Goal: Information Seeking & Learning: Find specific page/section

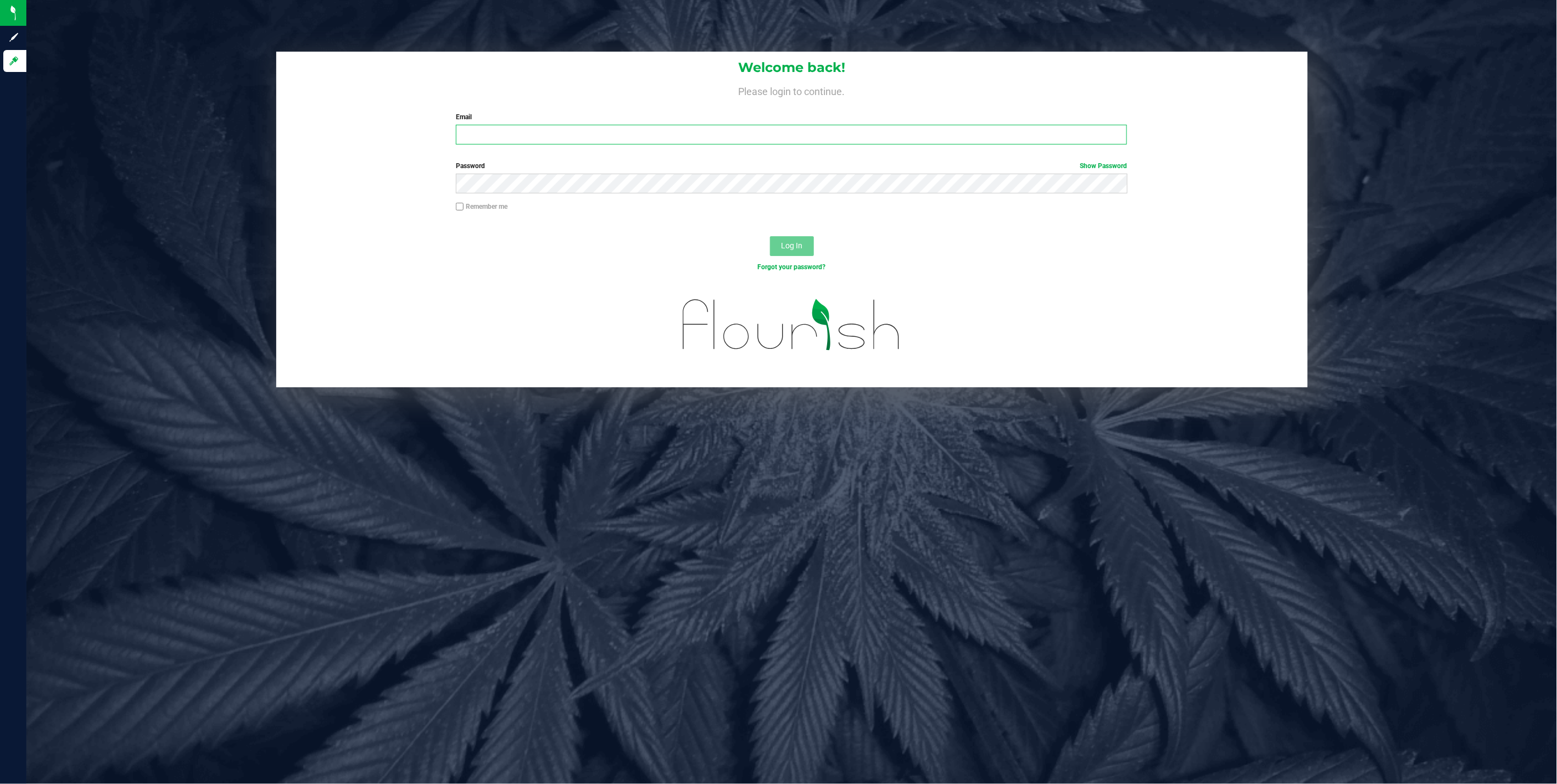
type input "jodavis@liveparallel.com"
click at [31, 67] on div "Welcome back! Please login to continue. Email jodavis@liveparallel.com Required…" at bounding box center [792, 220] width 1547 height 336
click at [791, 241] on span "Log In" at bounding box center [791, 245] width 22 height 9
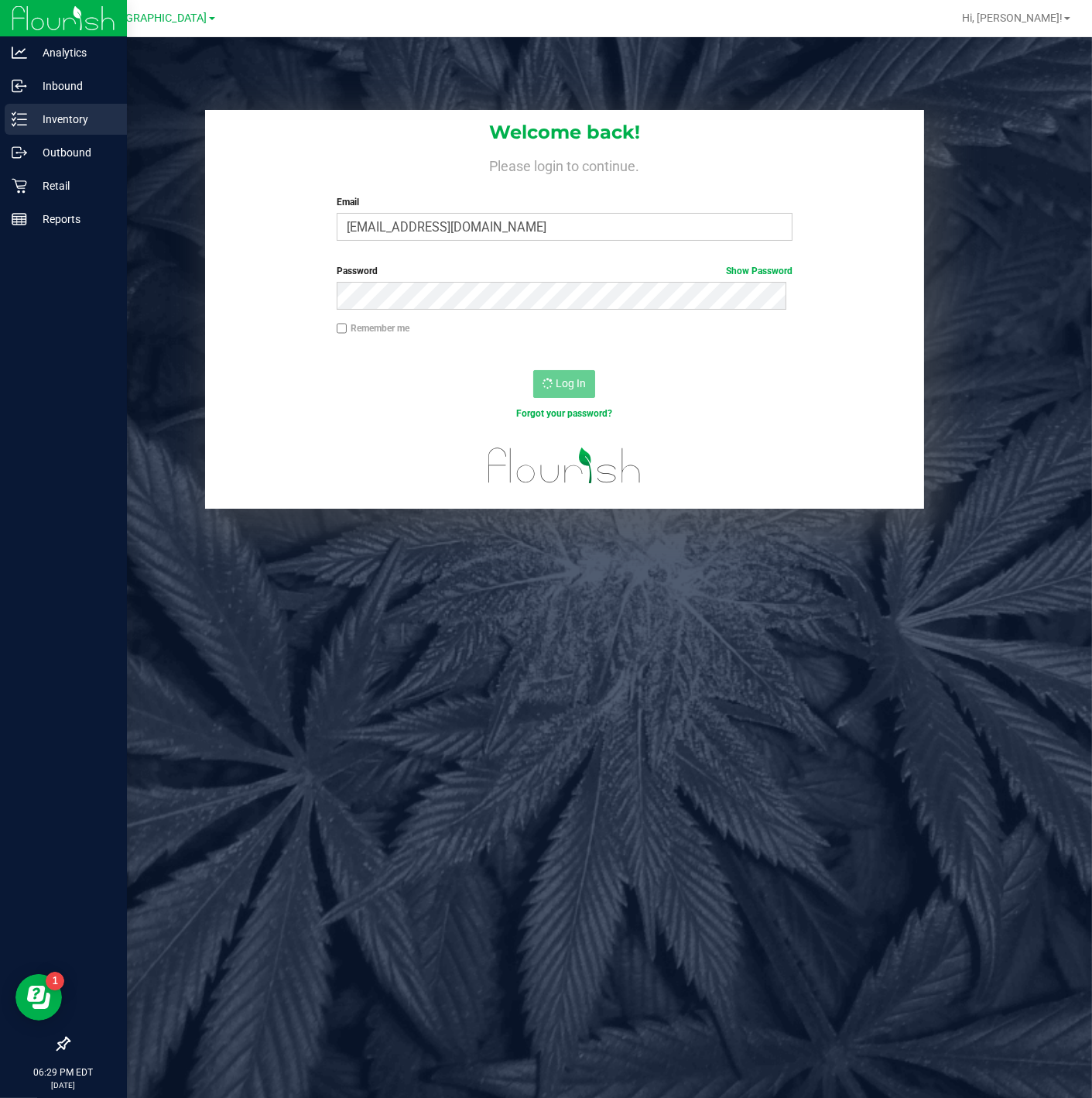
click at [23, 125] on line at bounding box center [21, 125] width 8 height 0
click at [26, 130] on div "Inventory" at bounding box center [66, 119] width 122 height 31
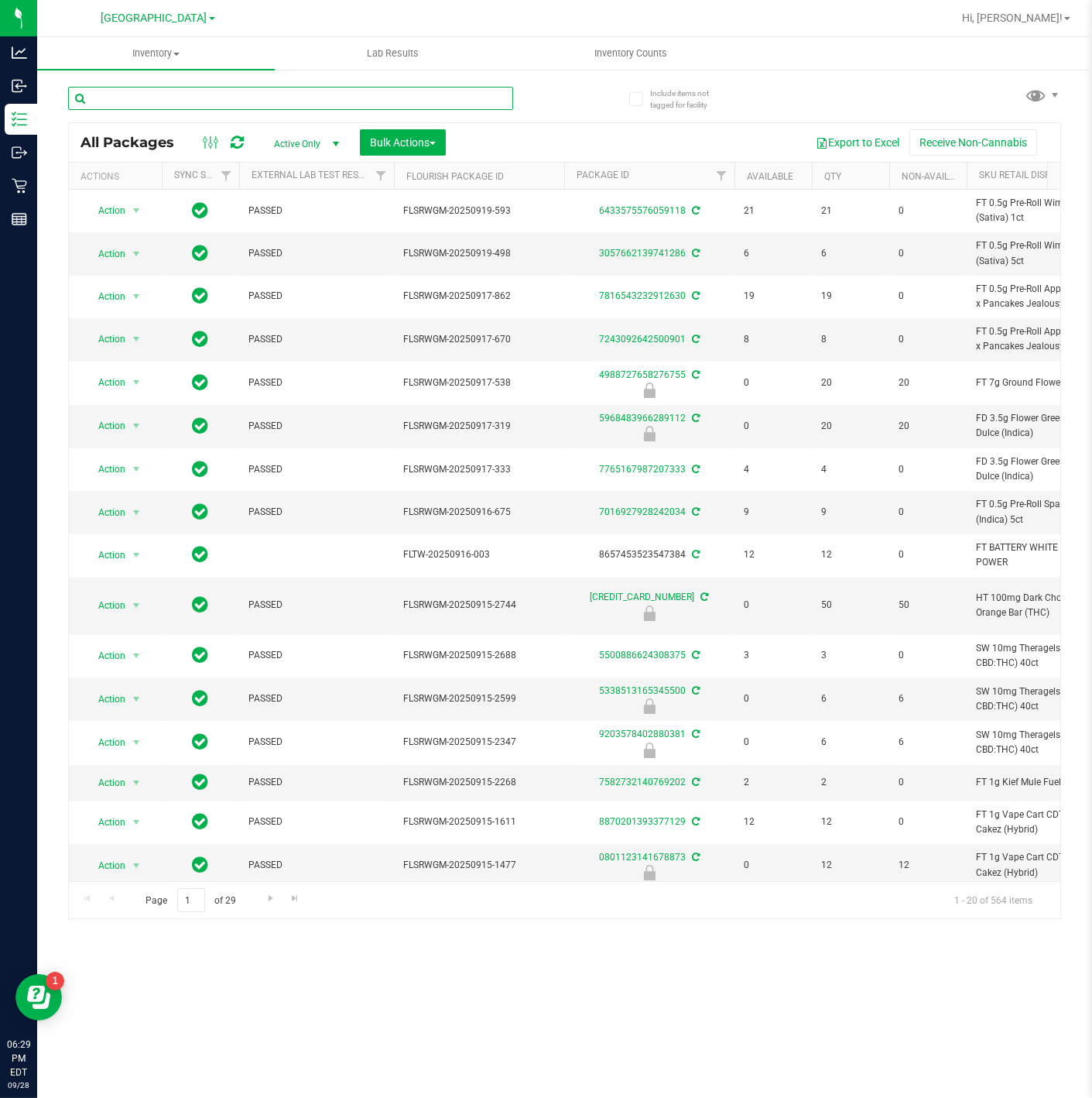
click at [170, 102] on input "text" at bounding box center [291, 98] width 445 height 23
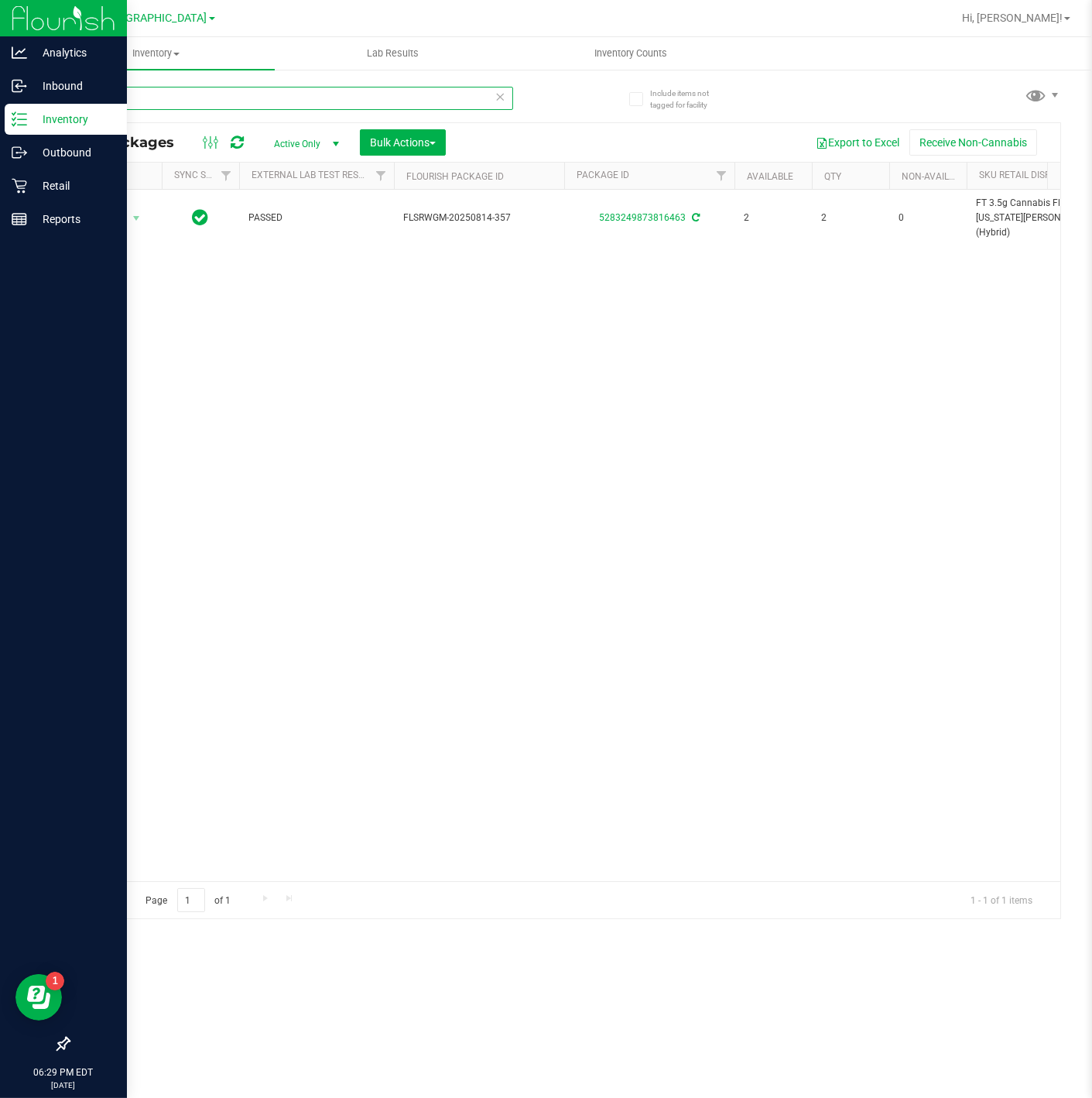
type input "GRZ"
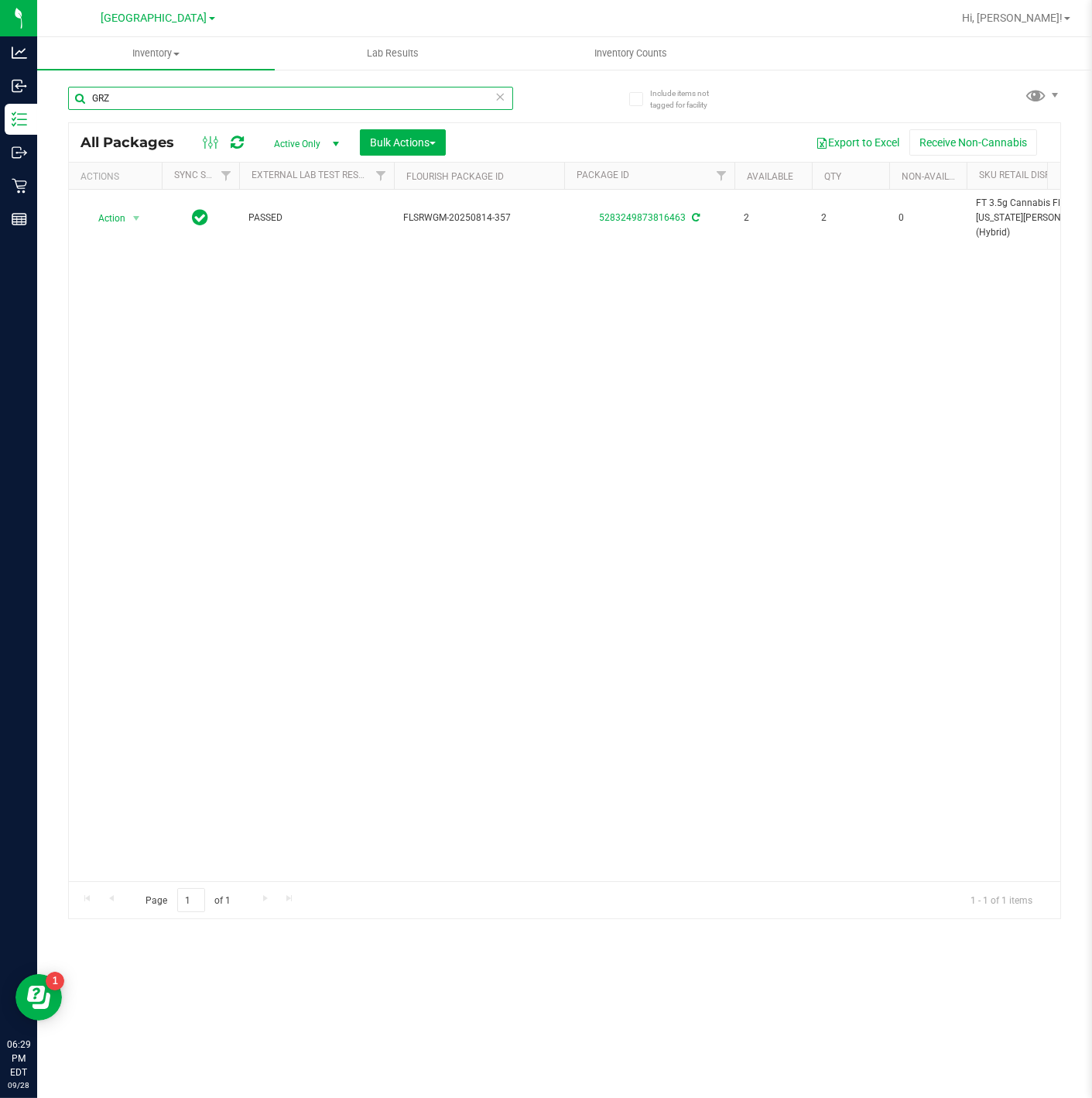
click at [157, 98] on input "GRZ" at bounding box center [291, 98] width 445 height 23
click at [137, 103] on input "T1`7" at bounding box center [291, 98] width 445 height 23
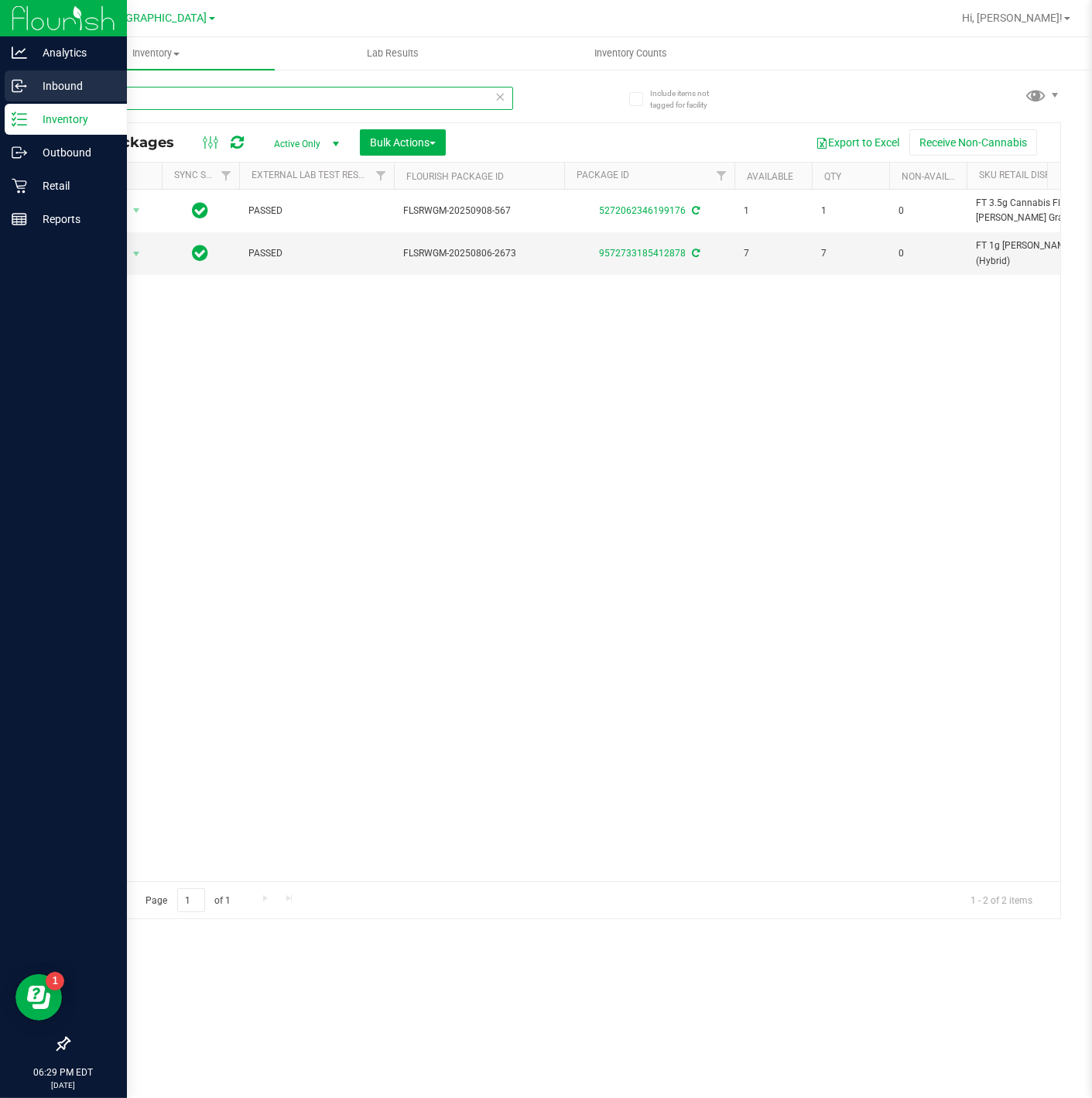
type input "T1711"
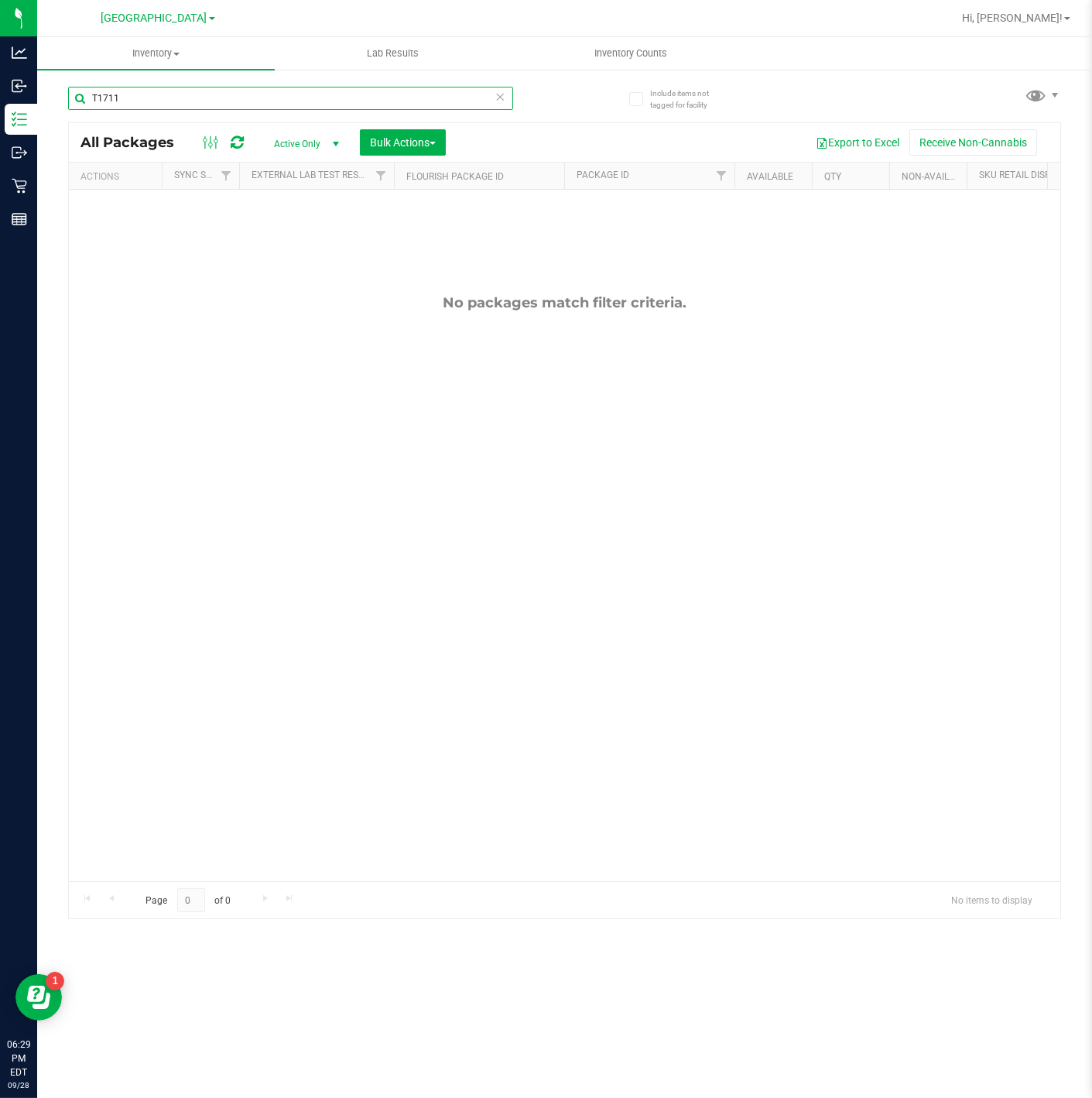
click at [197, 101] on input "T1711" at bounding box center [291, 98] width 445 height 23
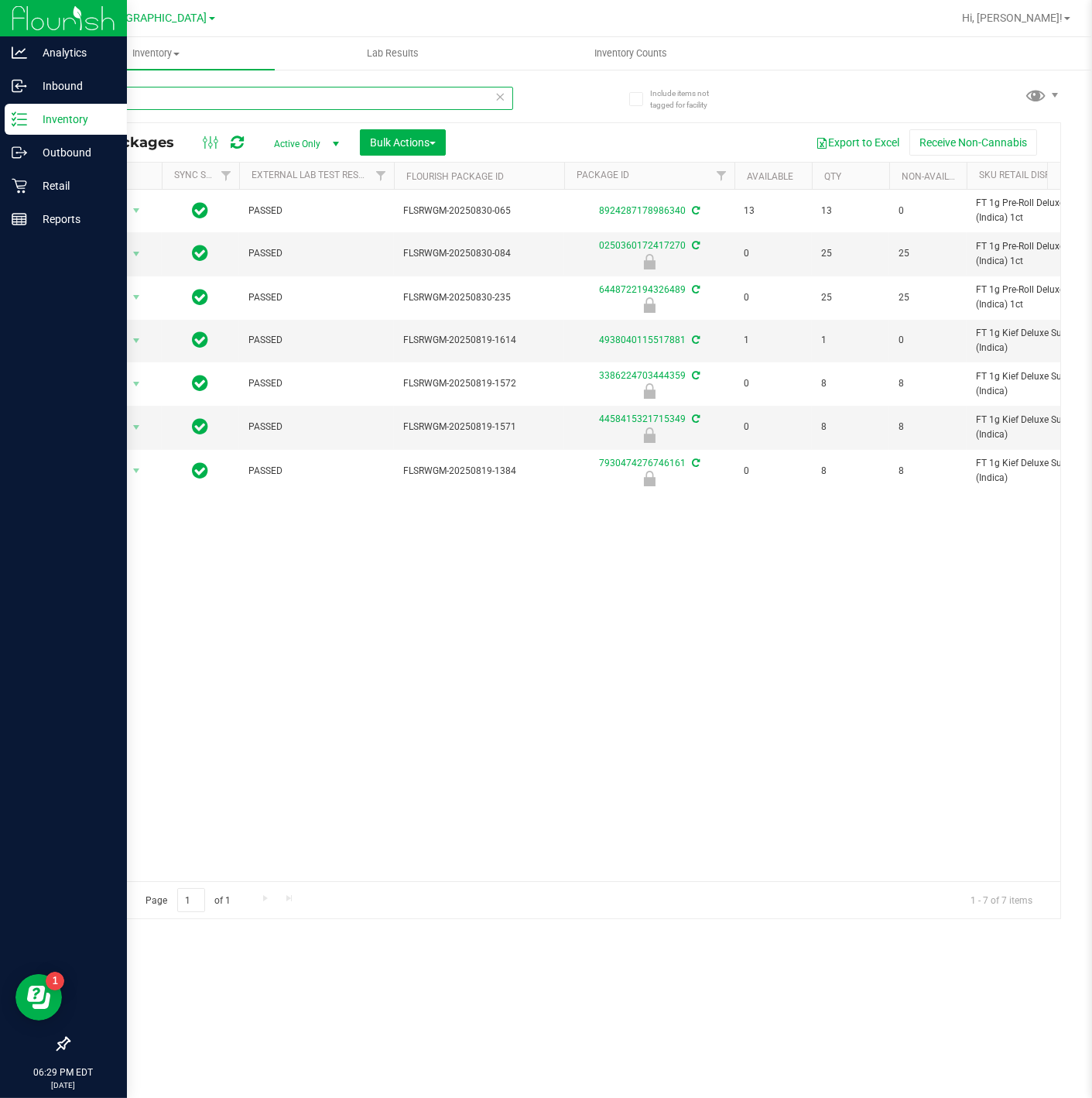
type input "DSC"
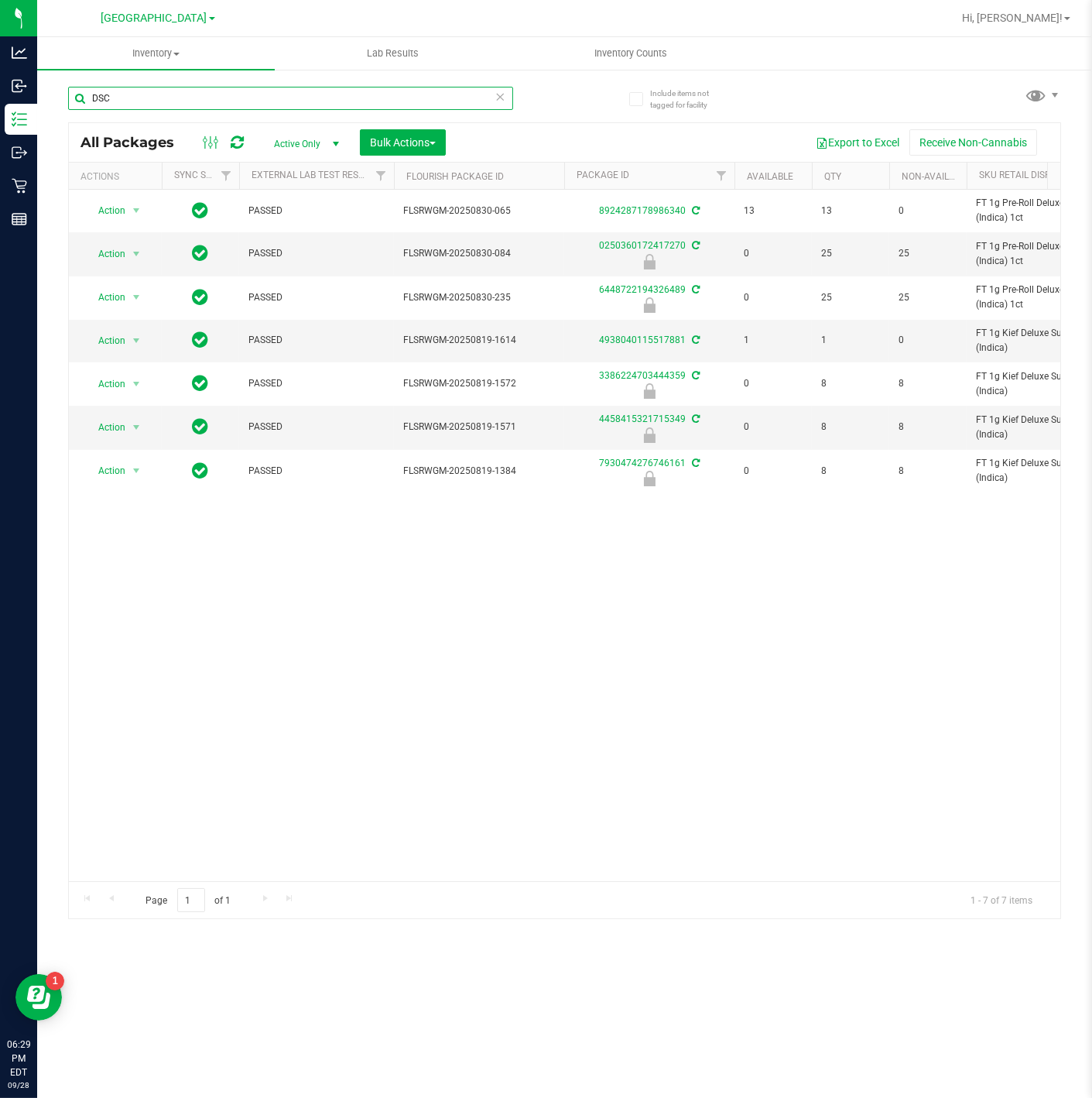
click at [242, 103] on input "DSC" at bounding box center [291, 98] width 445 height 23
click at [241, 103] on input "DSC" at bounding box center [291, 98] width 445 height 23
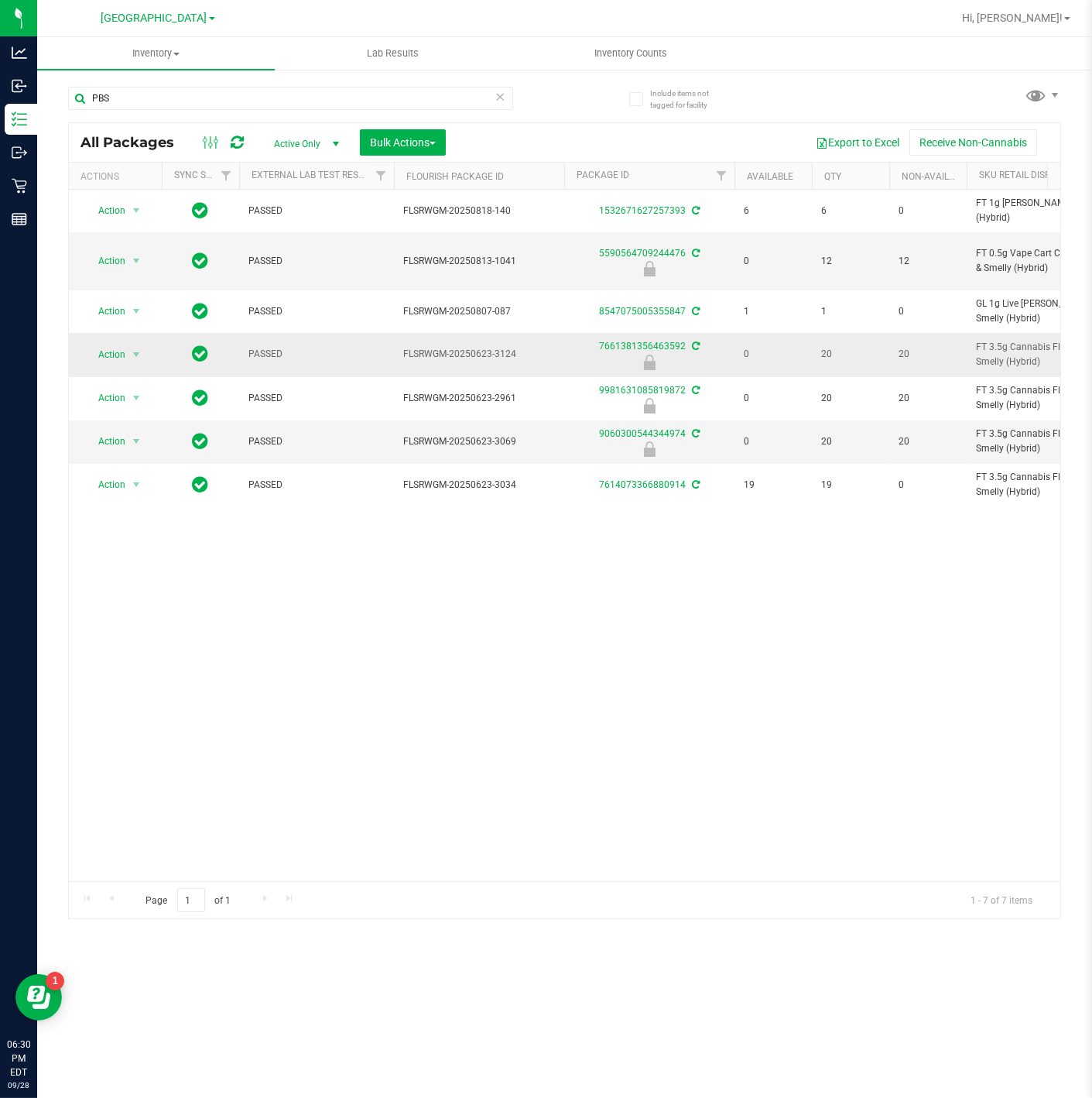
click at [1006, 351] on span "FT 3.5g Cannabis Flower PB & Smelly (Hybrid)" at bounding box center [1051, 355] width 152 height 30
copy td "FT 3.5g Cannabis Flower PB & Smelly (Hybrid)"
click at [424, 93] on input "PBS" at bounding box center [291, 98] width 445 height 23
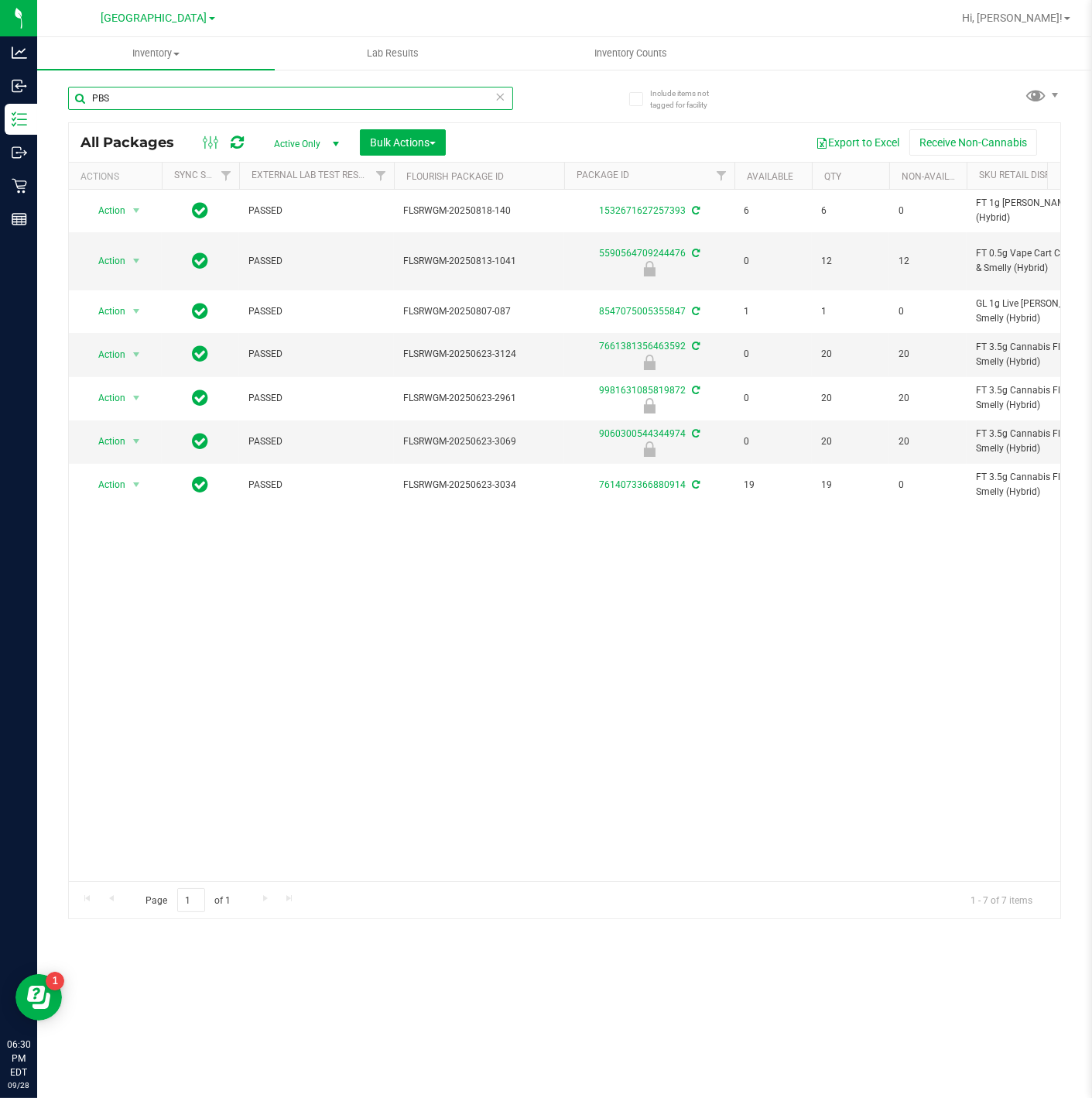
click at [424, 93] on input "PBS" at bounding box center [291, 98] width 445 height 23
paste input "FT 3.5g Cannabis Flower PB & Smelly (Hybrid)"
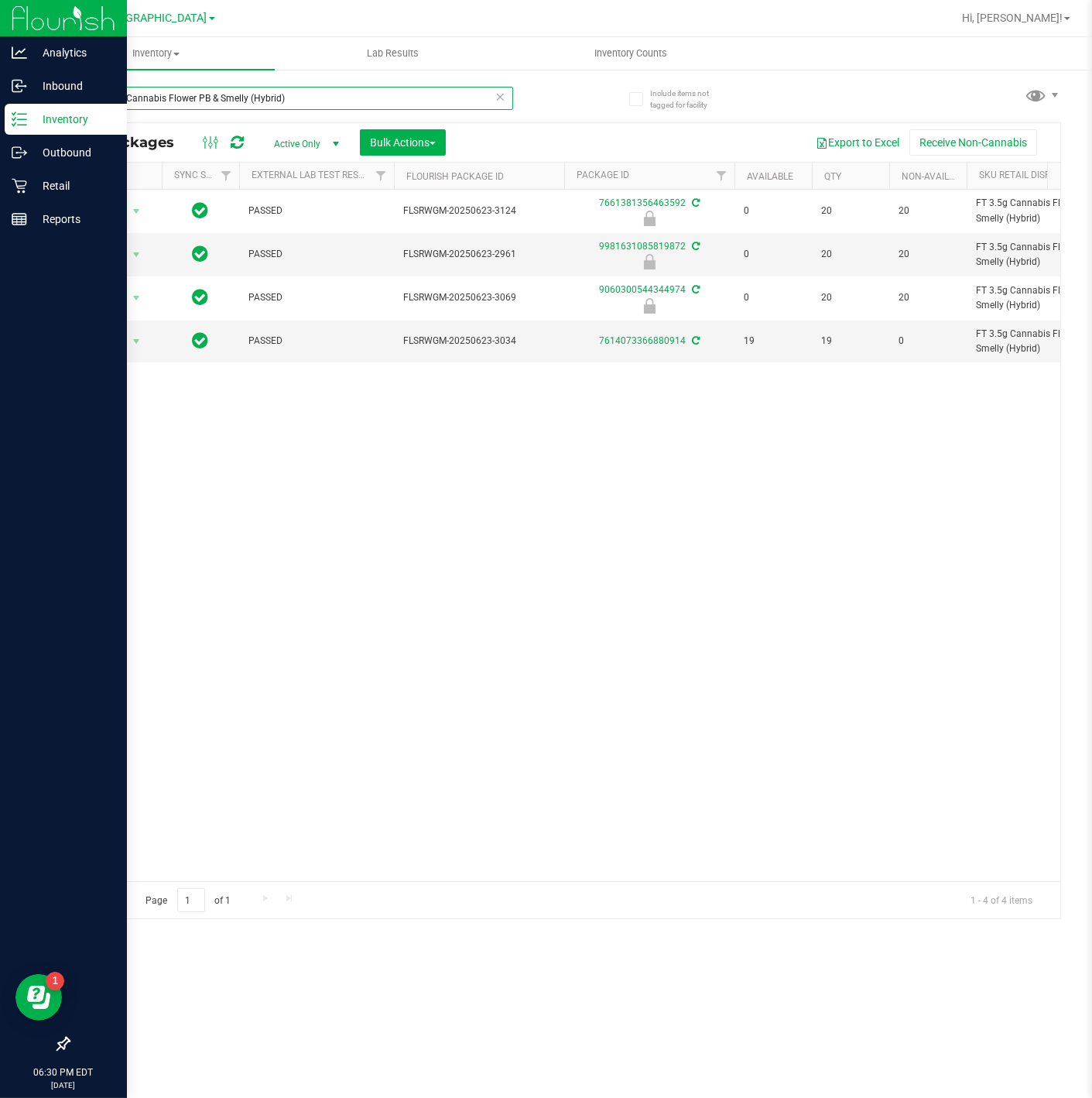
type input "FT 3.5g Cannabis Flower PB & Smelly (Hybrid)"
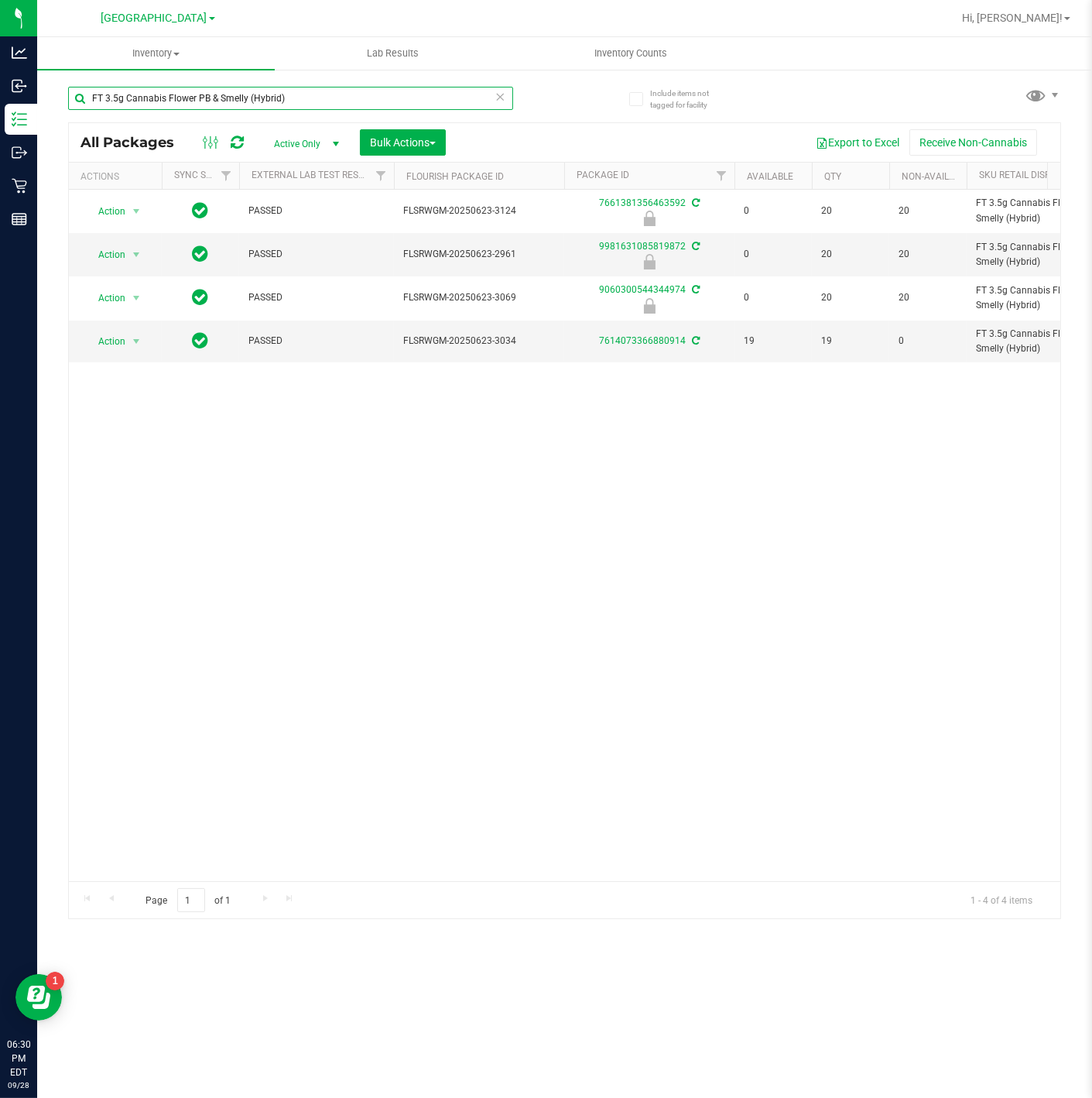
click at [319, 107] on input "FT 3.5g Cannabis Flower PB & Smelly (Hybrid)" at bounding box center [291, 98] width 445 height 23
click at [318, 107] on input "FT 3.5g Cannabis Flower PB & Smelly (Hybrid)" at bounding box center [291, 98] width 445 height 23
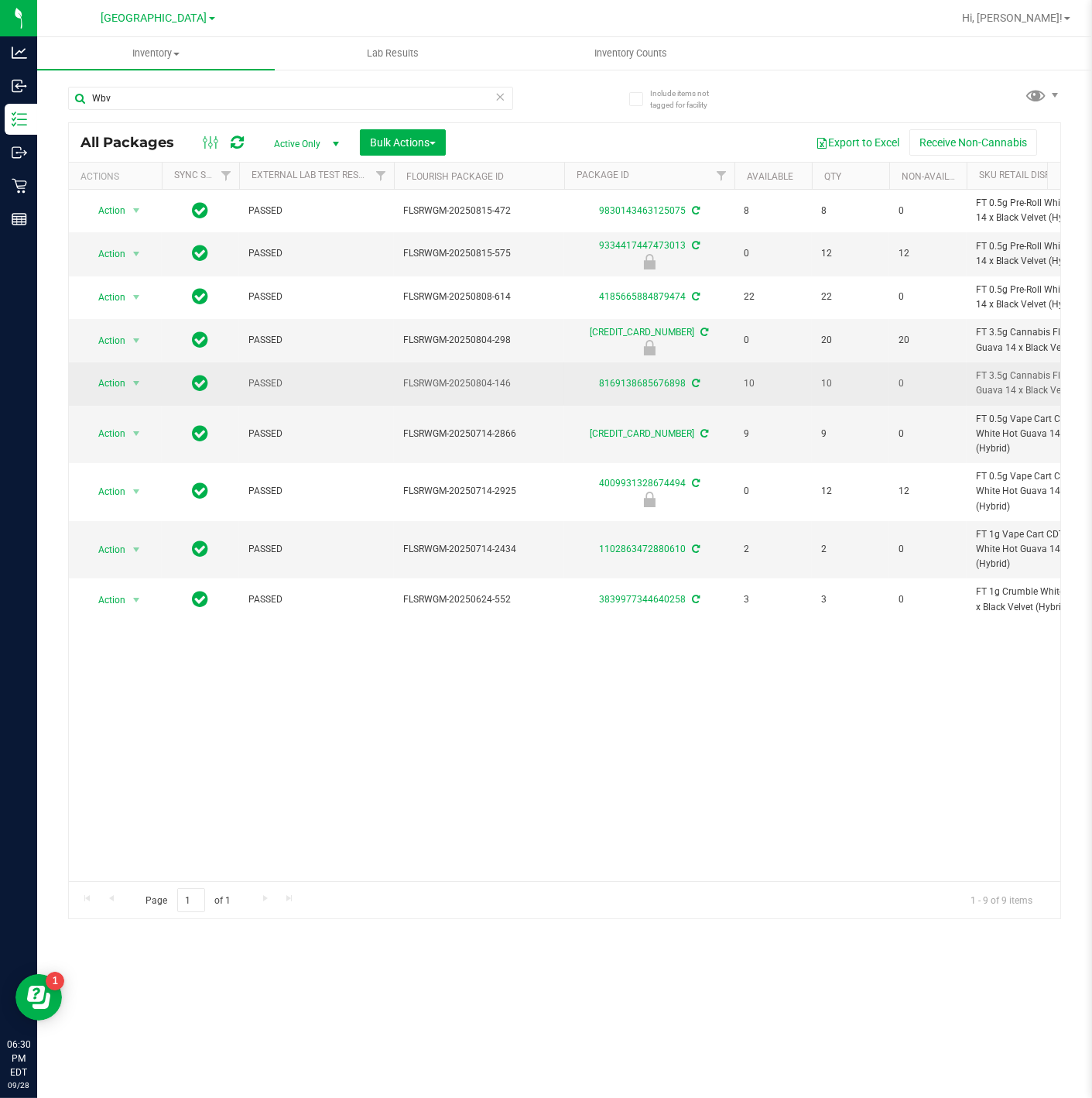
click at [1019, 381] on span "FT 3.5g Cannabis Flower White Hot Guava 14 x Black Velvet (Hybrid)" at bounding box center [1051, 384] width 152 height 30
click at [1018, 381] on span "FT 3.5g Cannabis Flower White Hot Guava 14 x Black Velvet (Hybrid)" at bounding box center [1051, 384] width 152 height 30
click at [1017, 380] on span "FT 3.5g Cannabis Flower White Hot Guava 14 x Black Velvet (Hybrid)" at bounding box center [1051, 384] width 152 height 30
drag, startPoint x: 1017, startPoint y: 380, endPoint x: 1009, endPoint y: 365, distance: 17.0
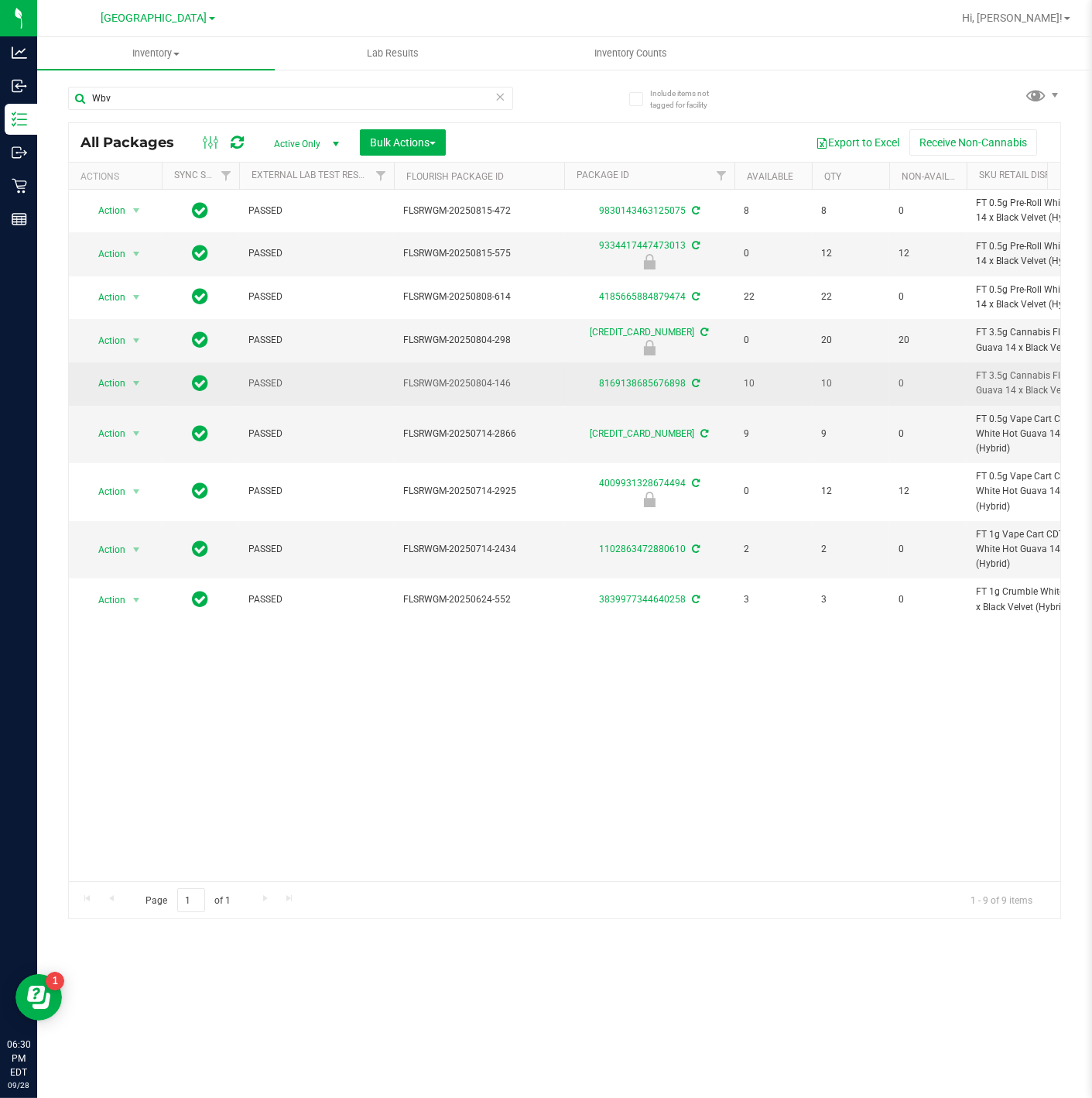
click at [1009, 365] on td "FT 3.5g Cannabis Flower White Hot Guava 14 x Black Velvet (Hybrid)" at bounding box center [1051, 384] width 170 height 43
click at [1006, 372] on span "FT 3.5g Cannabis Flower White Hot Guava 14 x Black Velvet (Hybrid)" at bounding box center [1051, 384] width 152 height 30
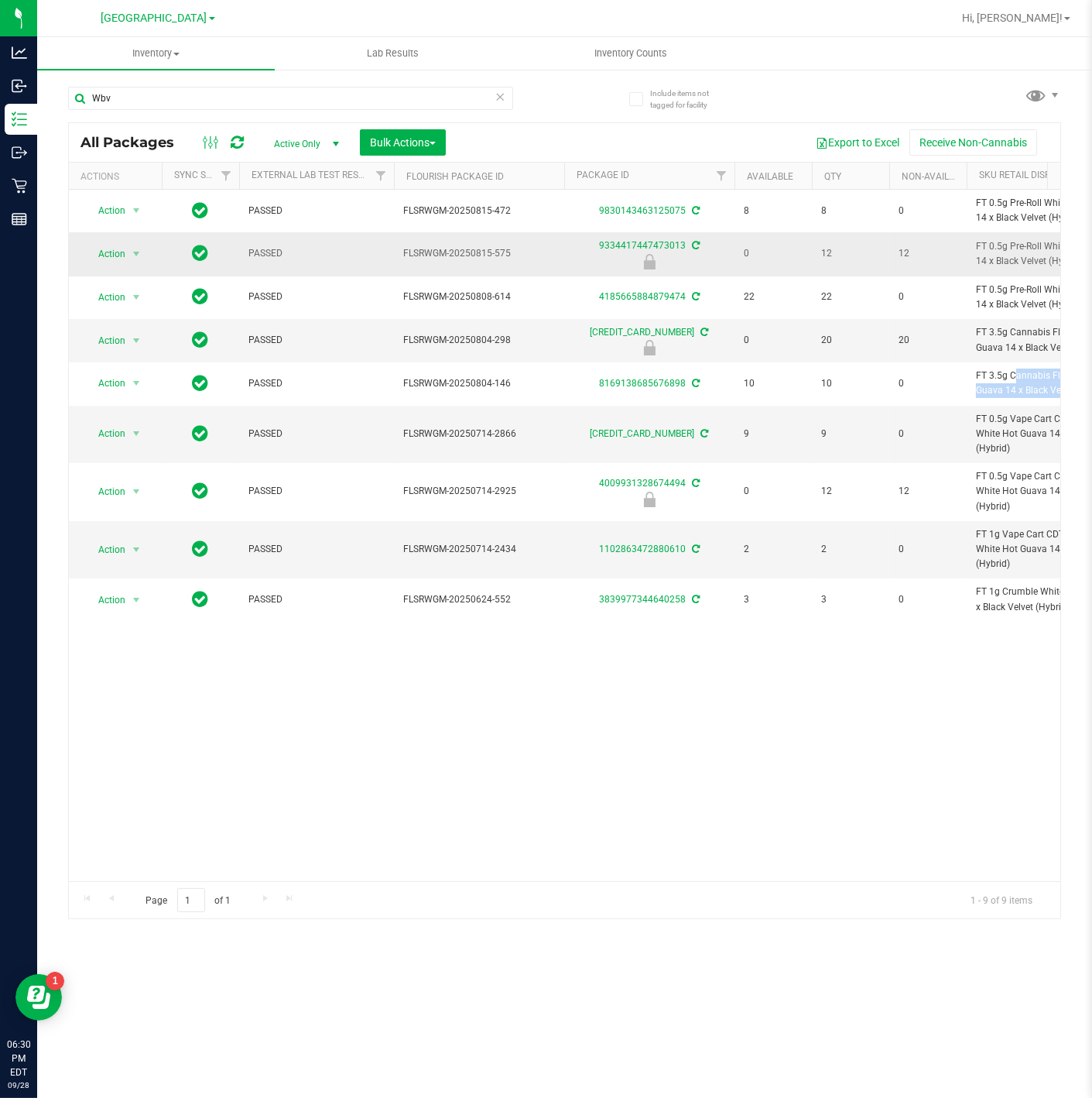
copy td "FT 3.5g Cannabis Flower White Hot Guava 14 x Black Velvet (Hybrid)"
click at [408, 106] on input "Wbv" at bounding box center [291, 98] width 445 height 23
paste input "FT 3.5g Cannabis Flower White Hot Guava 14 x Black Velvet (Hybrid)"
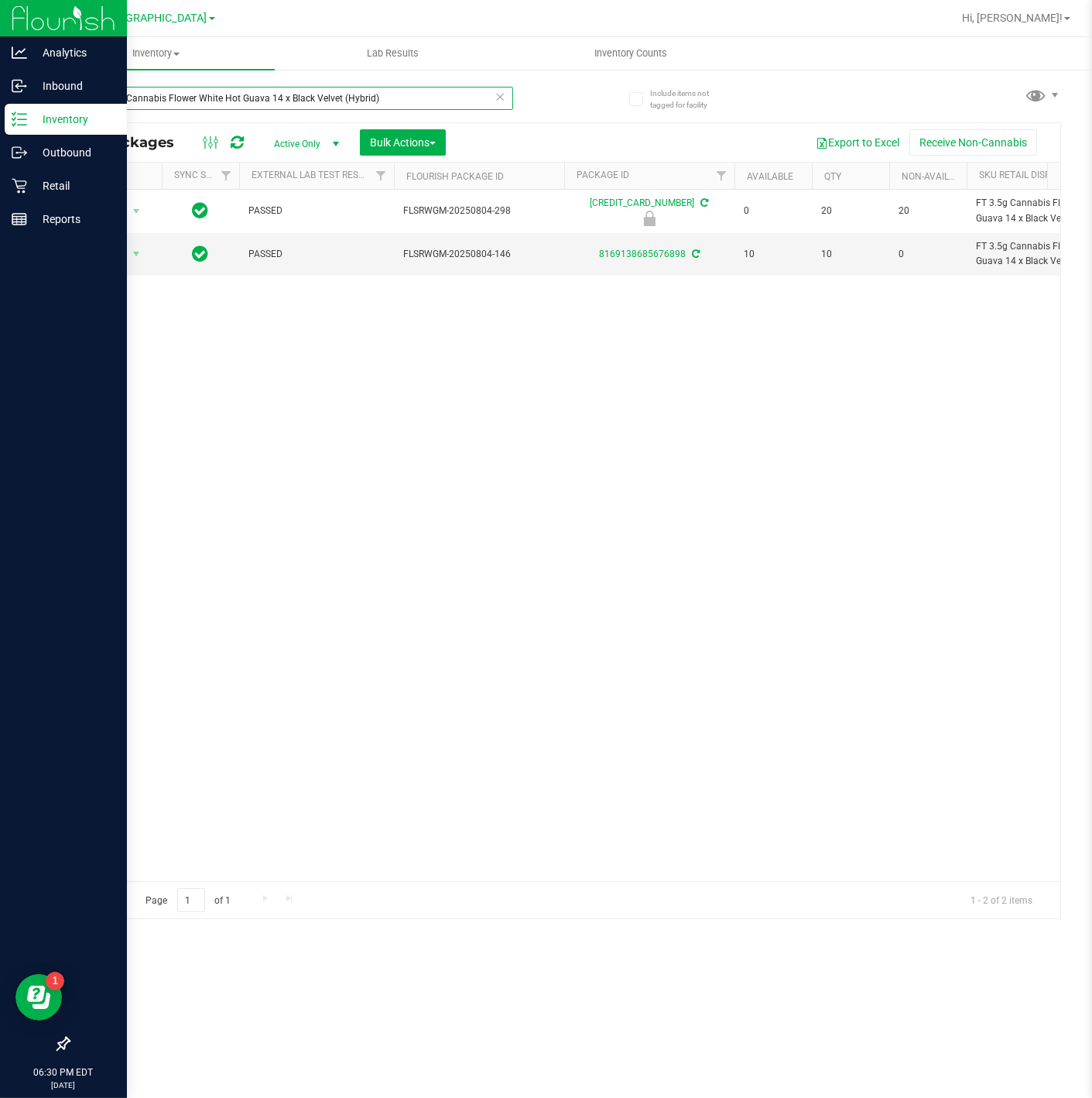
type input "FT 3.5g Cannabis Flower White Hot Guava 14 x Black Velvet (Hybrid)"
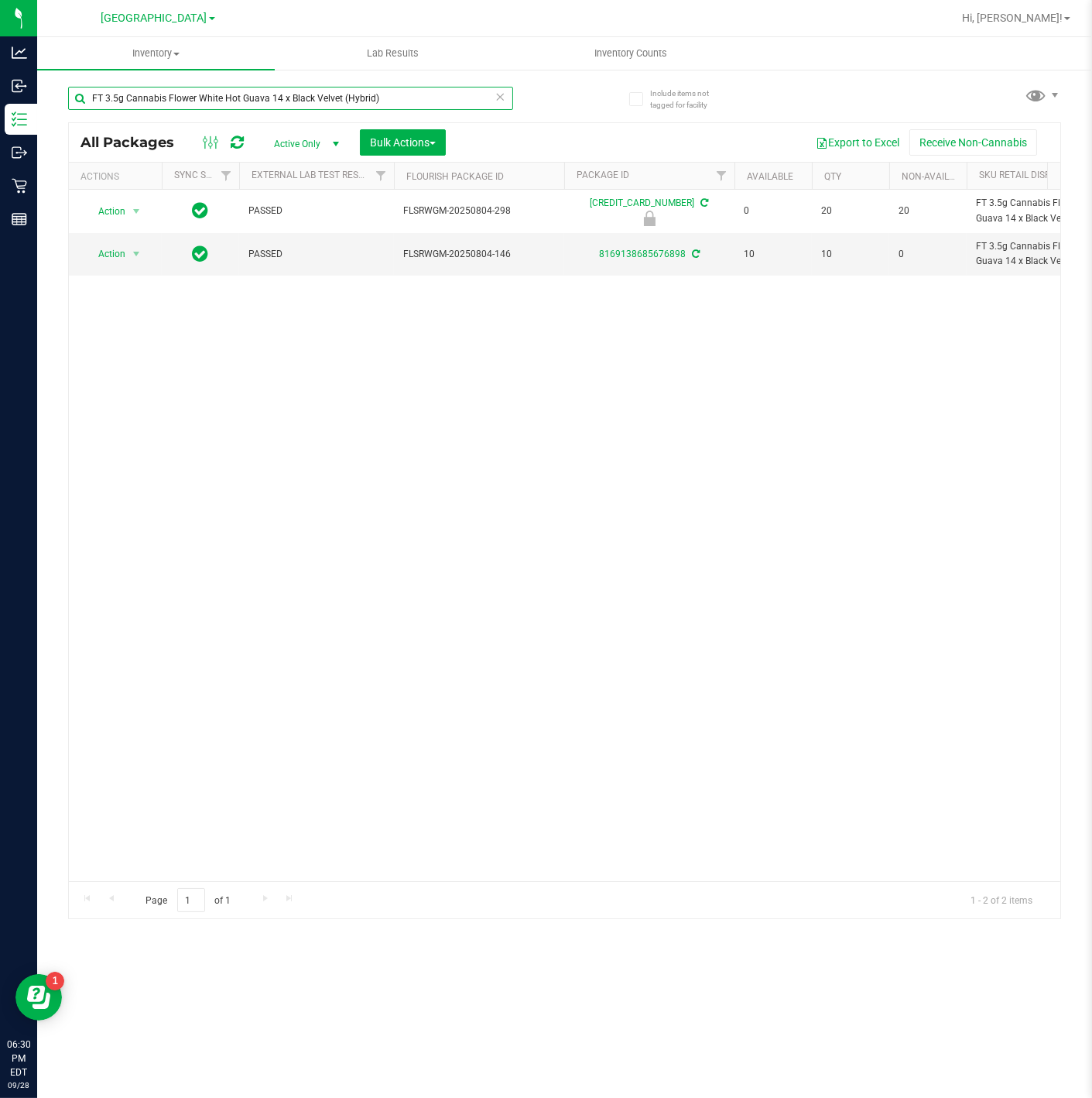
click at [179, 107] on input "FT 3.5g Cannabis Flower White Hot Guava 14 x Black Velvet (Hybrid)" at bounding box center [291, 98] width 445 height 23
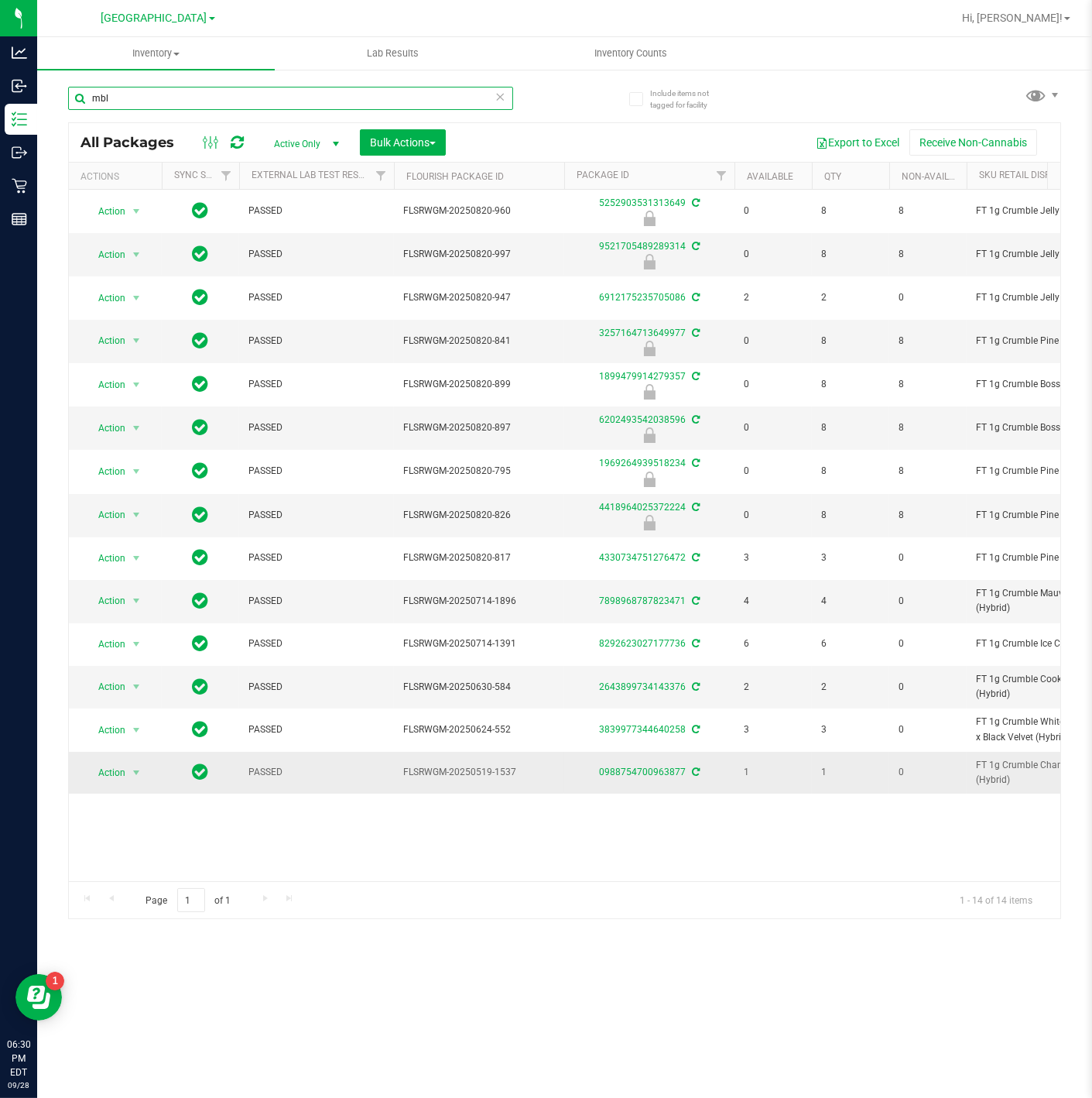
type input "mbl"
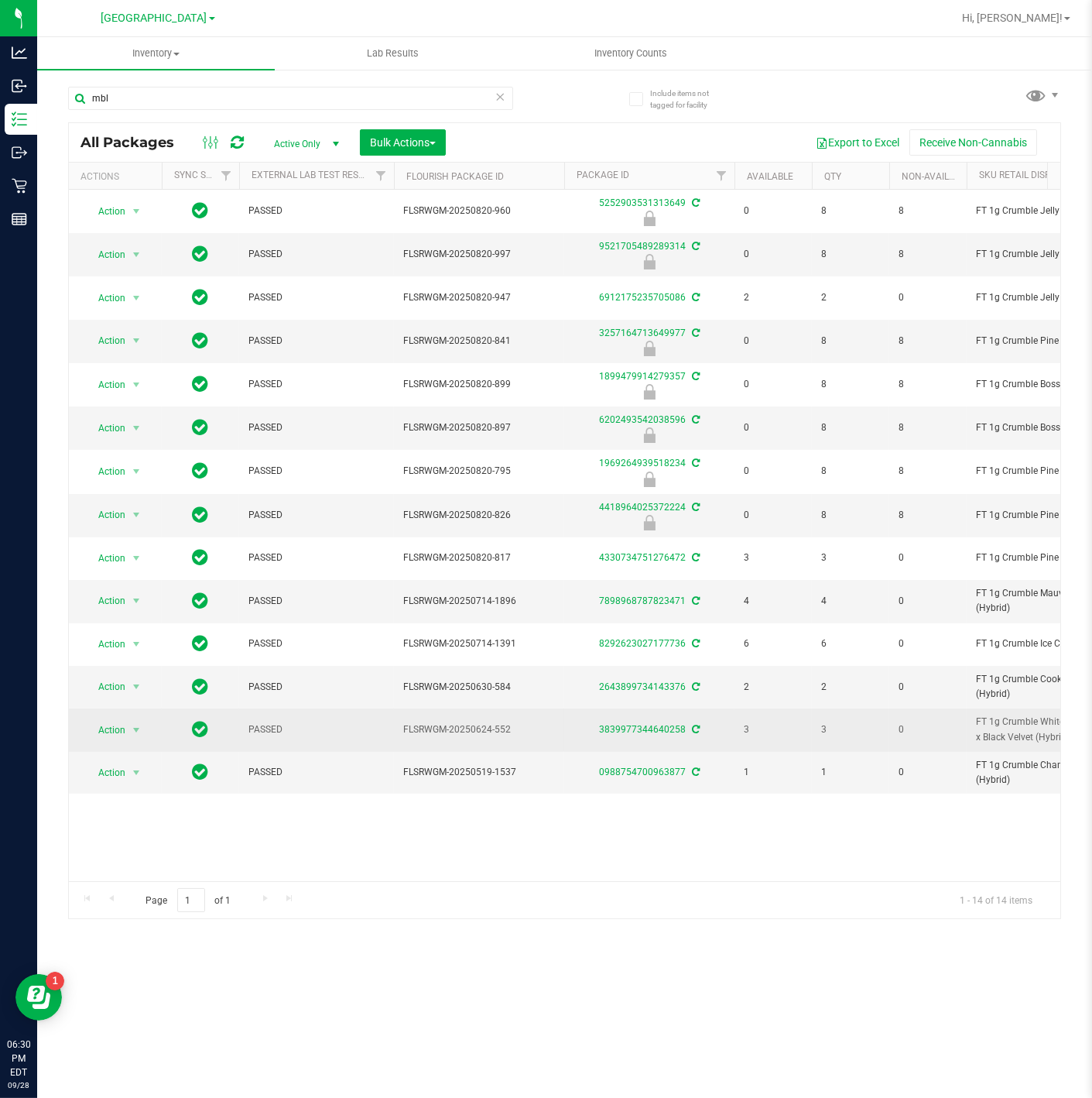
drag, startPoint x: 955, startPoint y: 757, endPoint x: 809, endPoint y: 714, distance: 152.2
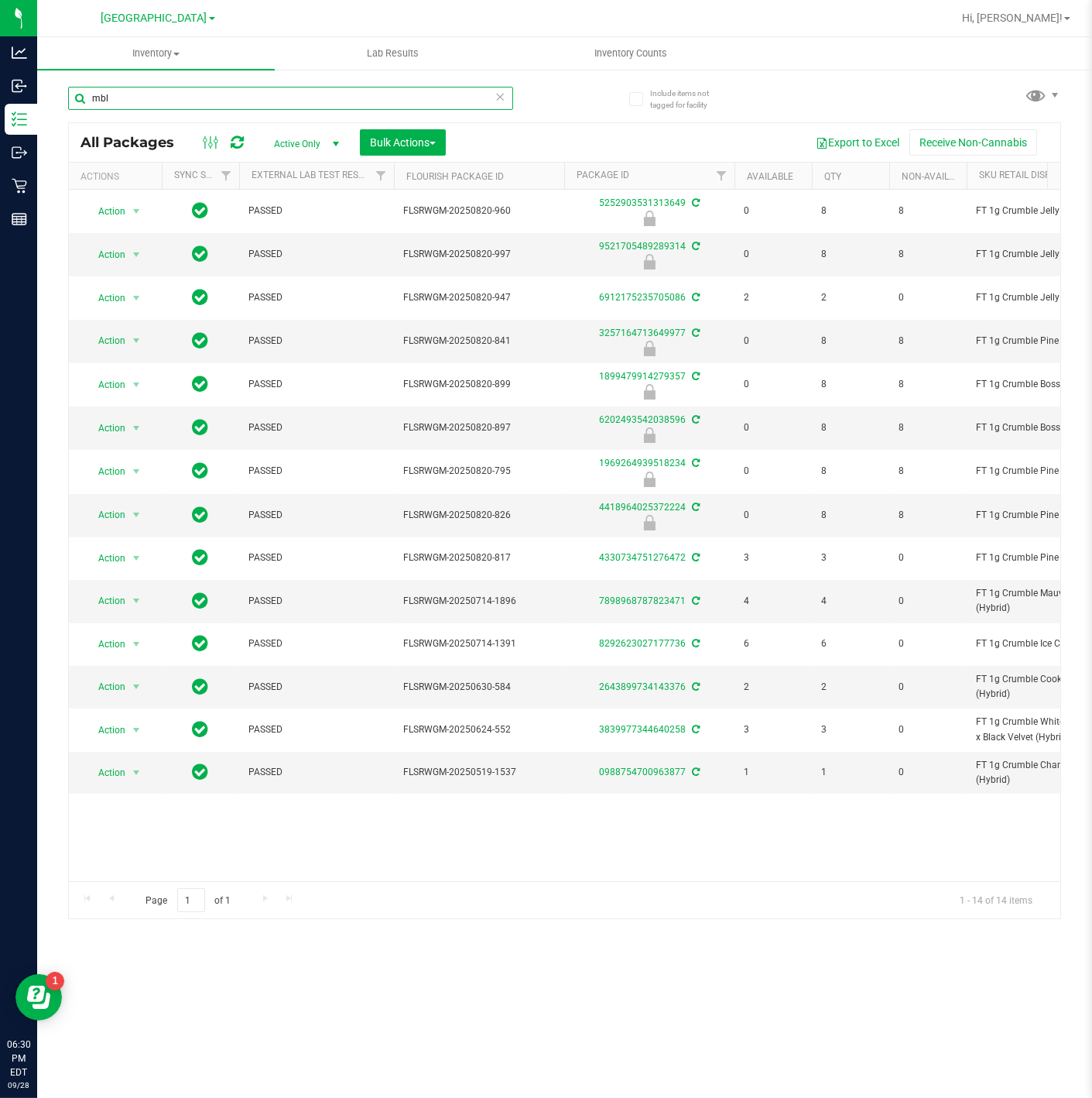
drag, startPoint x: 809, startPoint y: 714, endPoint x: 188, endPoint y: 98, distance: 874.7
click at [188, 98] on input "mbl" at bounding box center [291, 98] width 445 height 23
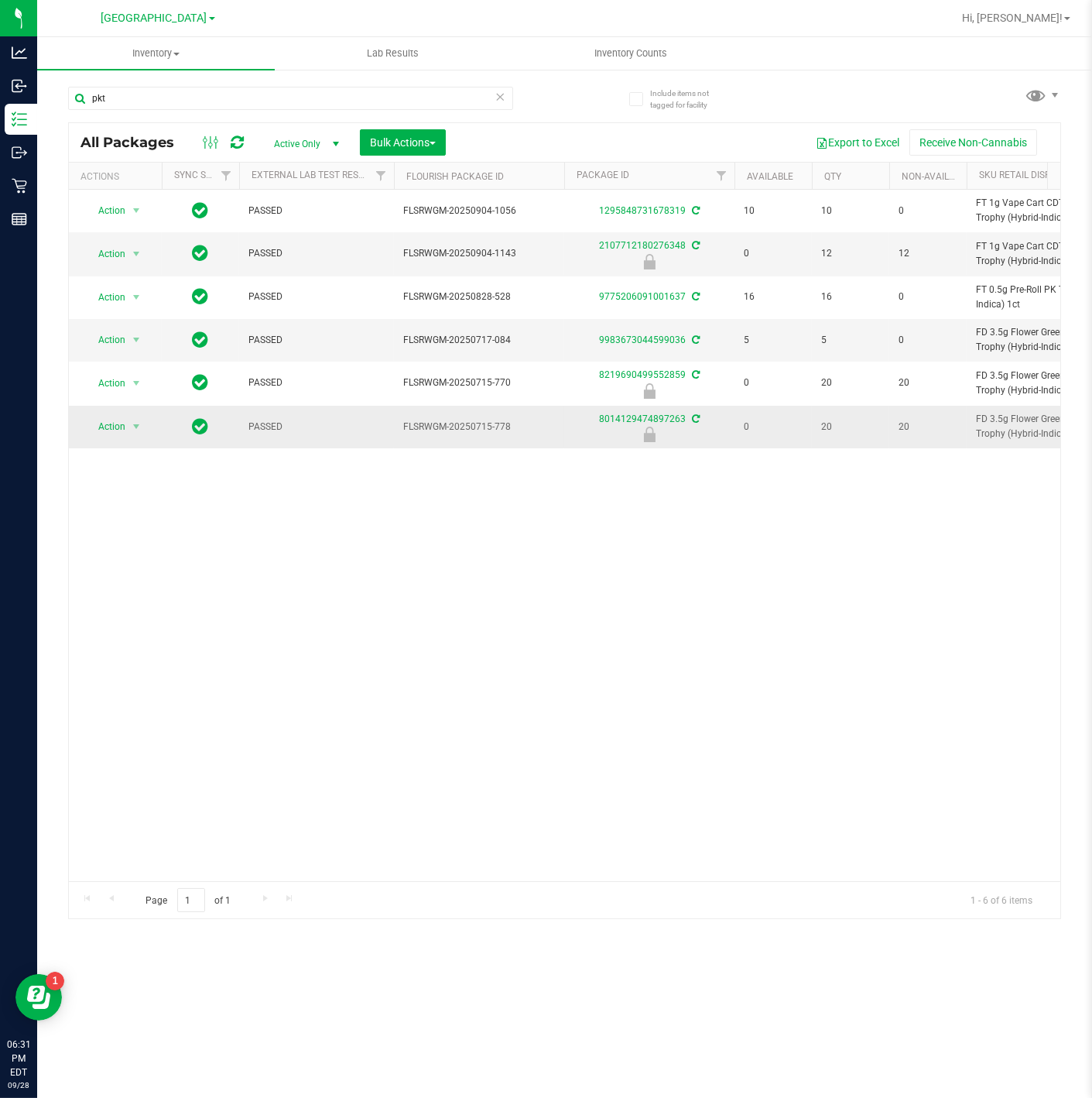
click at [1010, 432] on span "FD 3.5g Flower Greenhouse PK Trophy (Hybrid-Indica)" at bounding box center [1051, 427] width 152 height 30
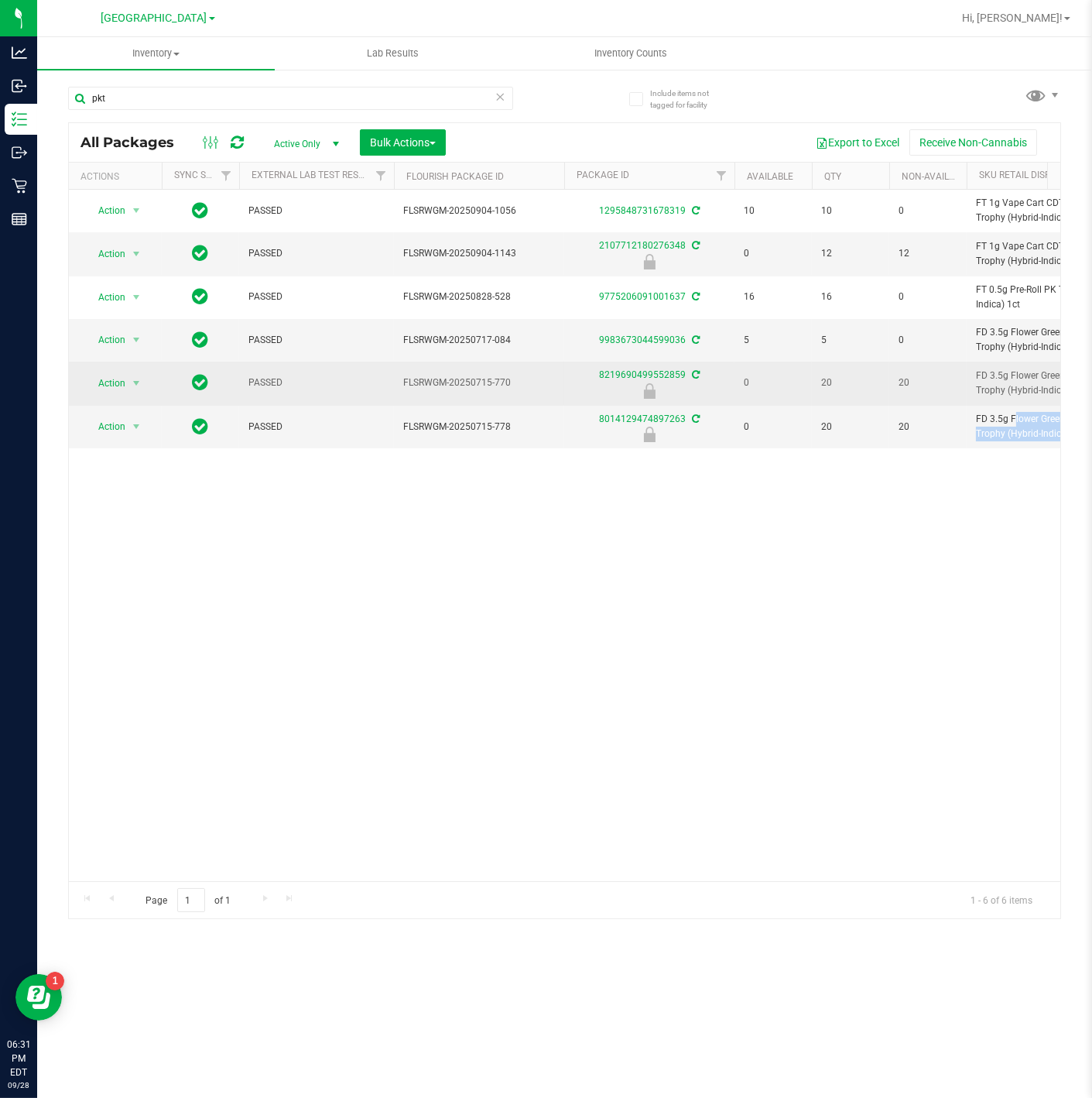
copy td "FD 3.5g Flower Greenhouse PK Trophy (Hybrid-Indica)"
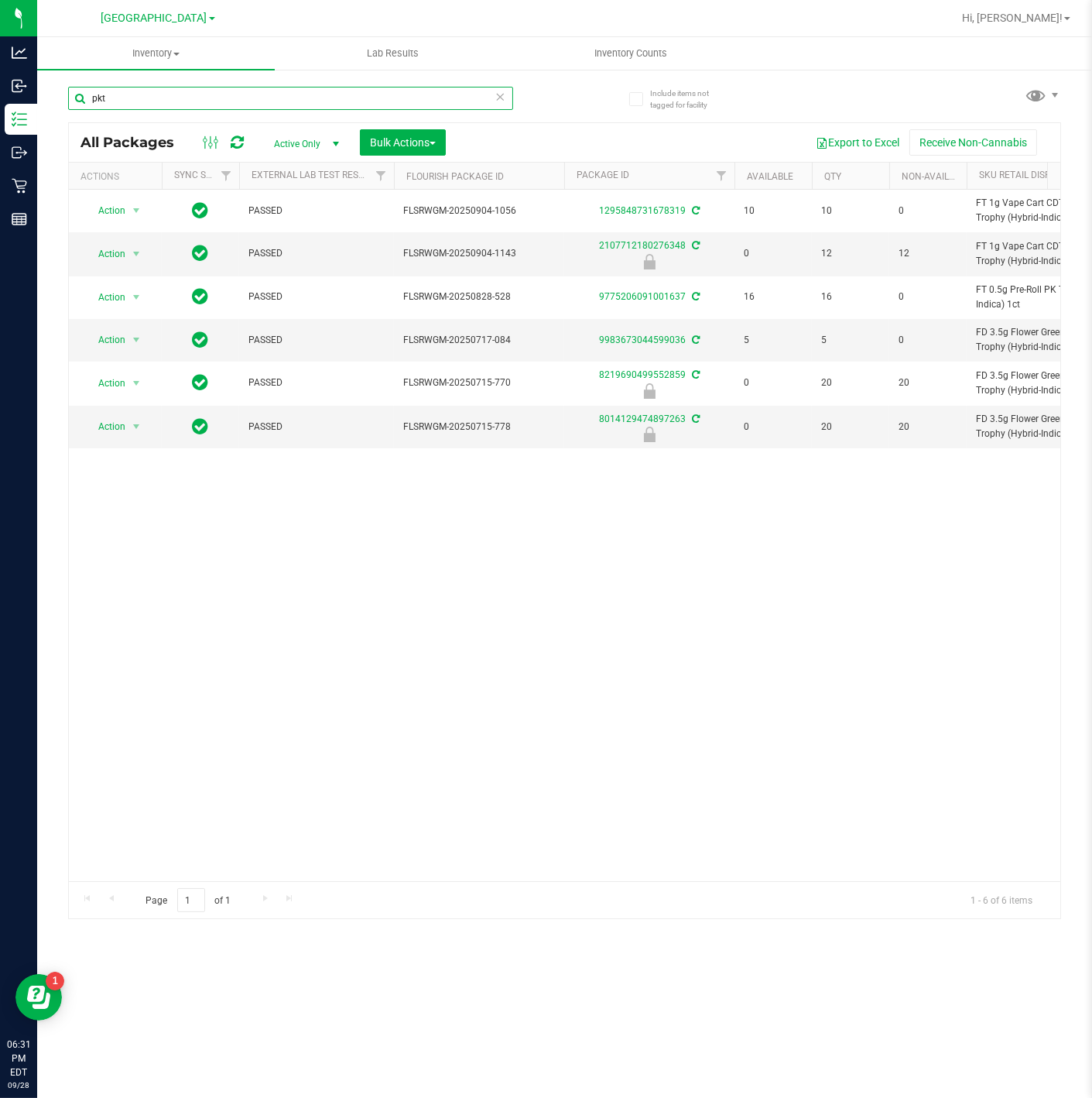
click at [259, 101] on input "pkt" at bounding box center [291, 98] width 445 height 23
paste input "FD 3.5g Flower Greenhouse PK Trophy (Hybrid-Indica)"
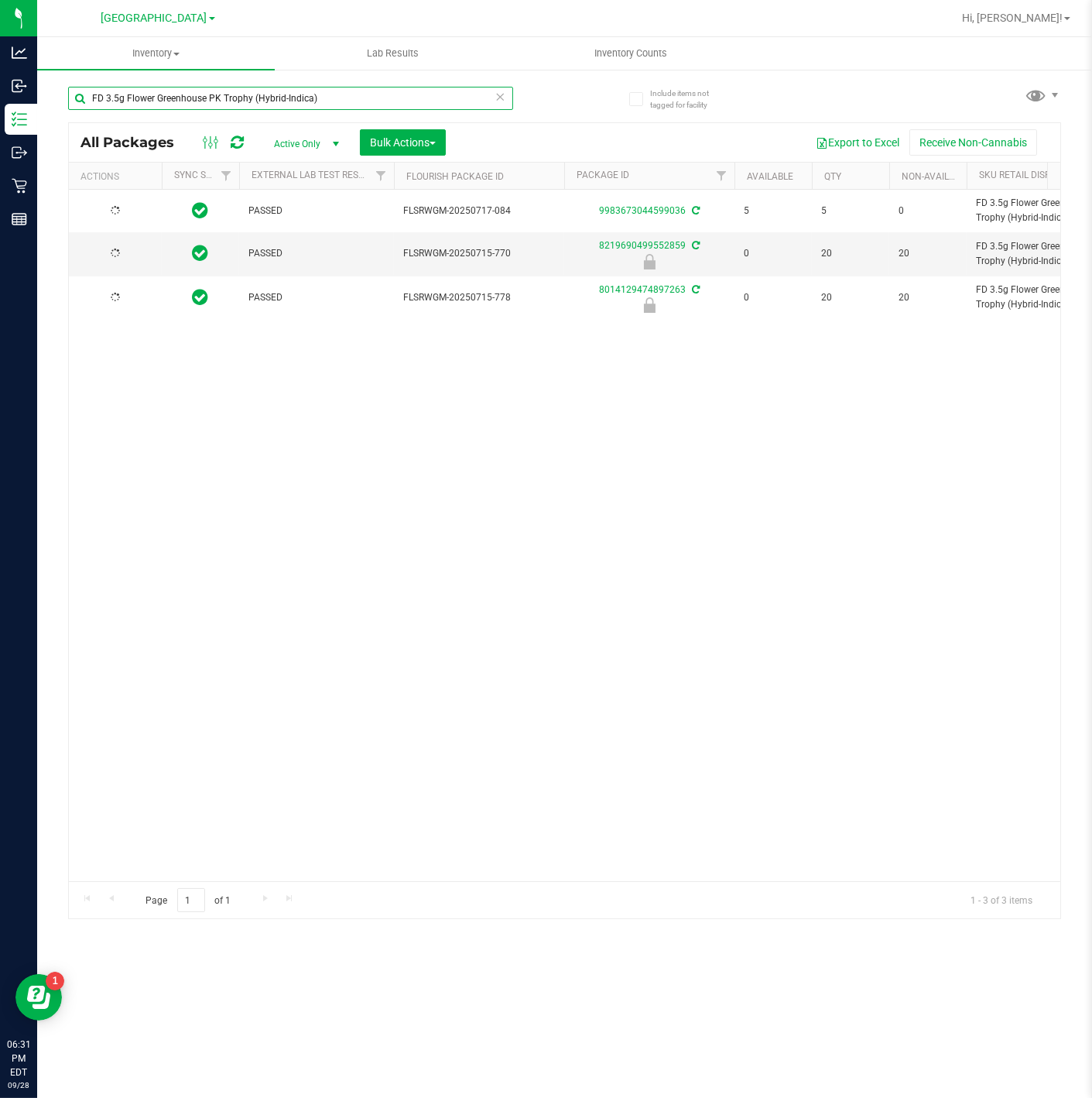
click at [328, 88] on input "FD 3.5g Flower Greenhouse PK Trophy (Hybrid-Indica)" at bounding box center [291, 98] width 445 height 23
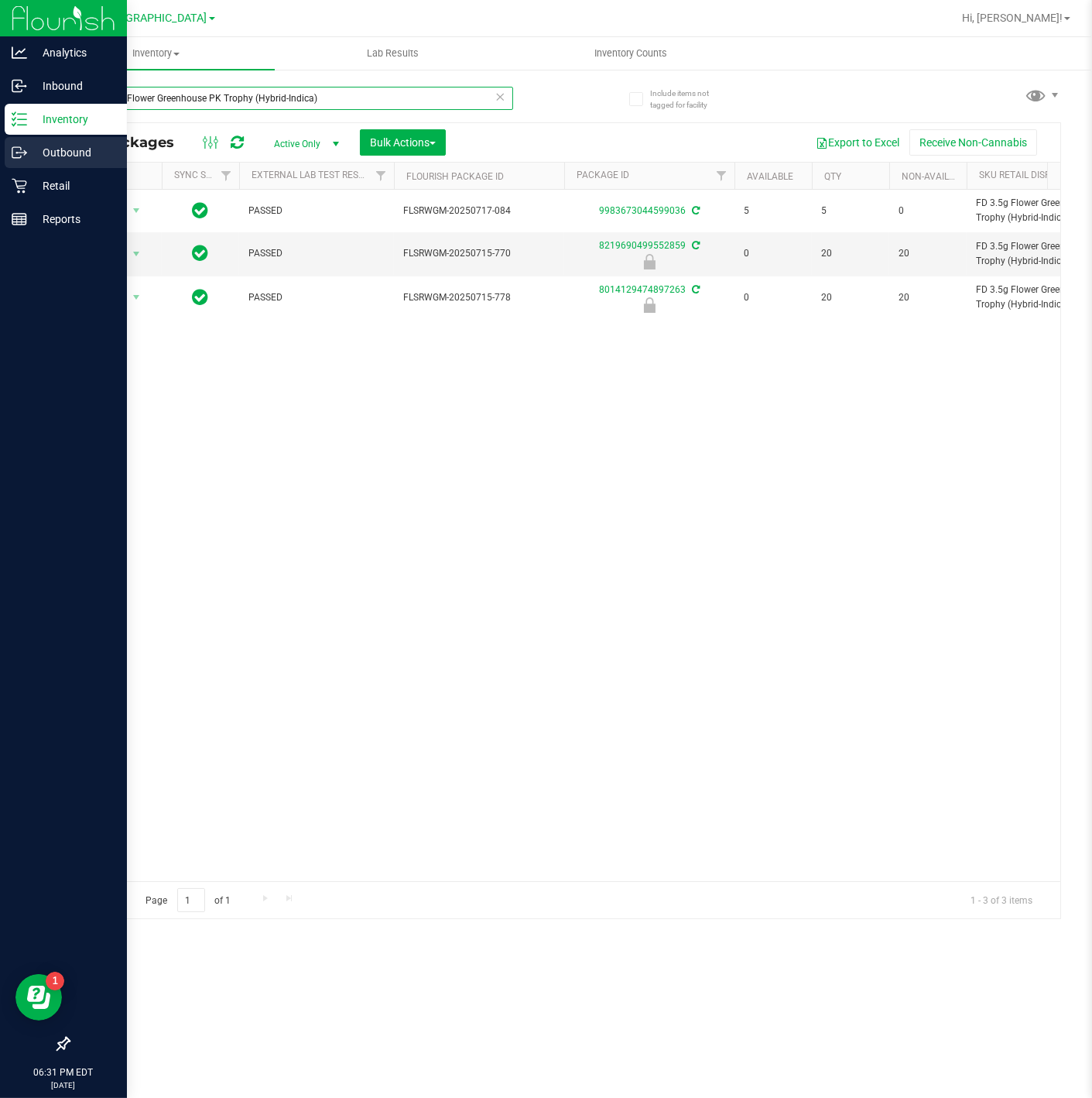
type input "FD 3.5g Flower Greenhouse PK Trophy (Hybrid-Indica)"
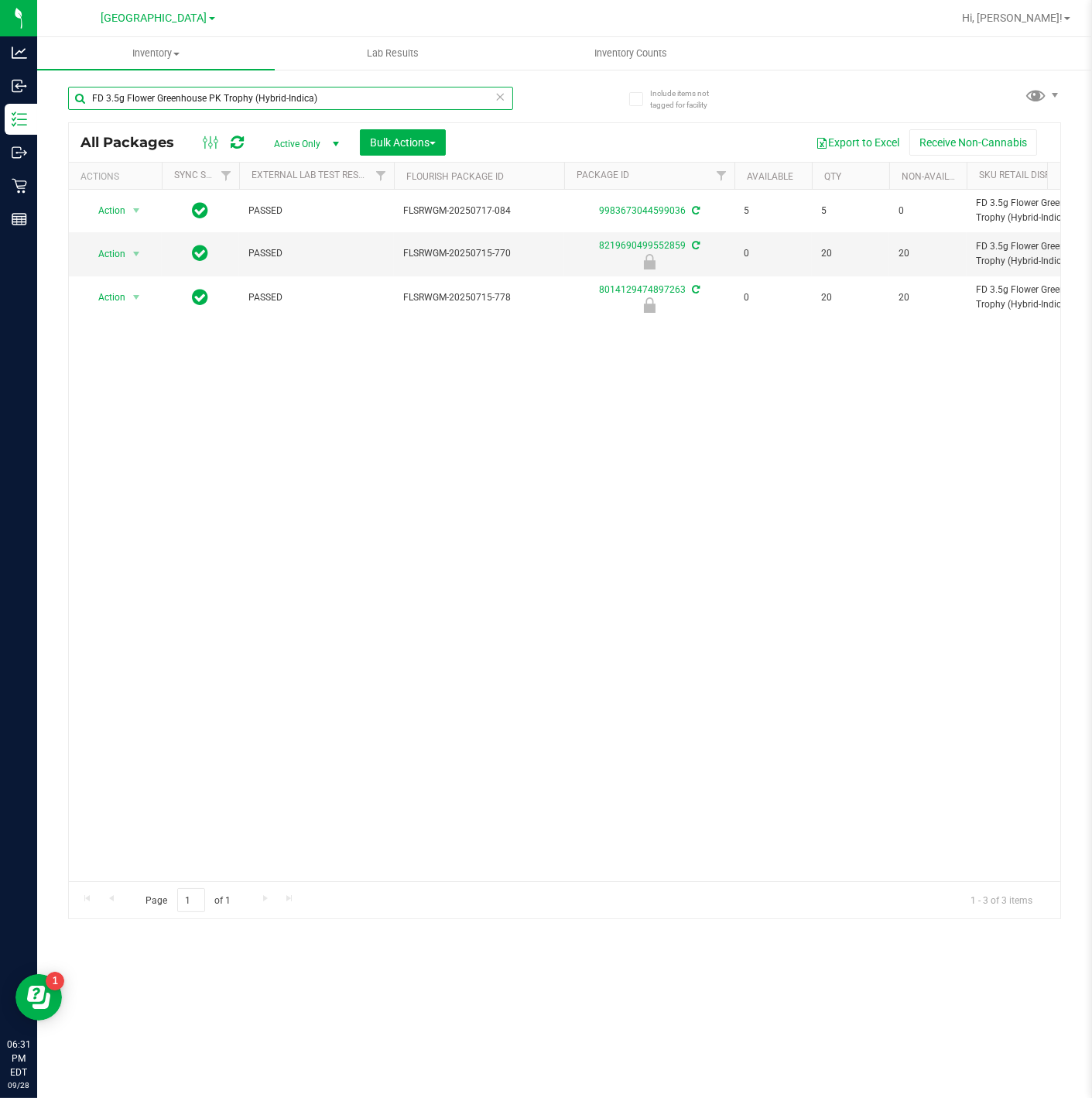
click at [332, 97] on input "FD 3.5g Flower Greenhouse PK Trophy (Hybrid-Indica)" at bounding box center [291, 98] width 445 height 23
click at [331, 94] on input "FD 3.5g Flower Greenhouse PK Trophy (Hybrid-Indica)" at bounding box center [291, 98] width 445 height 23
click at [330, 93] on input "FD 3.5g Flower Greenhouse PK Trophy (Hybrid-Indica)" at bounding box center [291, 98] width 445 height 23
click at [330, 96] on input "FD 3.5g Flower Greenhouse PK Trophy (Hybrid-Indica)" at bounding box center [291, 98] width 445 height 23
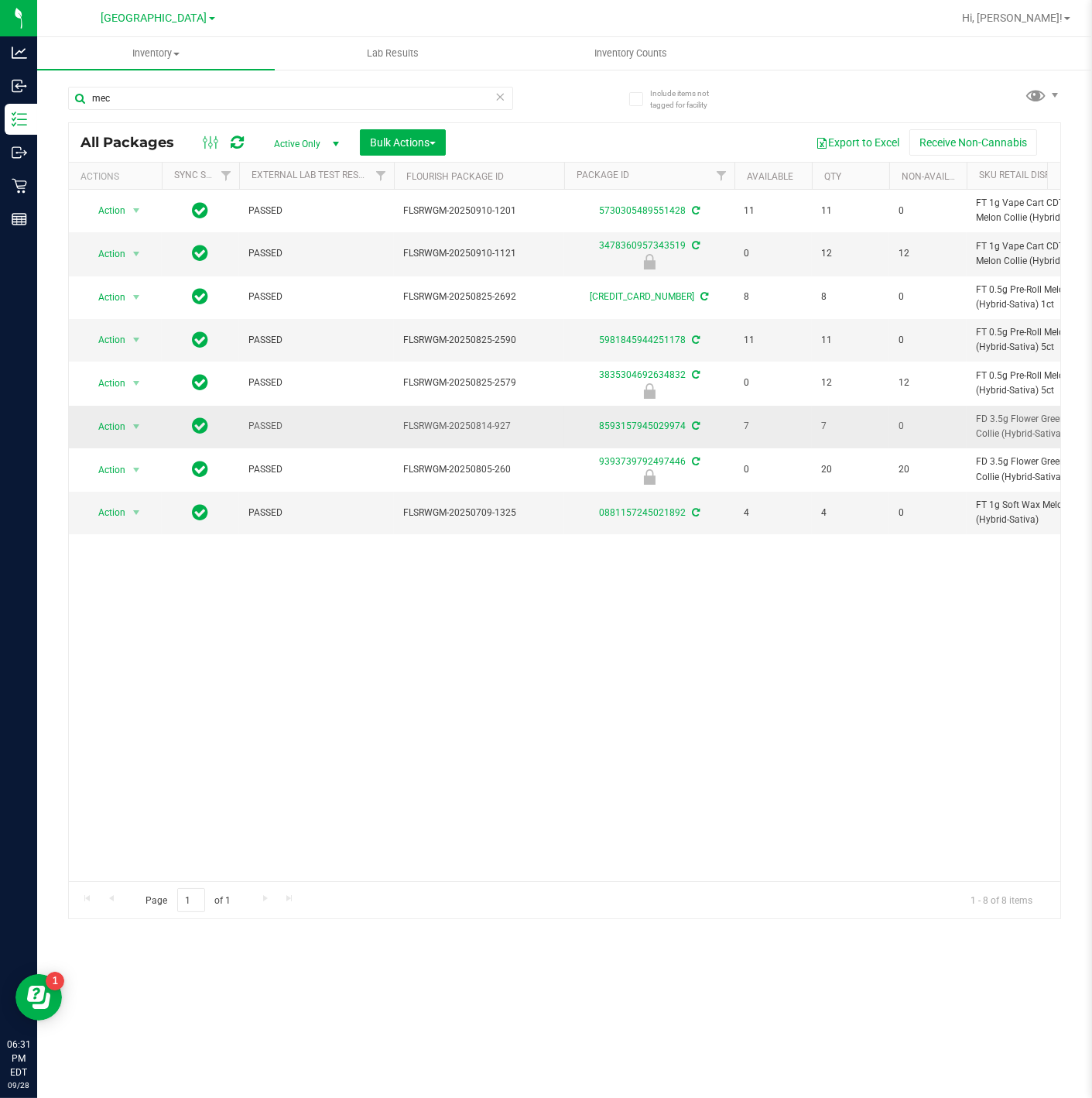
click at [991, 442] on span "FD 3.5g Flower Greenhouse Melon Collie (Hybrid-Sativa)" at bounding box center [1051, 427] width 152 height 30
click at [990, 442] on span "FD 3.5g Flower Greenhouse Melon Collie (Hybrid-Sativa)" at bounding box center [1051, 427] width 152 height 30
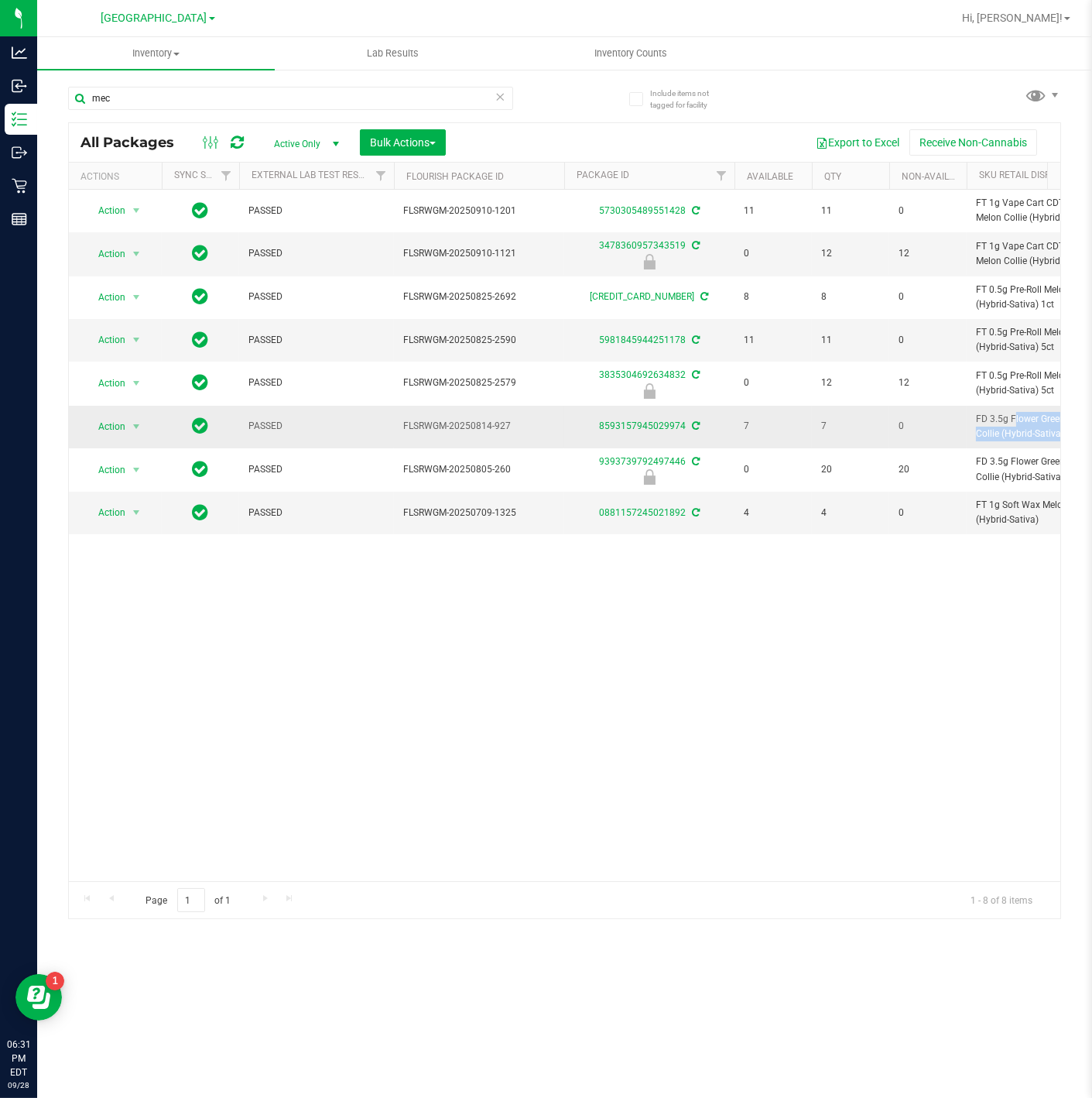
click at [990, 442] on span "FD 3.5g Flower Greenhouse Melon Collie (Hybrid-Sativa)" at bounding box center [1051, 427] width 152 height 30
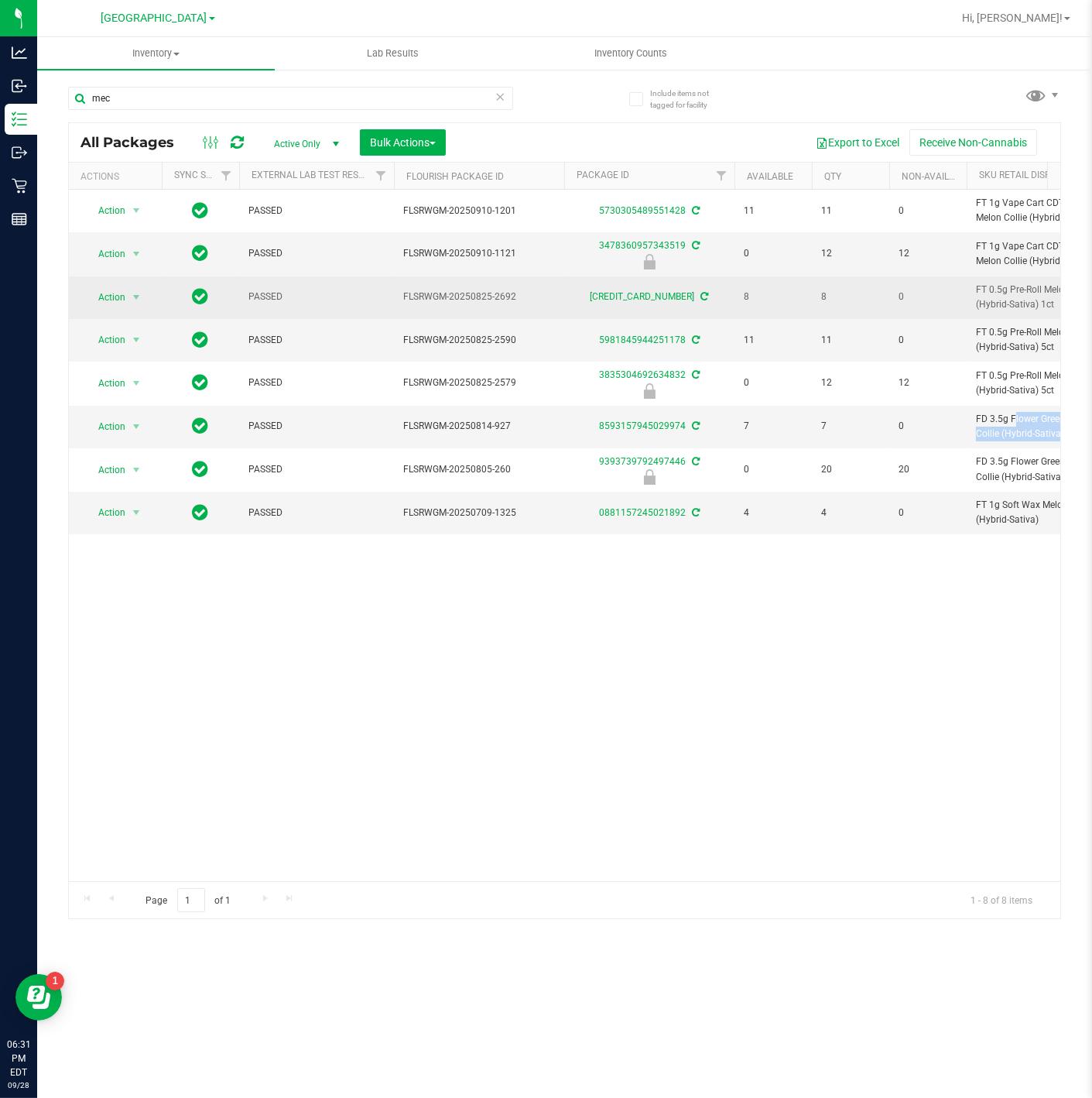
copy td "FD 3.5g Flower Greenhouse Melon Collie (Hybrid-Sativa)"
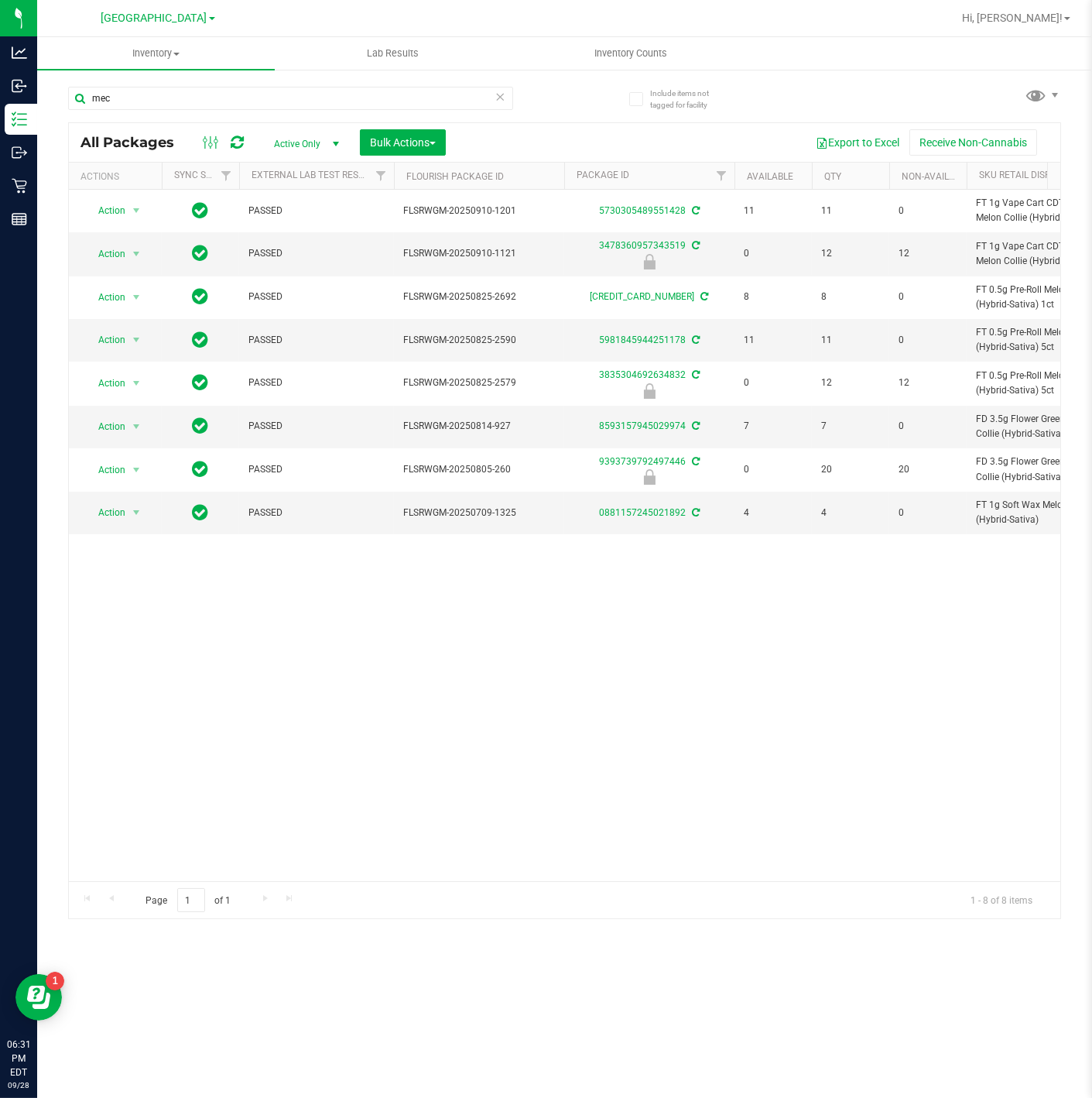
click at [289, 111] on div "mec" at bounding box center [291, 104] width 445 height 36
click at [289, 98] on input "mec" at bounding box center [291, 98] width 445 height 23
paste input "FD 3.5g Flower Greenhouse Melon Collie (Hybrid-Sativa)"
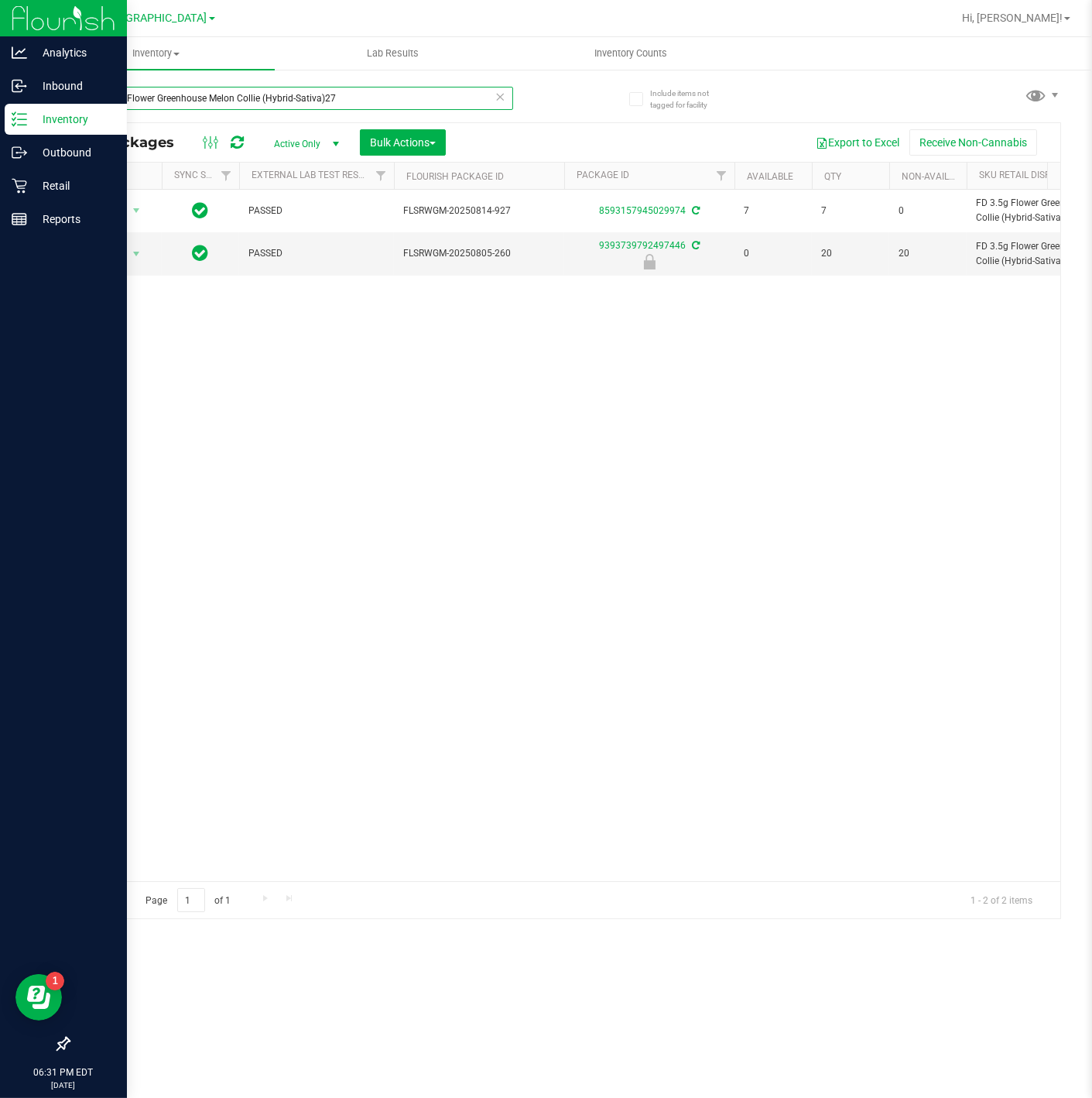
type input "FD 3.5g Flower Greenhouse Melon Collie (Hybrid-Sativa)27"
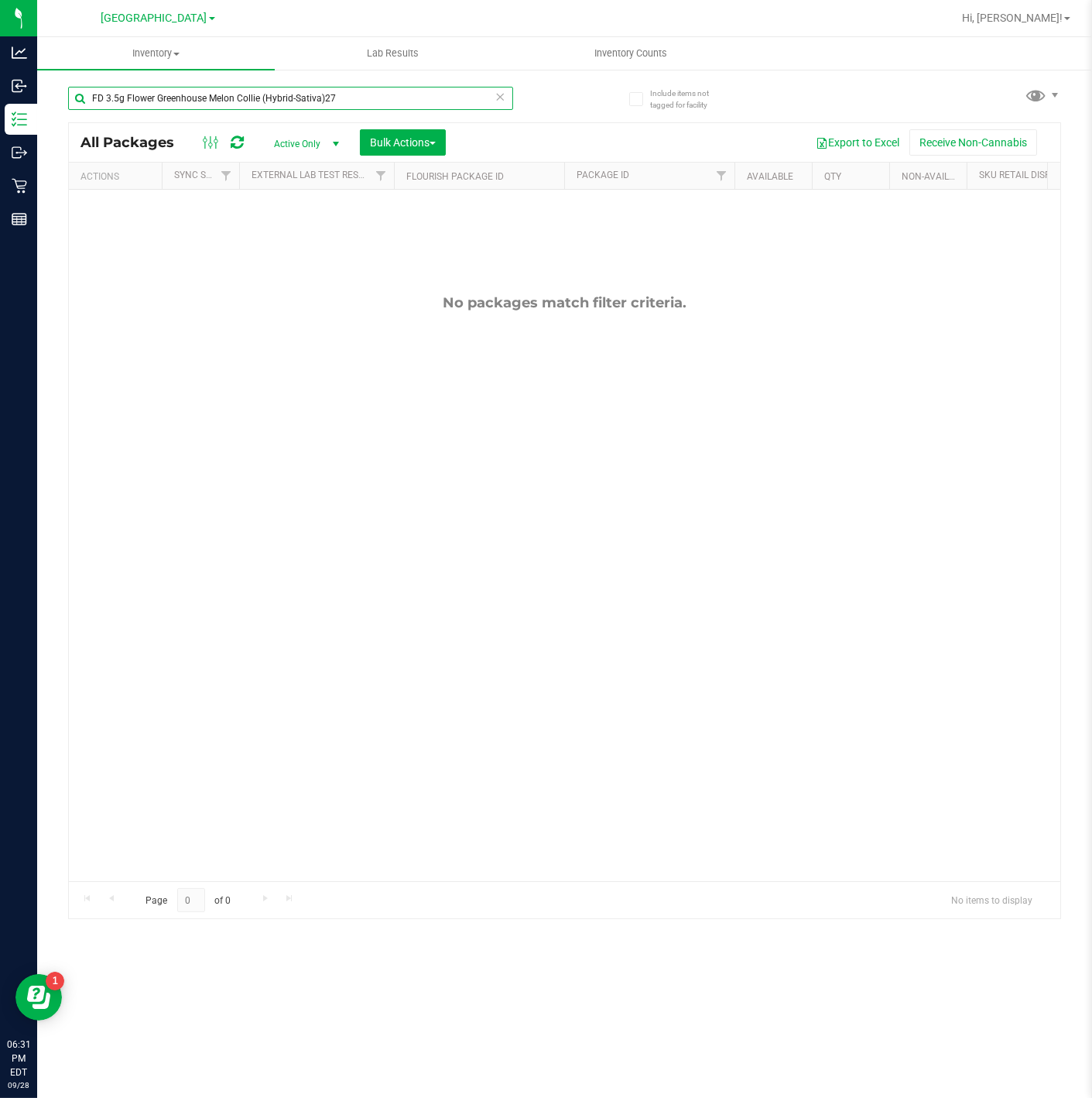
click at [325, 94] on input "FD 3.5g Flower Greenhouse Melon Collie (Hybrid-Sativa)27" at bounding box center [291, 98] width 445 height 23
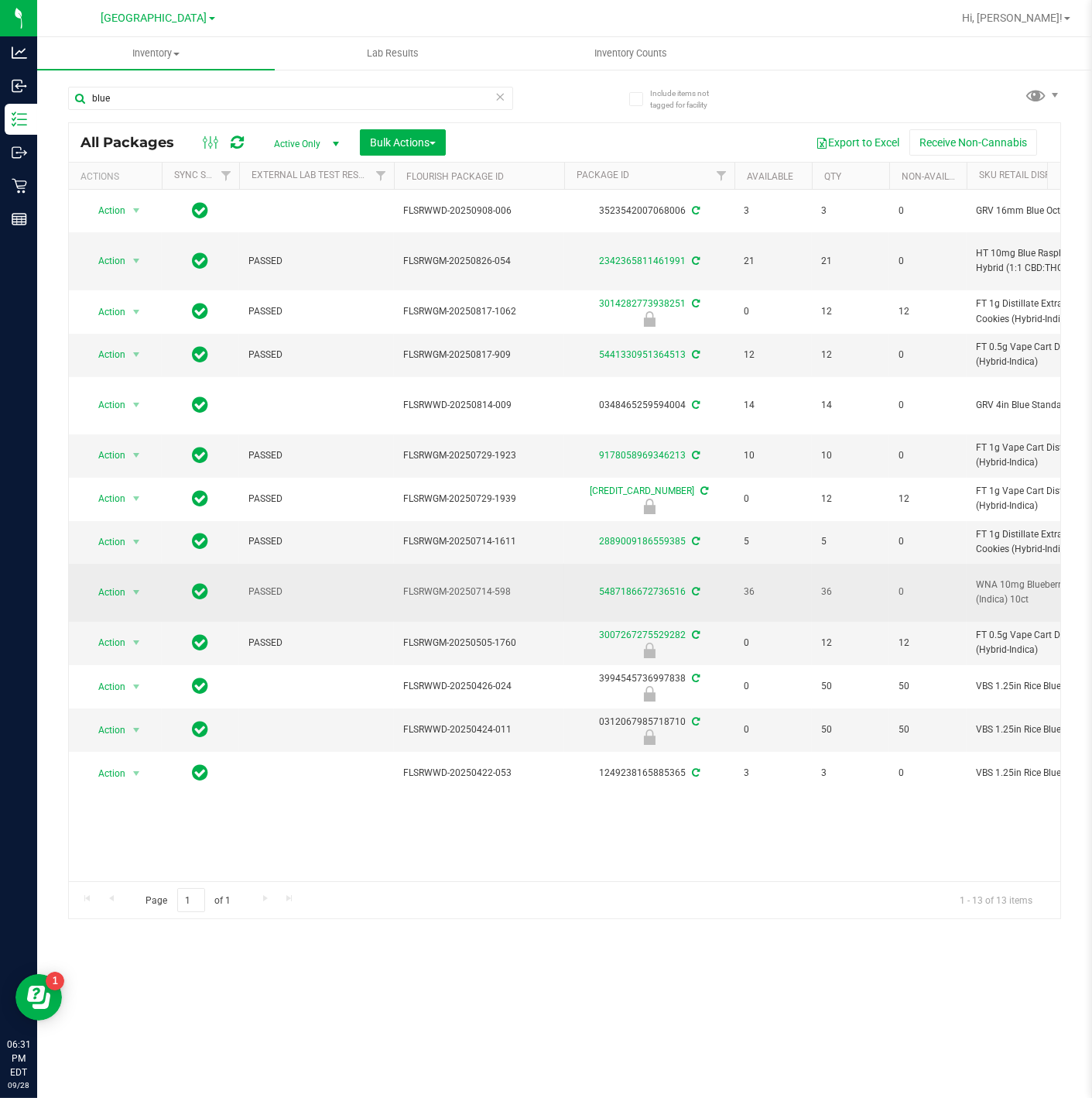
click at [1013, 590] on span "WNA 10mg Blueberry Soft Chews (Indica) 10ct" at bounding box center [1051, 592] width 152 height 30
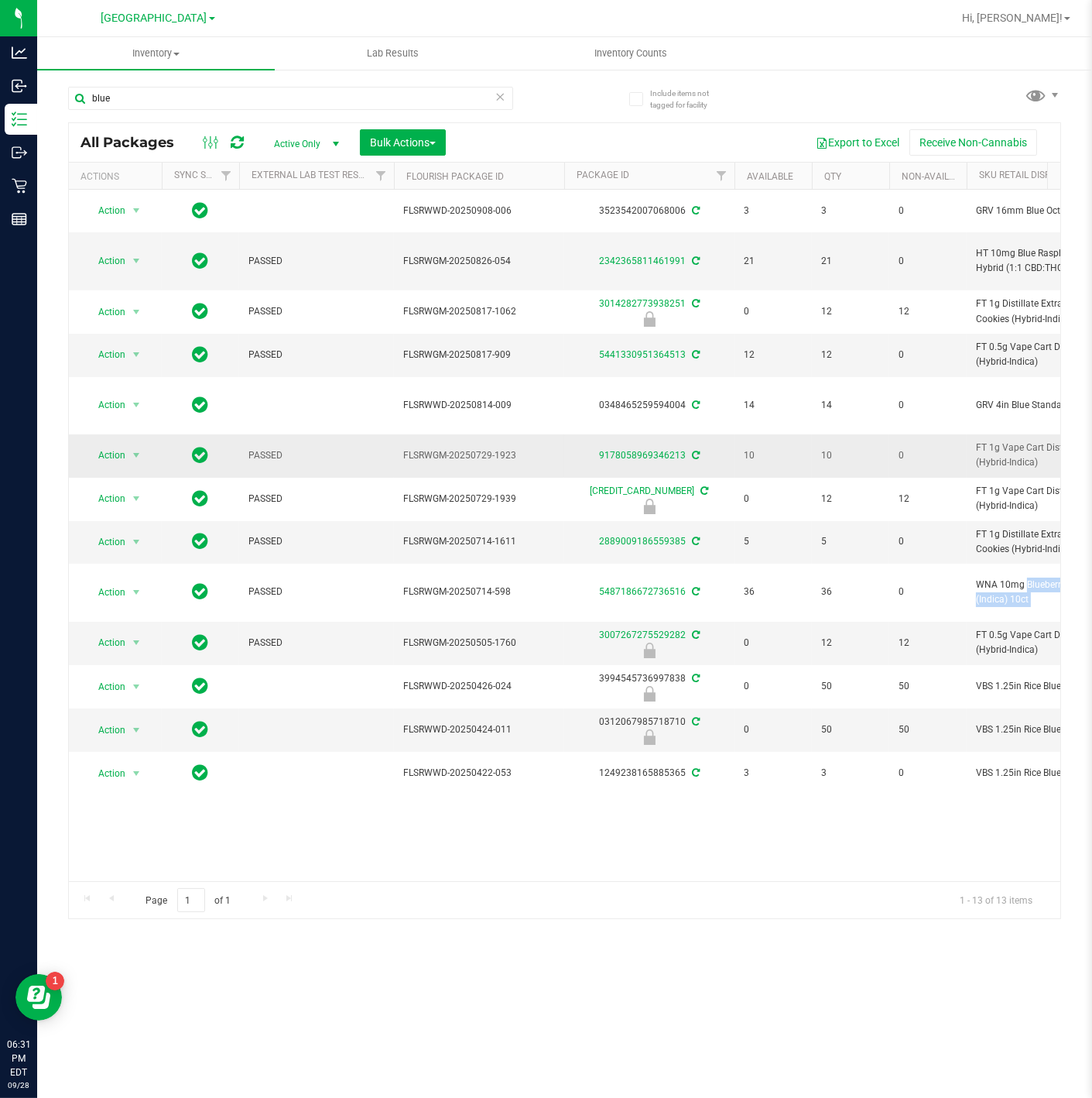
copy td "WNA 10mg Blueberry Soft Chews (Indica) 10ct"
click at [387, 96] on input "blue" at bounding box center [291, 98] width 445 height 23
paste input "WNA 10mg Blueberry Soft Chews (Indica) 10ct"
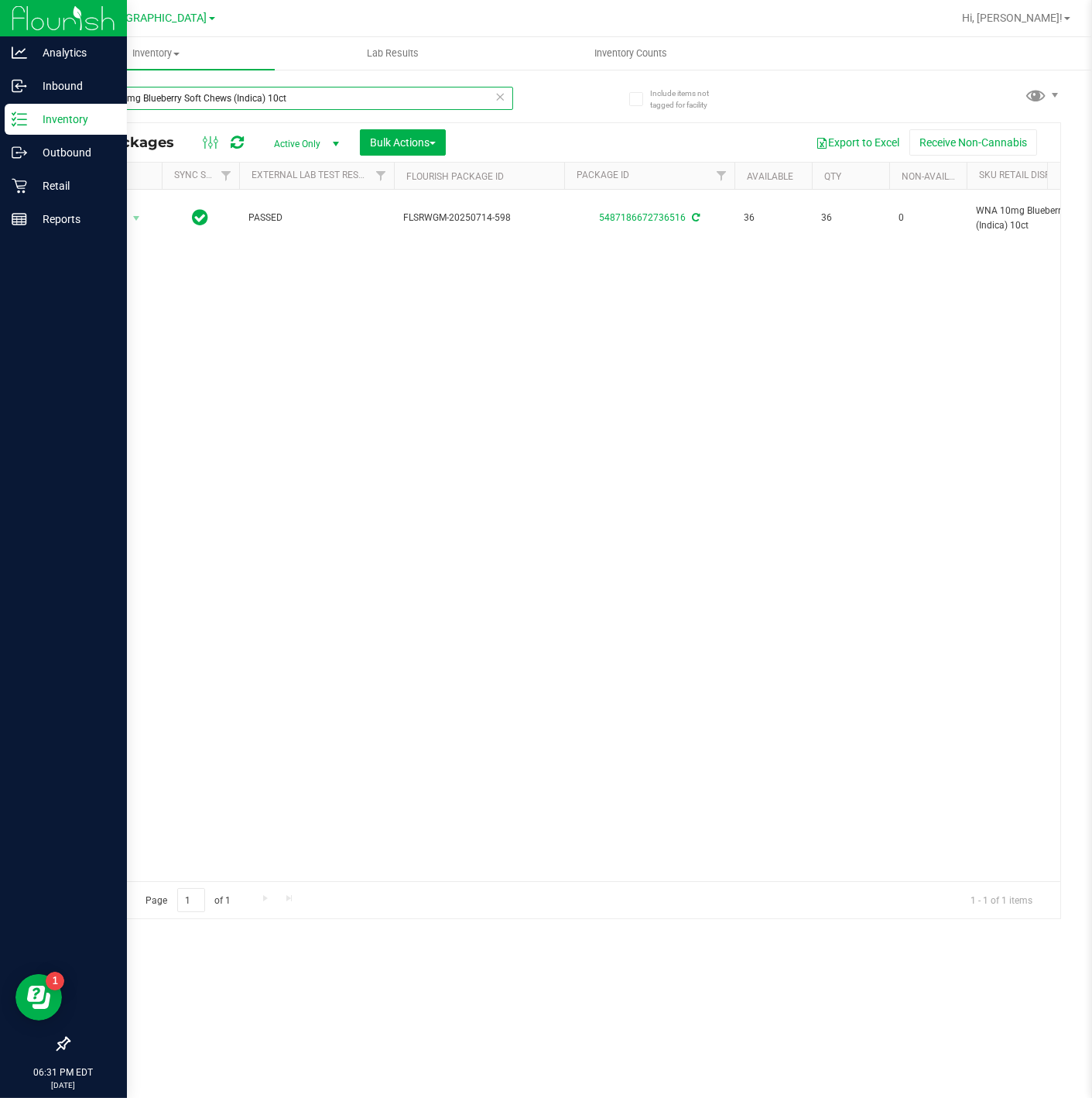
type input "WNA 10mg Blueberry Soft Chews (Indica) 10ct"
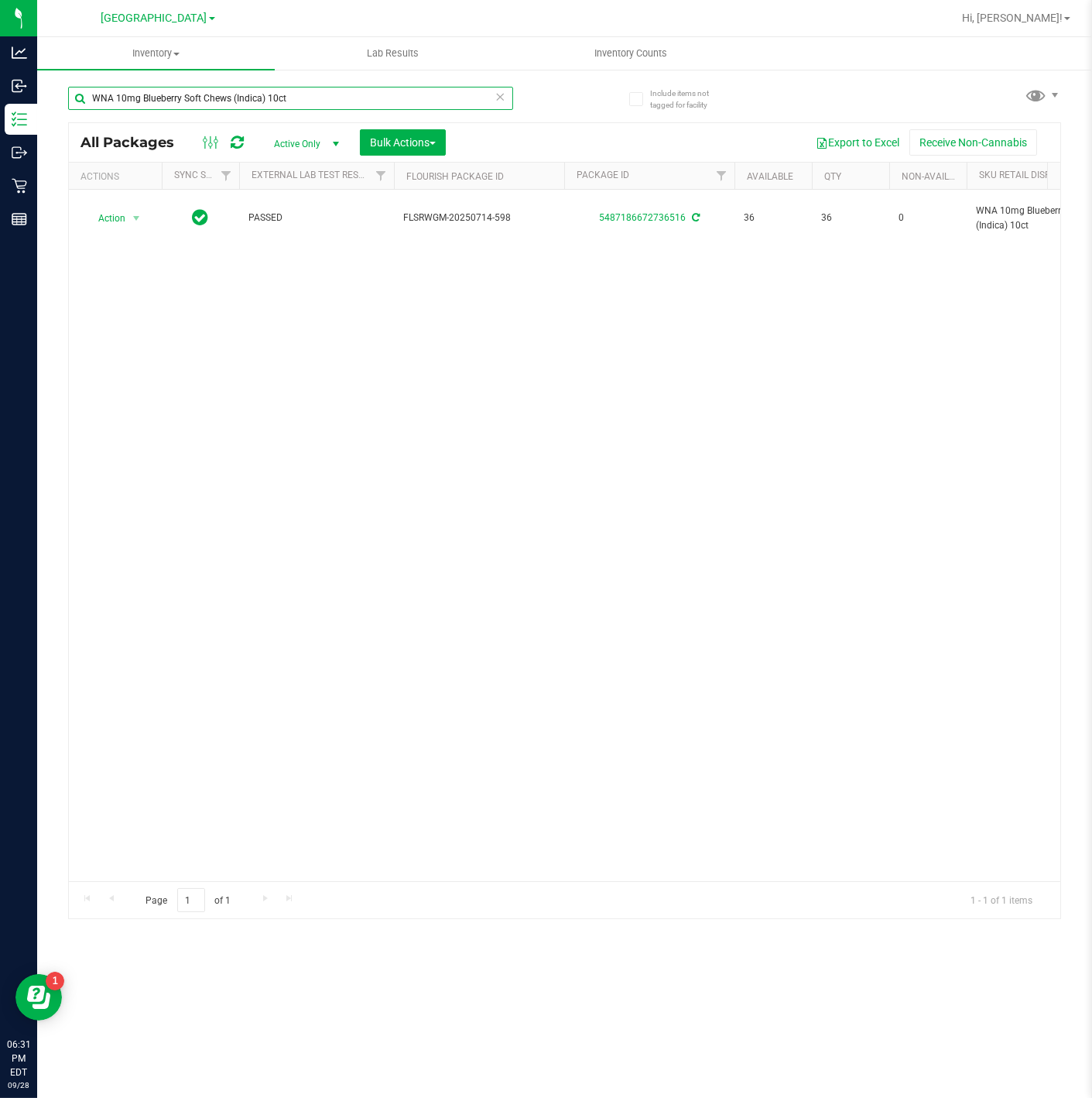
click at [262, 100] on input "WNA 10mg Blueberry Soft Chews (Indica) 10ct" at bounding box center [291, 98] width 445 height 23
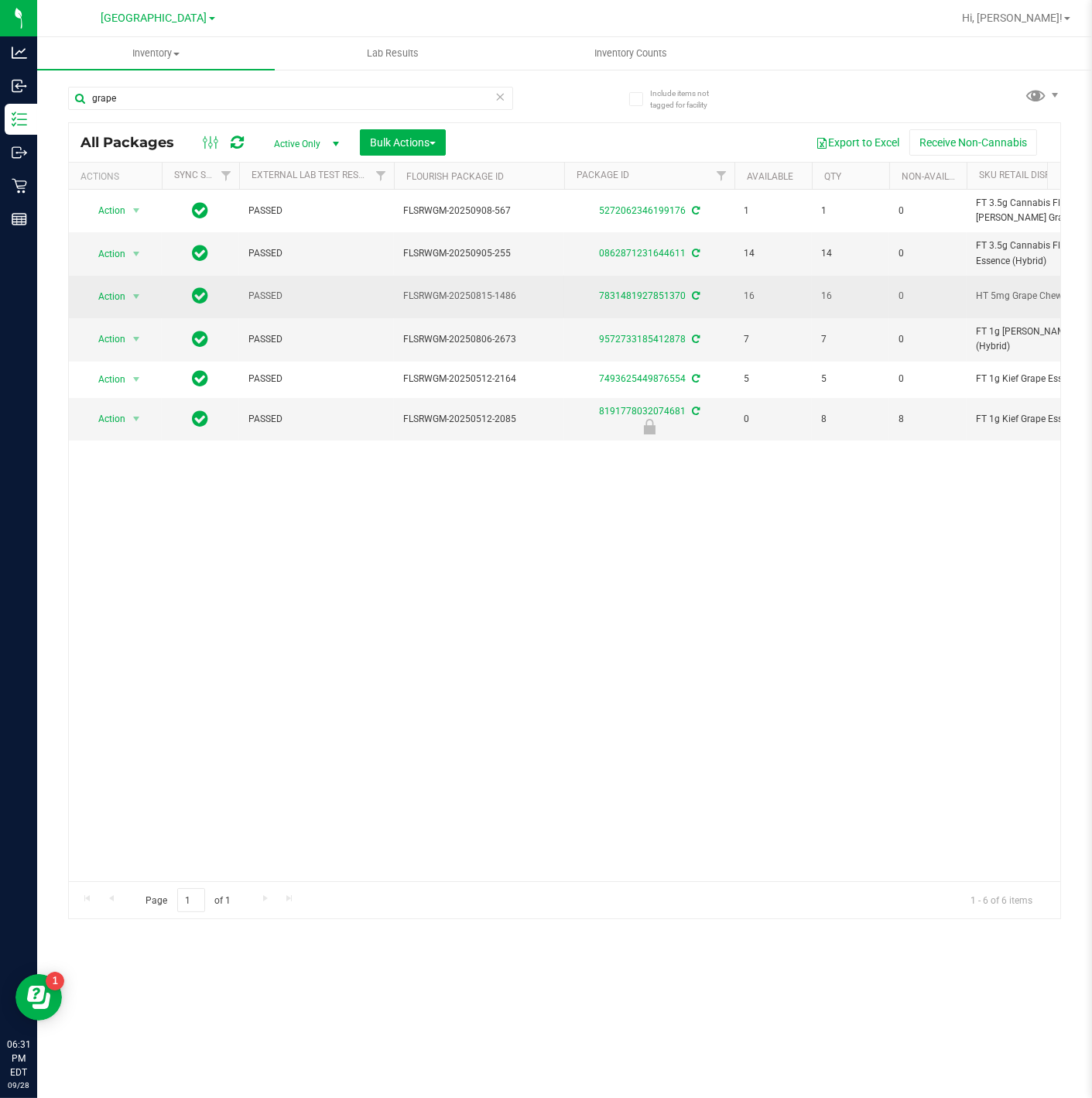
click at [1006, 298] on span "HT 5mg Grape Chews (Indica) 20ct" at bounding box center [1051, 297] width 152 height 15
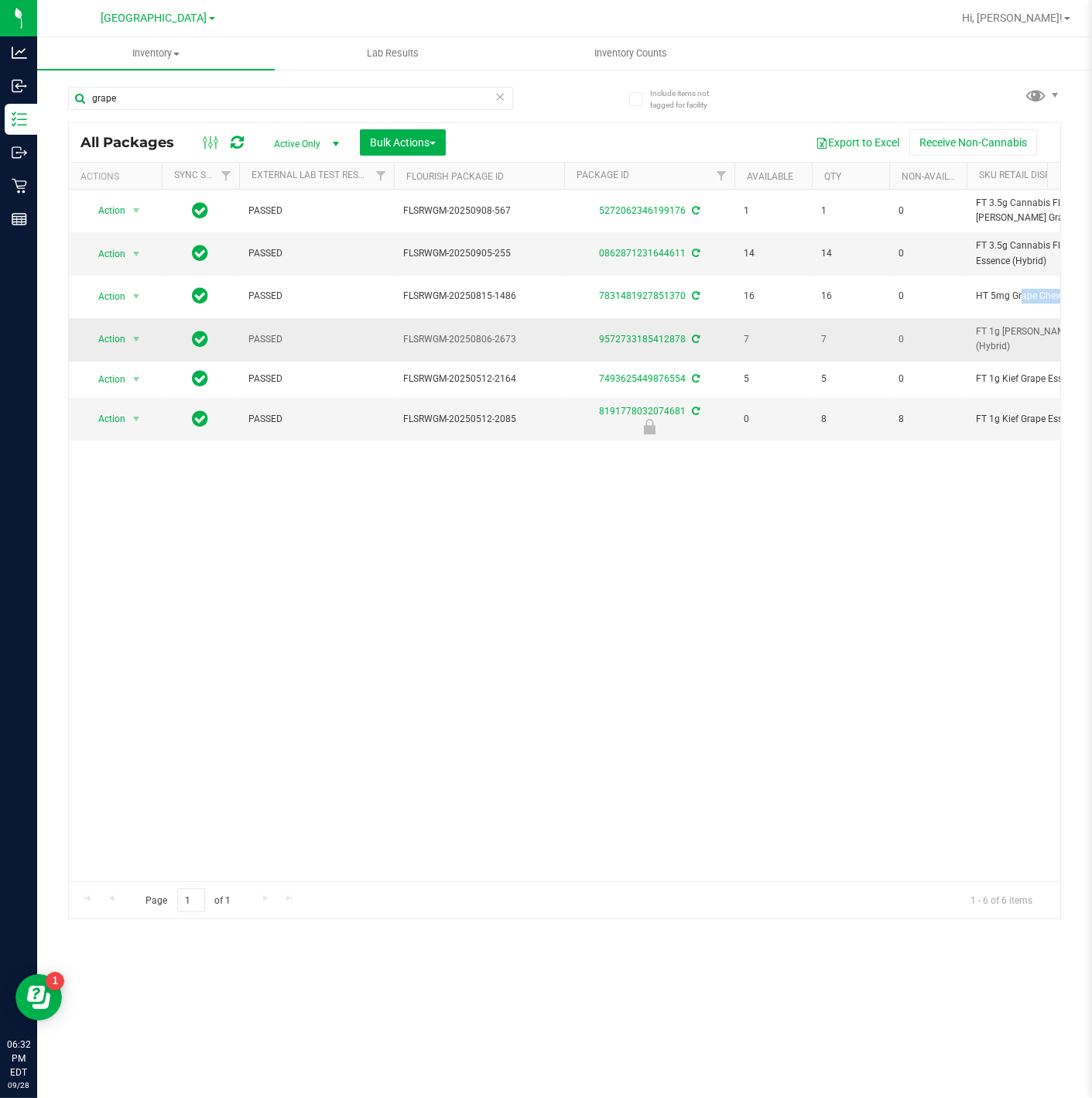
copy td "HT 5mg Grape Chews (Indica) 20ct"
click at [296, 104] on input "grape" at bounding box center [291, 98] width 445 height 23
paste input "HT 5mg Grape Chews (Indica) 20ct"
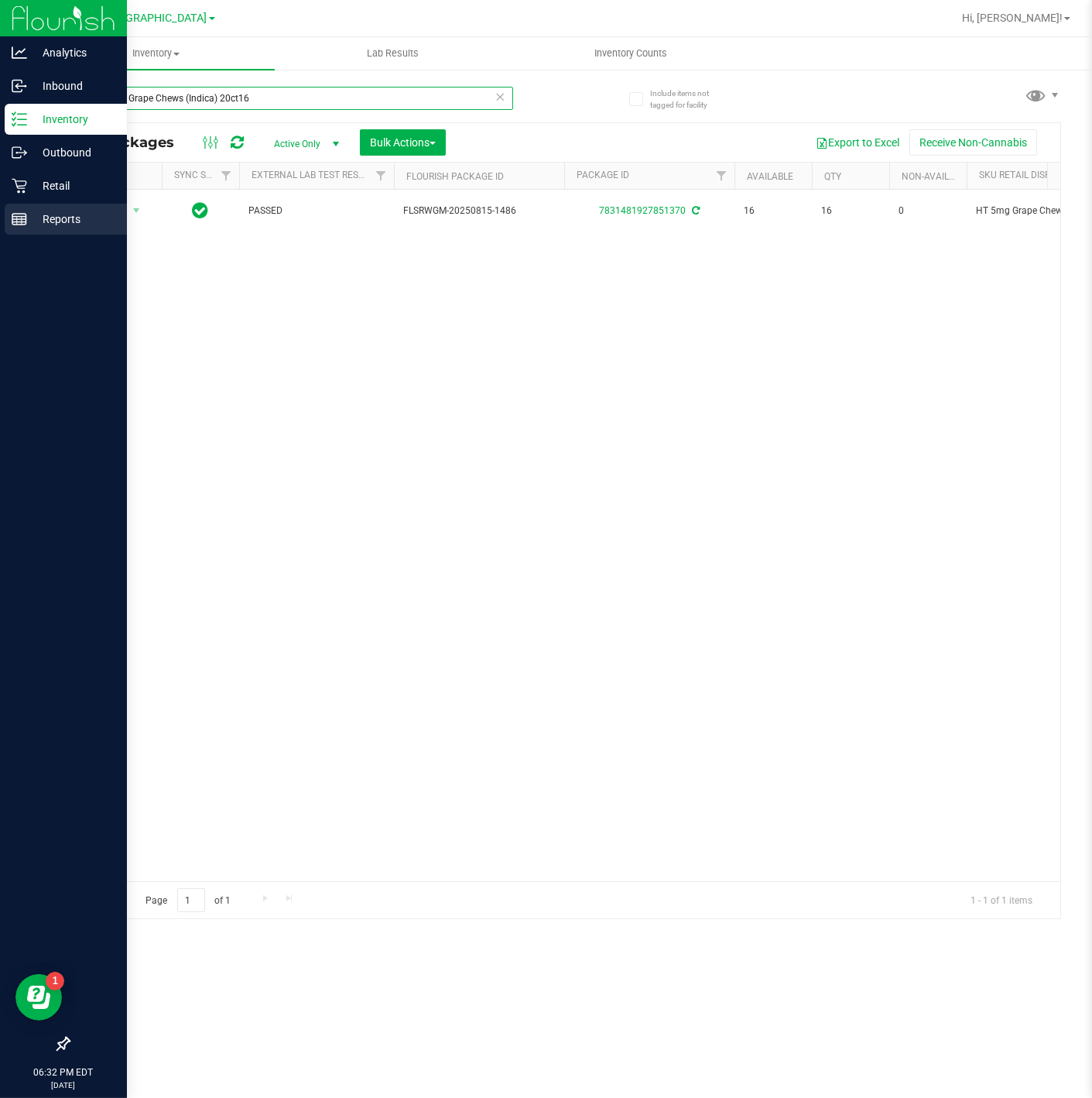
type input "HT 5mg Grape Chews (Indica) 20ct16"
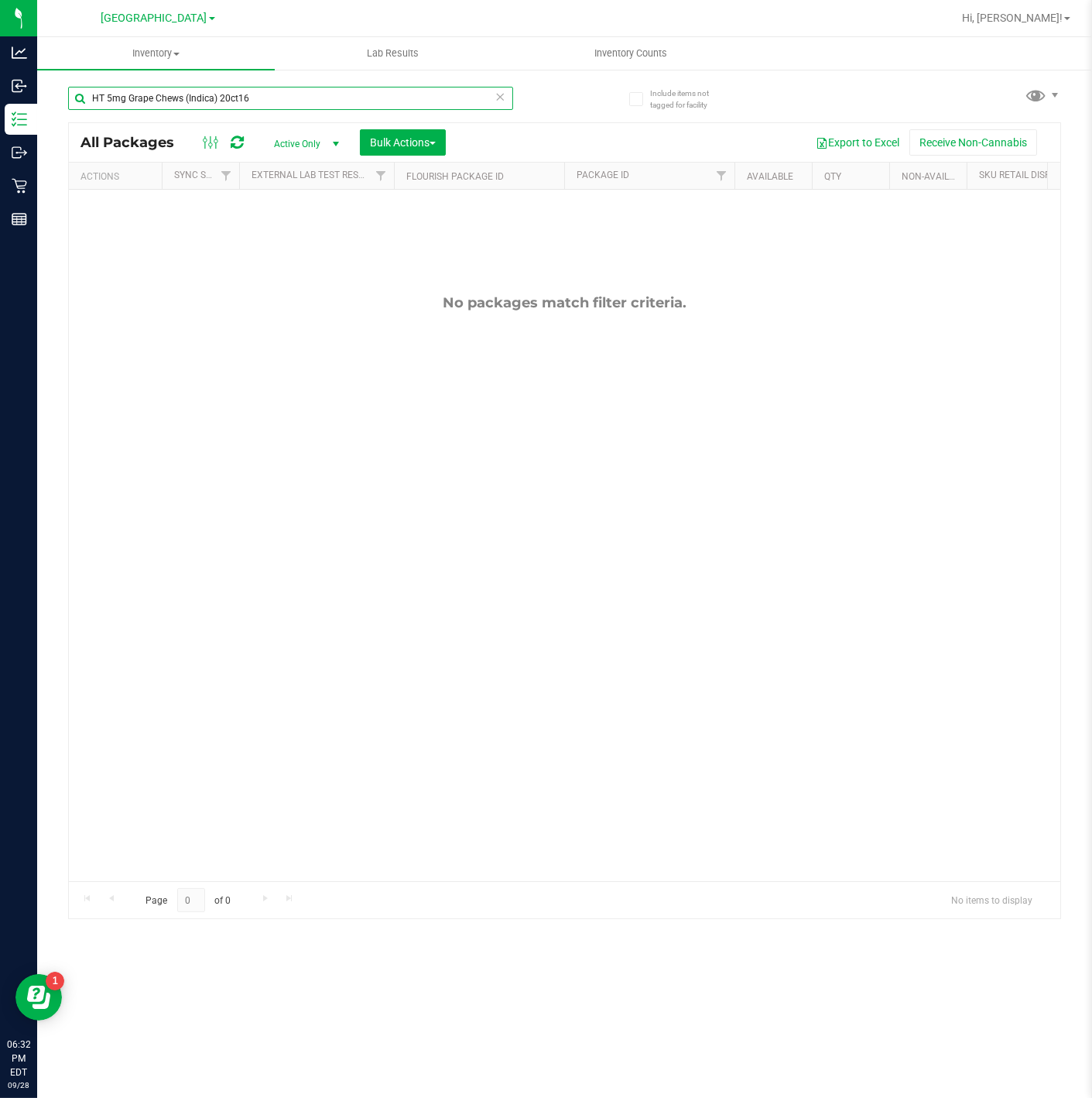
click at [261, 103] on input "HT 5mg Grape Chews (Indica) 20ct16" at bounding box center [291, 98] width 445 height 23
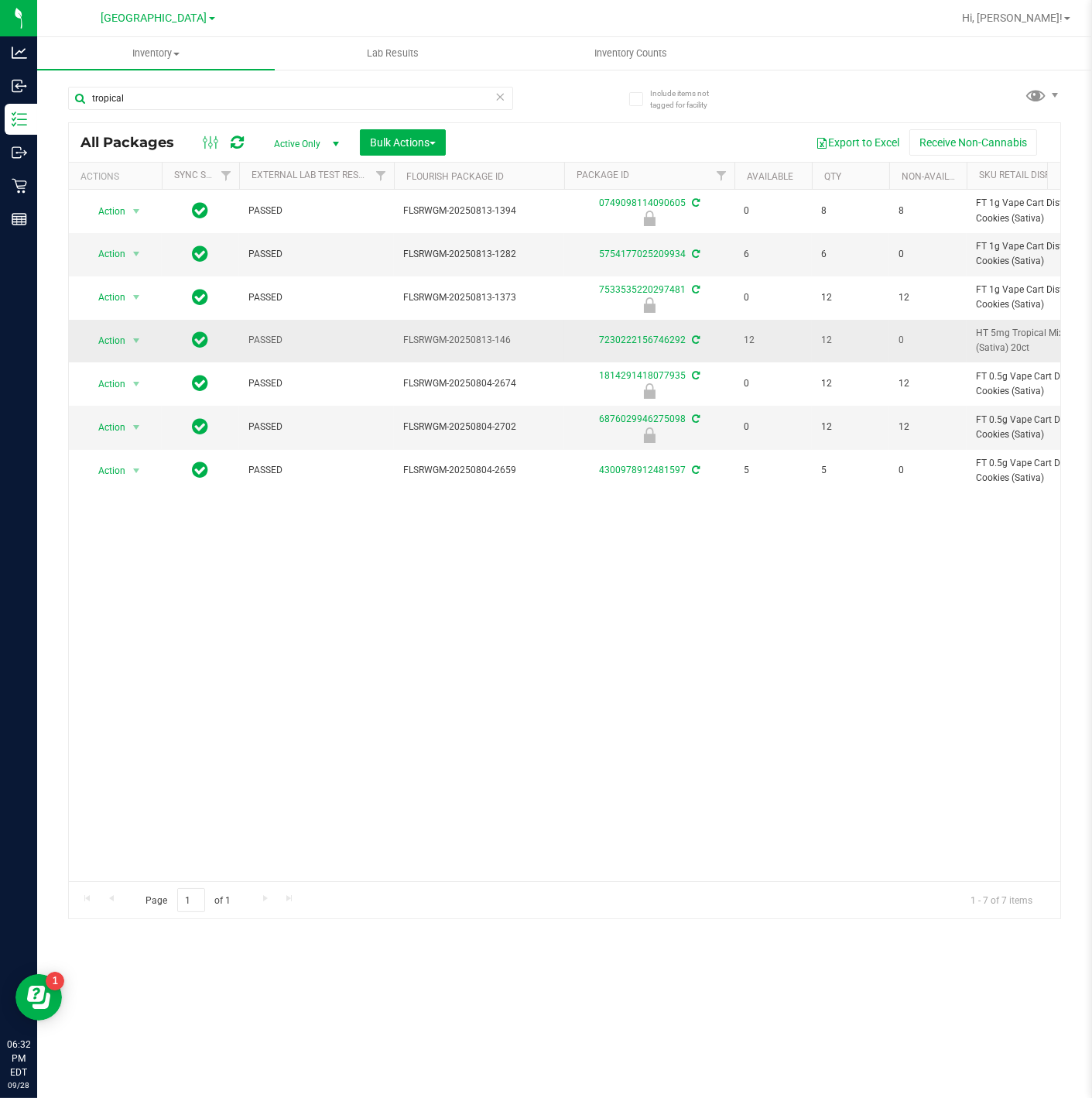
click at [1006, 328] on span "HT 5mg Tropical Mix Chews (Sativa) 20ct" at bounding box center [1051, 341] width 152 height 30
copy td "HT 5mg Tropical Mix Chews (Sativa) 20ct"
click at [455, 96] on input "tropical" at bounding box center [291, 98] width 445 height 23
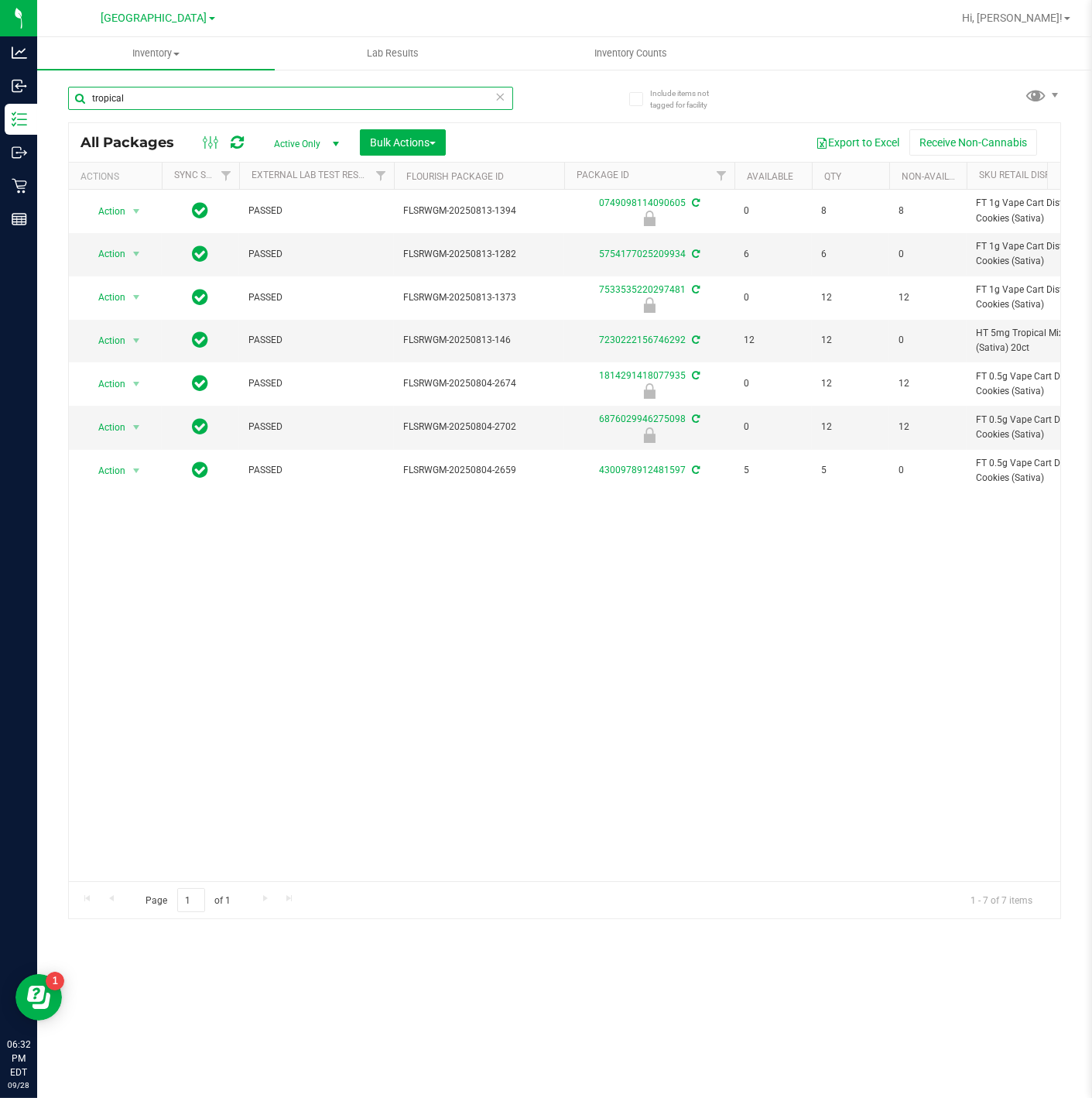
click at [455, 96] on input "tropical" at bounding box center [291, 98] width 445 height 23
paste input "HT 5mg Tropical Mix Chews (Sativa) 20ct"
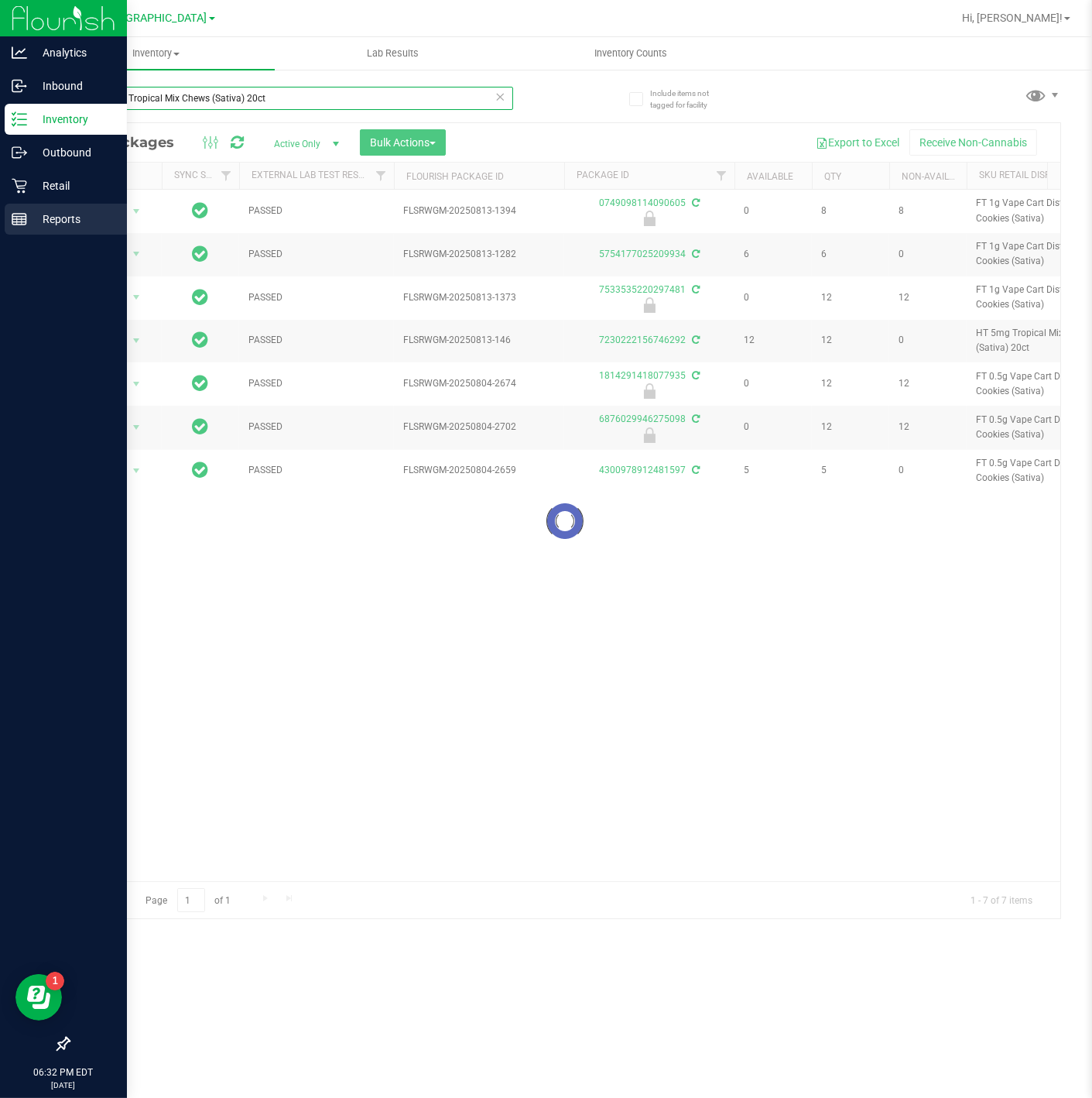
type input "HT 5mg Tropical Mix Chews (Sativa) 20ct"
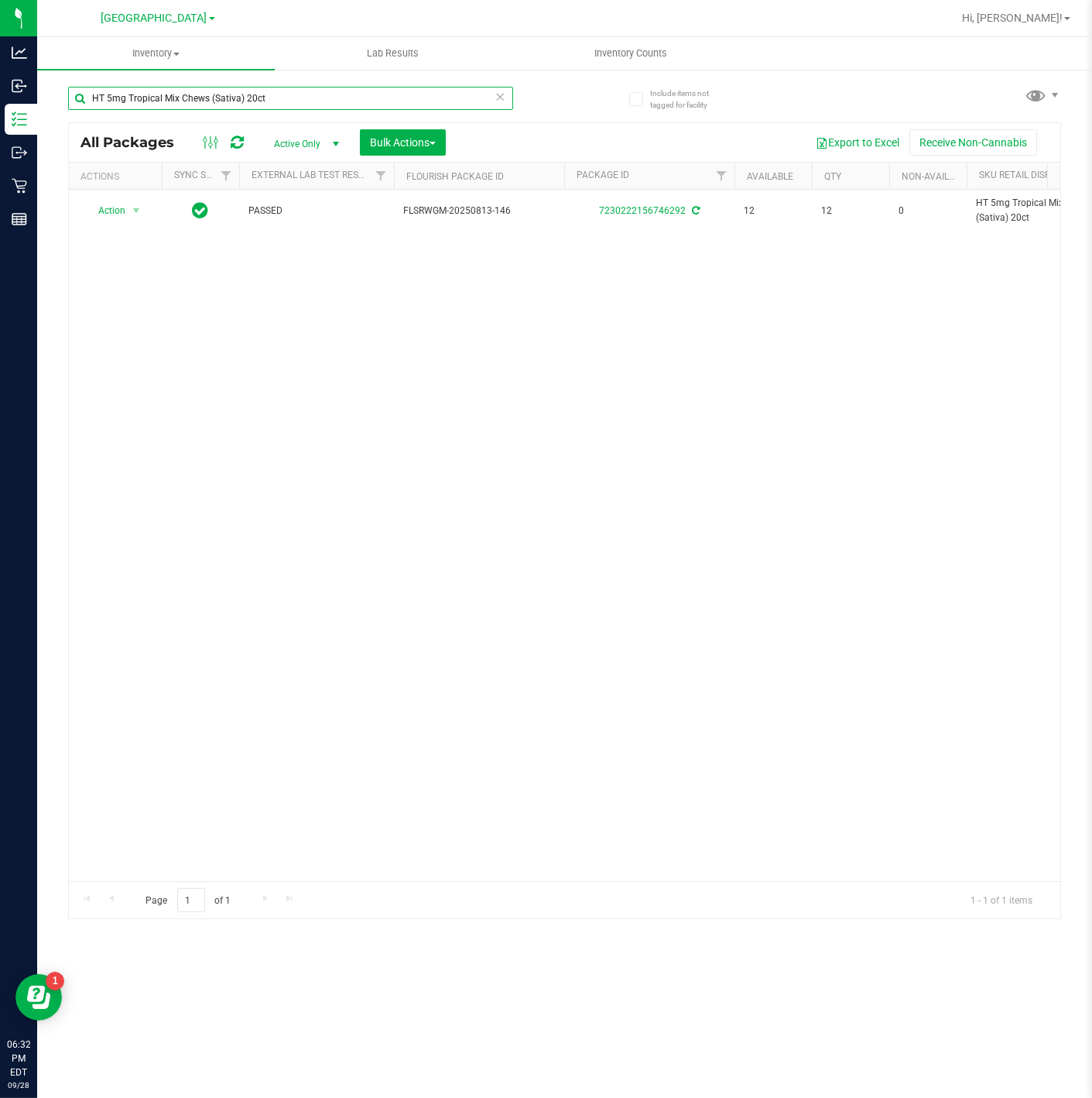
click at [386, 92] on input "HT 5mg Tropical Mix Chews (Sativa) 20ct" at bounding box center [291, 98] width 445 height 23
click at [387, 92] on input "HT 5mg Tropical Mix Chews (Sativa) 20ct" at bounding box center [291, 98] width 445 height 23
type input "w"
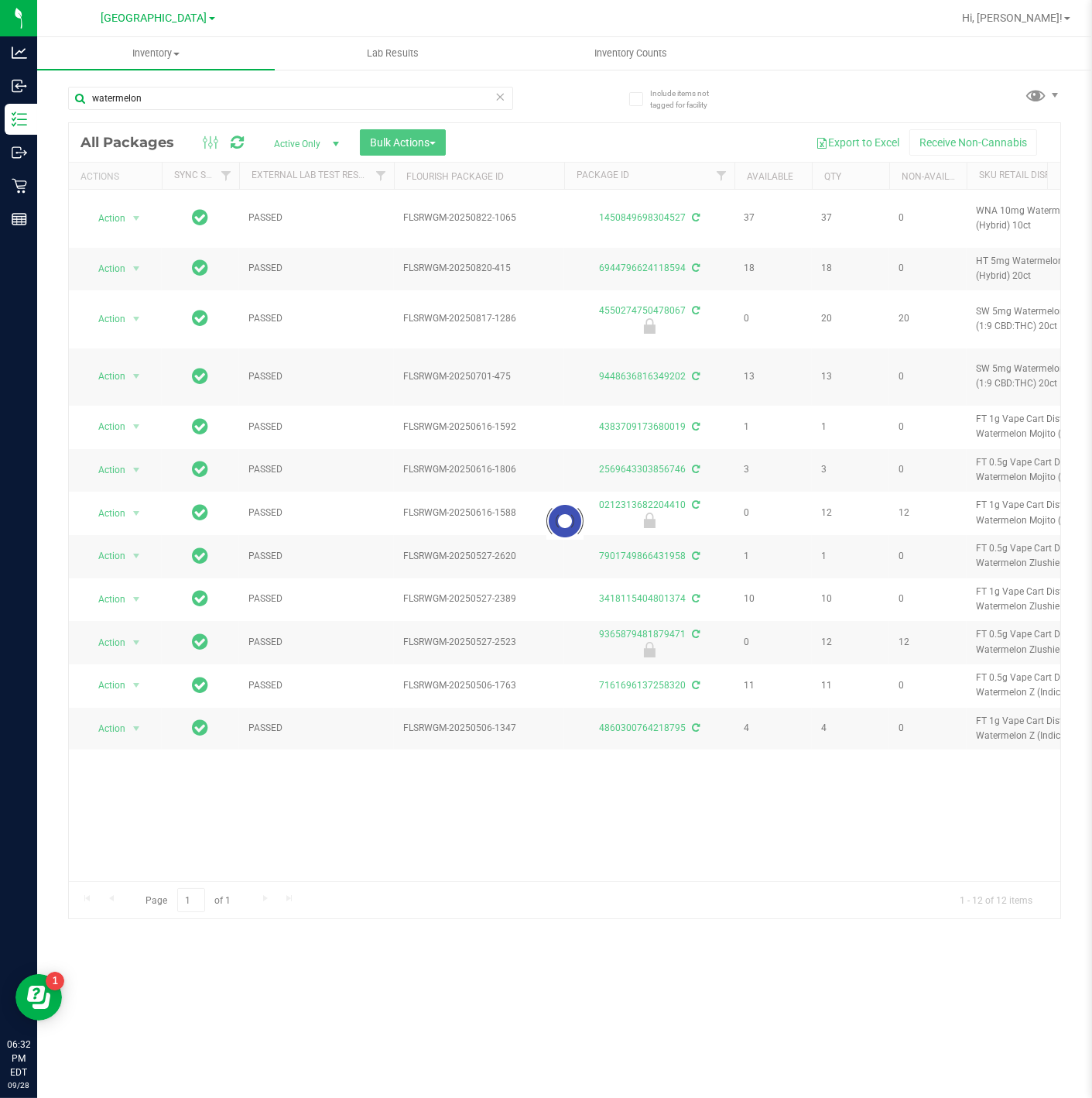
click at [1016, 223] on div at bounding box center [564, 520] width 991 height 795
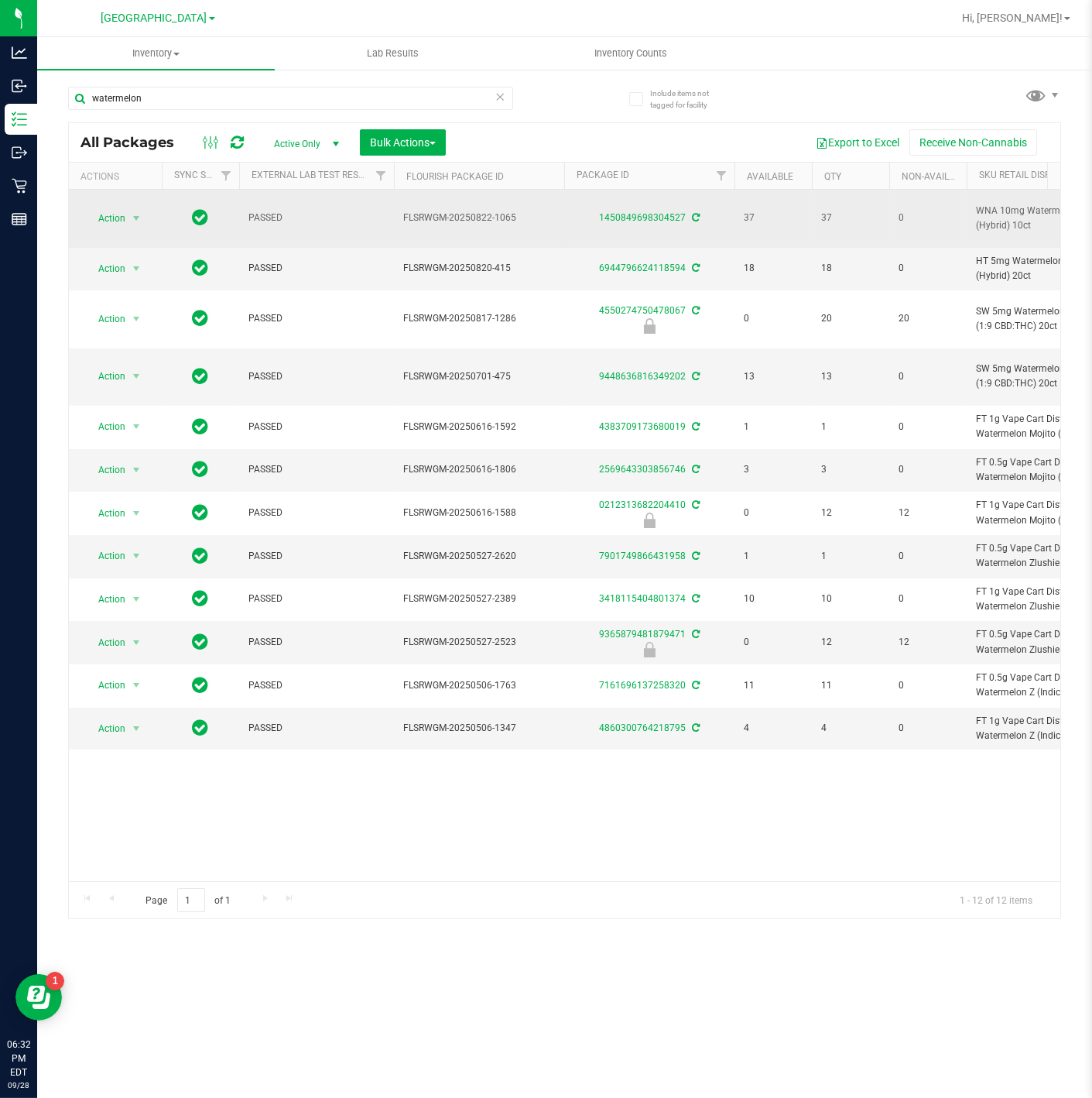
click at [1022, 224] on span "WNA 10mg Watermelon Soft Chews (Hybrid) 10ct" at bounding box center [1051, 218] width 152 height 30
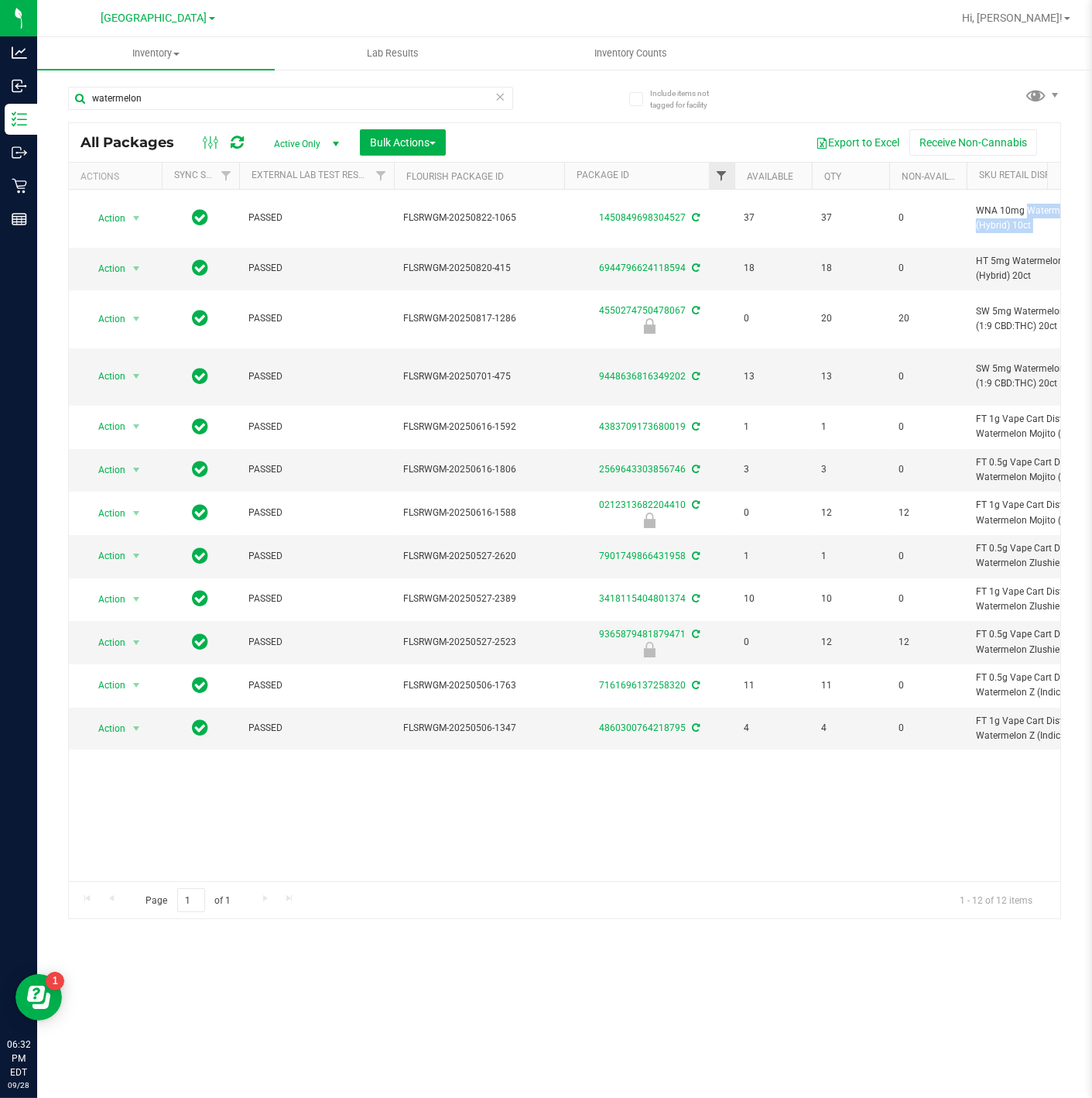
copy td "WNA 10mg Watermelon Soft Chews (Hybrid) 10ct"
click at [390, 93] on input "watermelon" at bounding box center [291, 98] width 445 height 23
click at [391, 93] on input "watermelon" at bounding box center [291, 98] width 445 height 23
paste input "WNA 10mg Watermelon Soft Chews (Hybrid) 10ct"
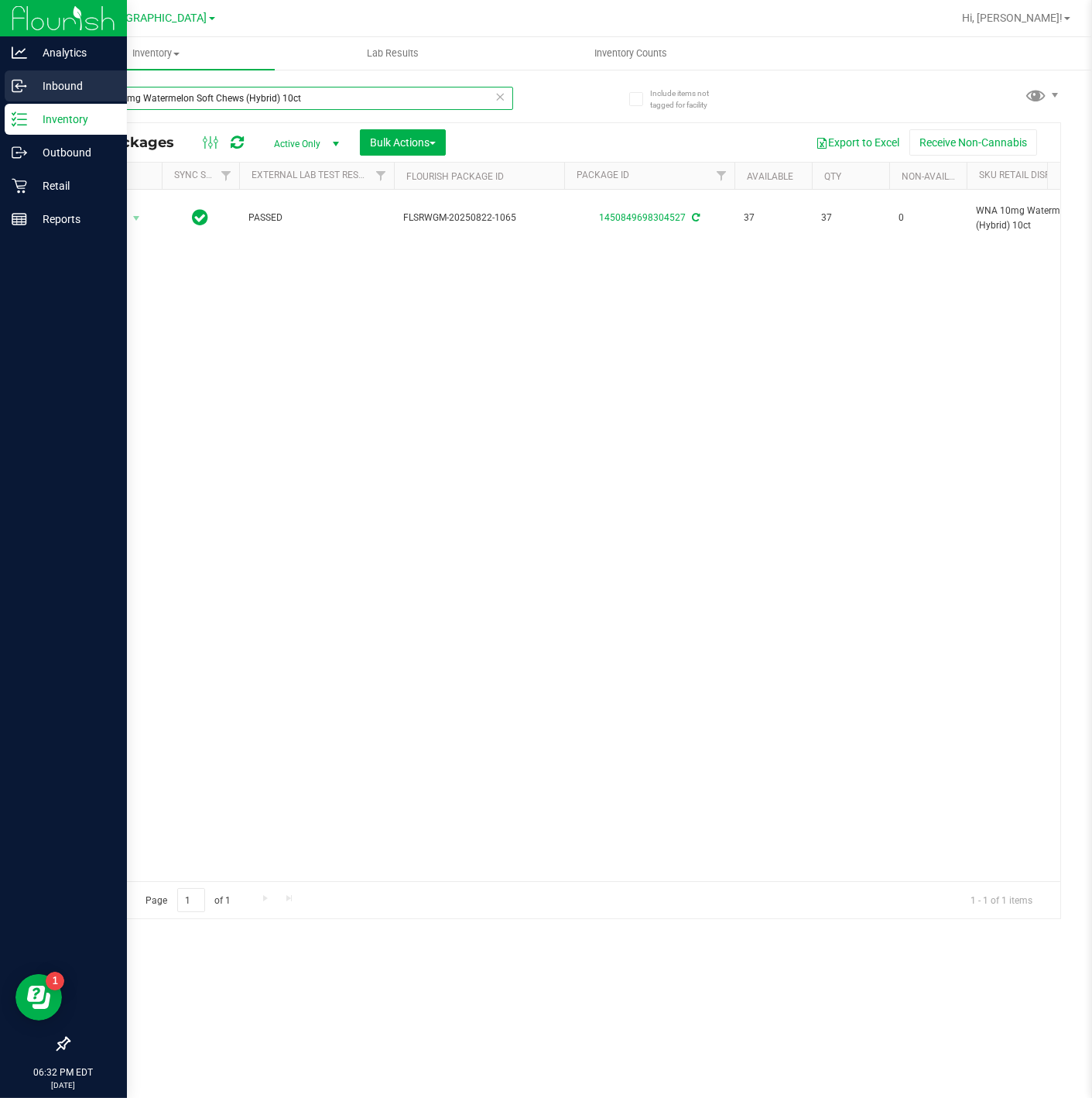
drag, startPoint x: 140, startPoint y: 97, endPoint x: 27, endPoint y: 91, distance: 113.2
click at [27, 91] on div "Analytics Inbound Inventory Outbound Retail Reports 06:32 PM EDT [DATE] 09/28 […" at bounding box center [546, 549] width 1092 height 1098
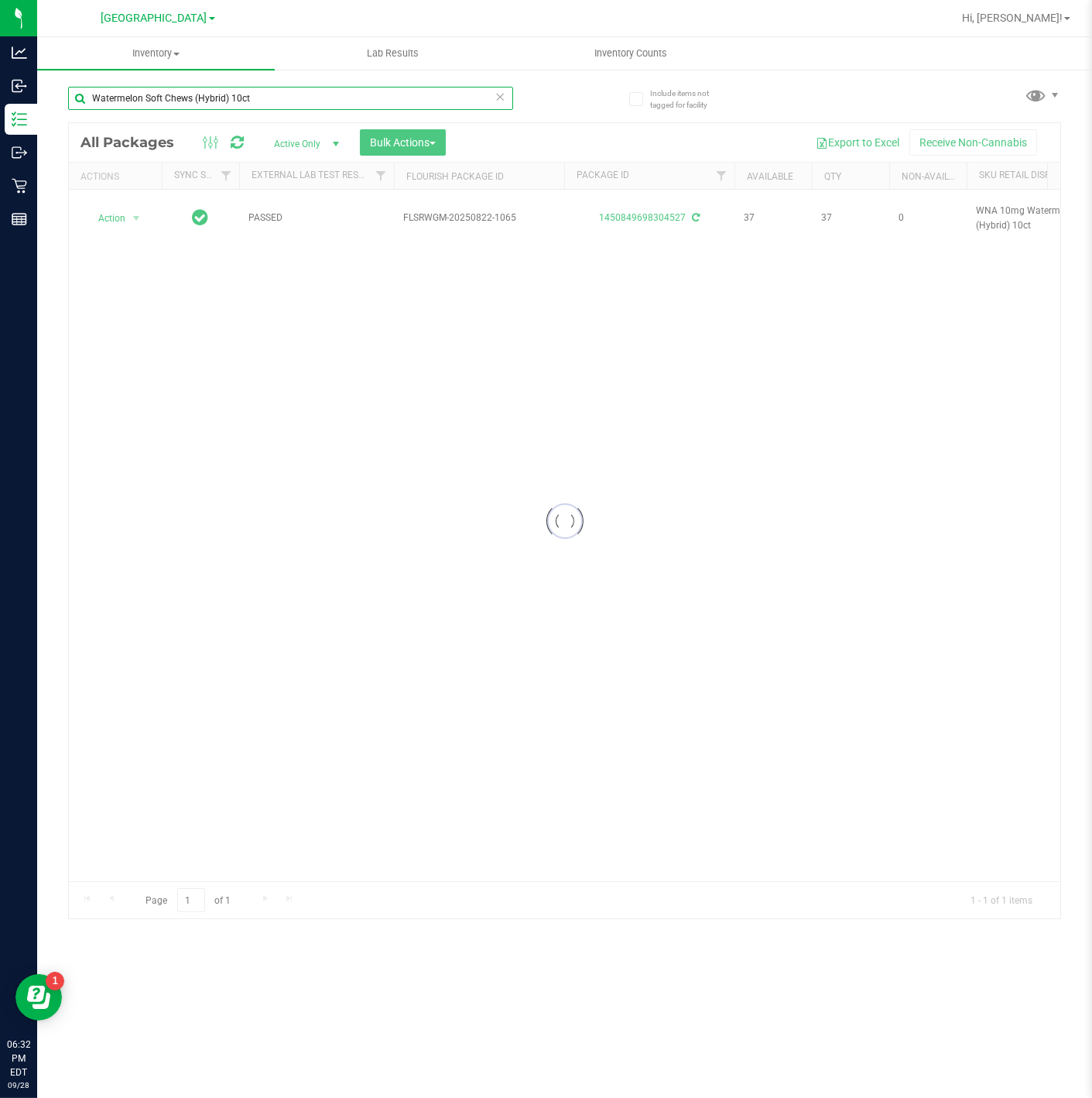
drag, startPoint x: 264, startPoint y: 96, endPoint x: 227, endPoint y: 97, distance: 37.0
click at [228, 98] on input "Watermelon Soft Chews (Hybrid) 10ct" at bounding box center [291, 98] width 445 height 23
type input "Watermelon Soft Chews (Hybrid)"
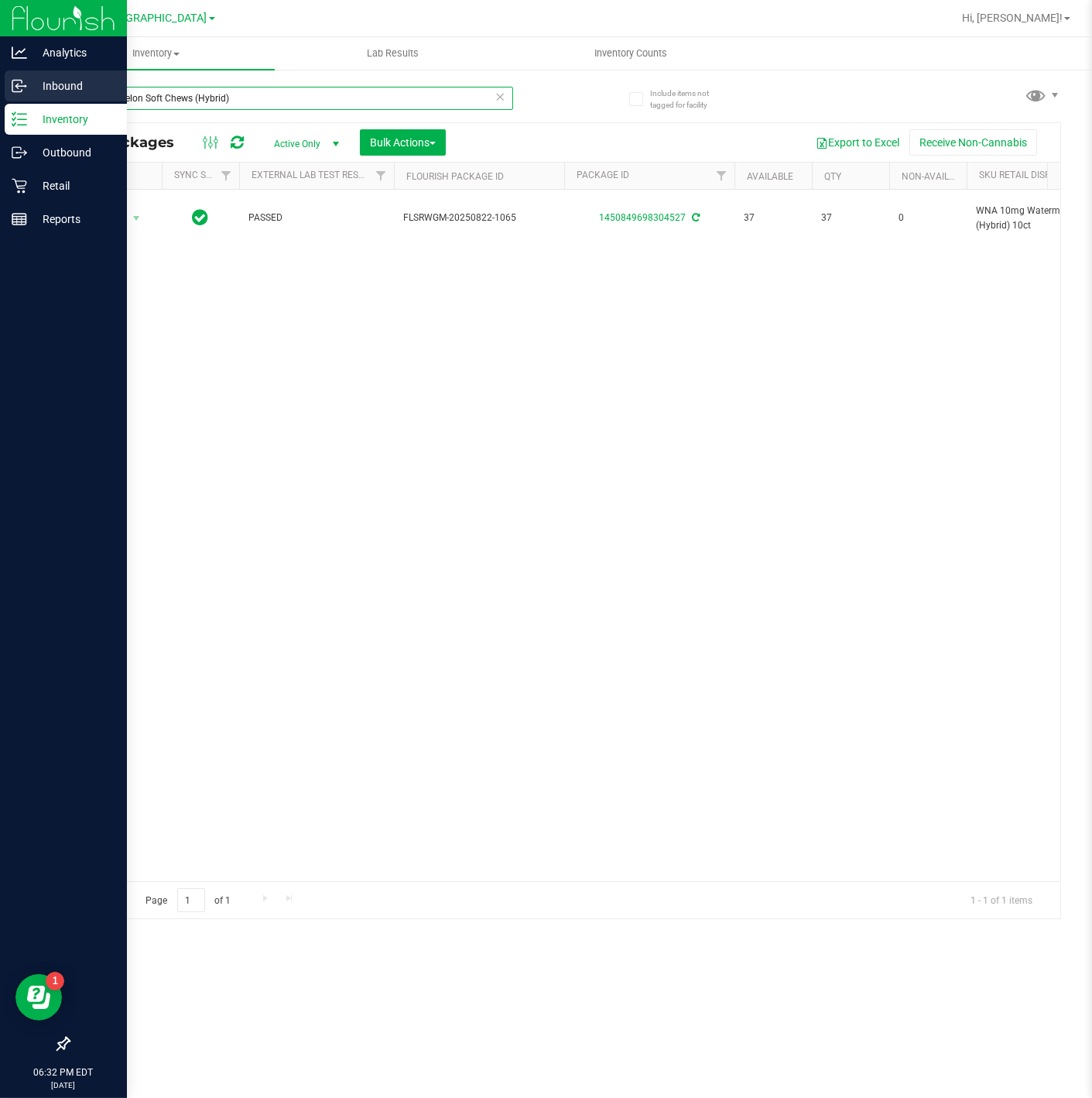
drag, startPoint x: 261, startPoint y: 98, endPoint x: 0, endPoint y: 81, distance: 261.6
click at [0, 82] on html "Analytics Inbound Inventory Outbound Retail Reports 06:32 PM EDT [DATE] 09/28 […" at bounding box center [546, 549] width 1092 height 1098
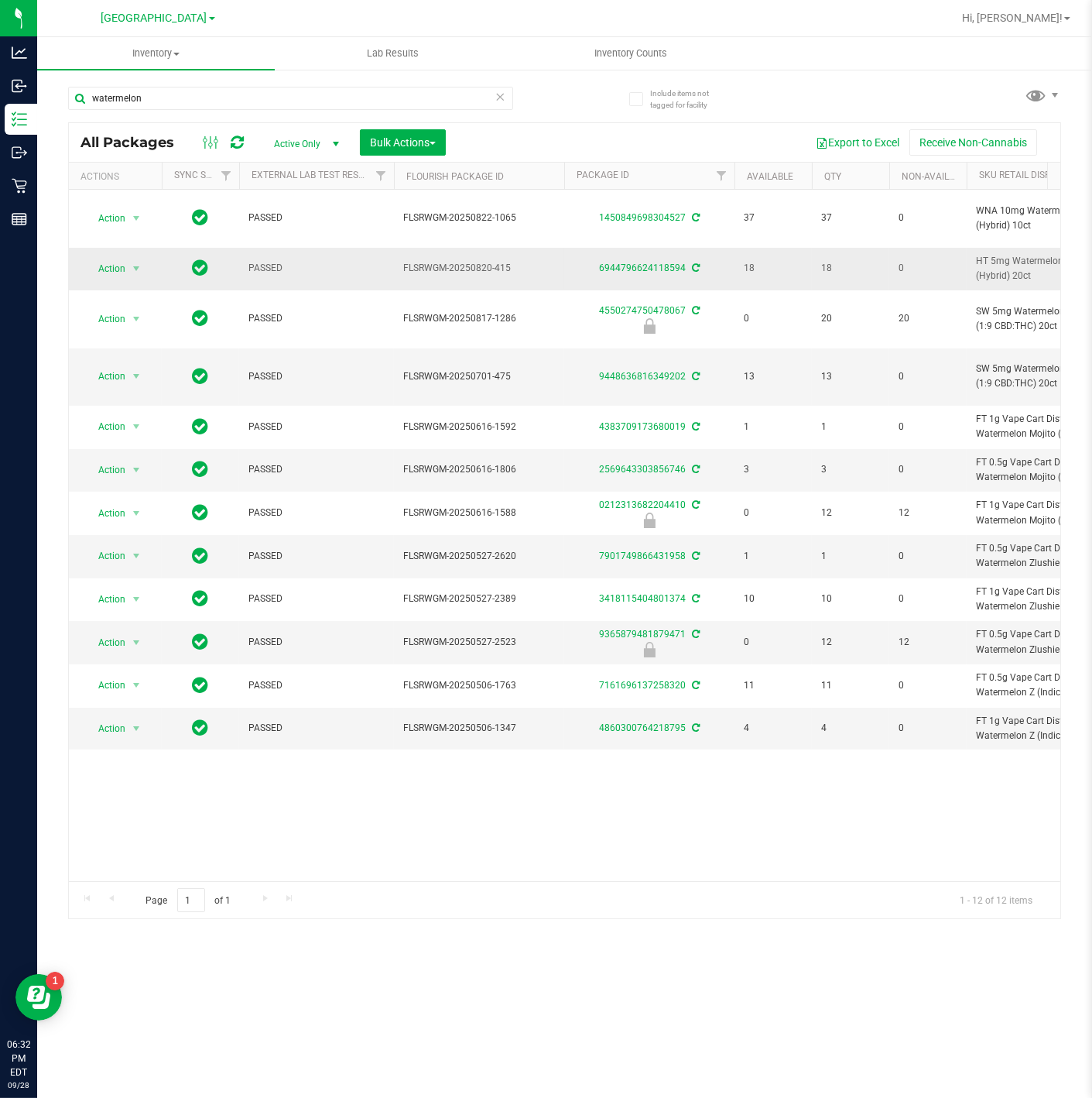
click at [1013, 262] on span "HT 5mg Watermelon Chews (Hybrid) 20ct" at bounding box center [1051, 269] width 152 height 30
click at [1011, 262] on span "HT 5mg Watermelon Chews (Hybrid) 20ct" at bounding box center [1051, 269] width 152 height 30
click at [1010, 259] on span "HT 5mg Watermelon Chews (Hybrid) 20ct" at bounding box center [1051, 269] width 152 height 30
click at [1010, 260] on span "HT 5mg Watermelon Chews (Hybrid) 20ct" at bounding box center [1051, 269] width 152 height 30
click at [1006, 260] on span "HT 5mg Watermelon Chews (Hybrid) 20ct" at bounding box center [1051, 269] width 152 height 30
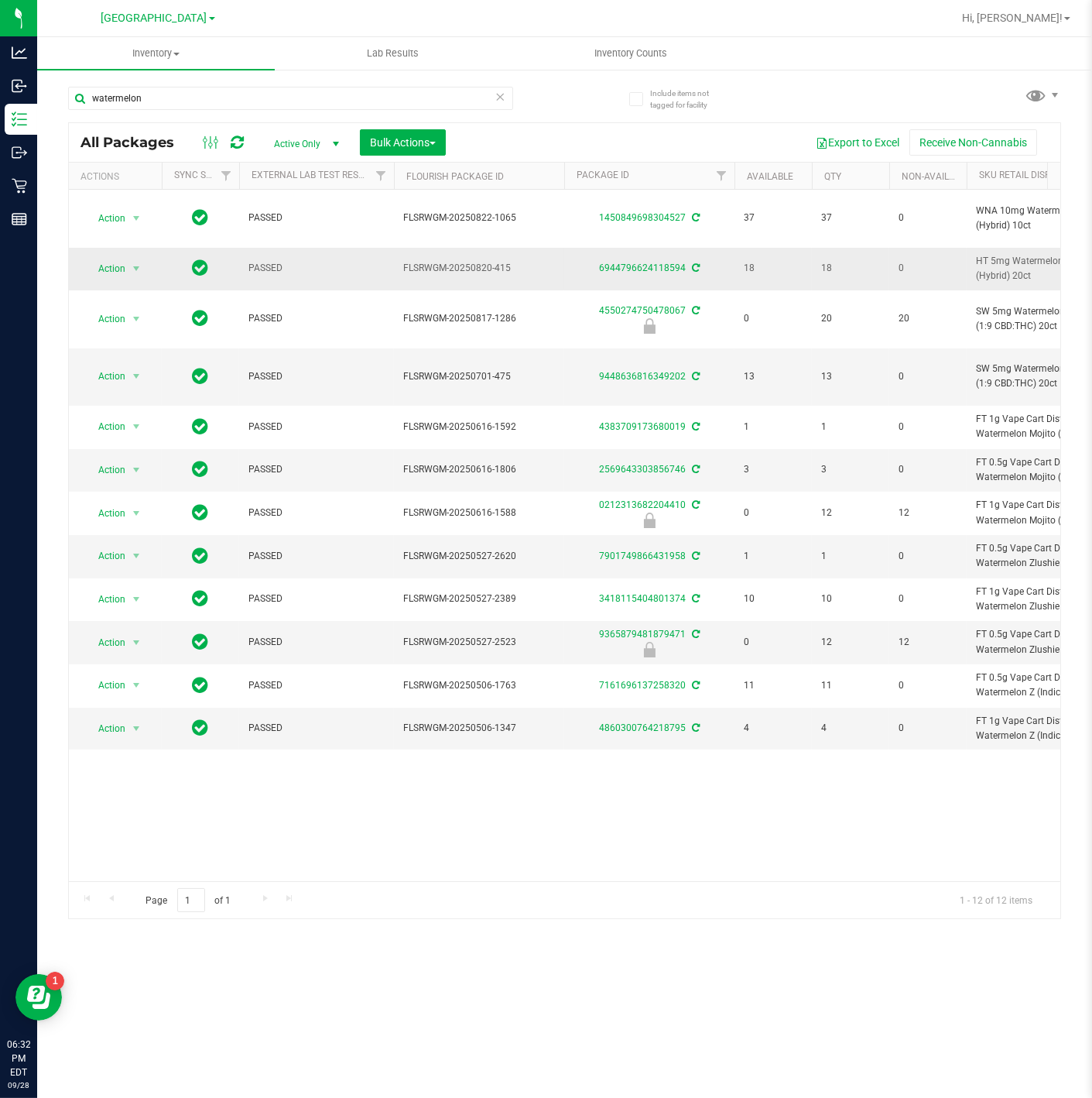
click at [1014, 262] on span "HT 5mg Watermelon Chews (Hybrid) 20ct" at bounding box center [1051, 269] width 152 height 30
click at [1017, 262] on span "HT 5mg Watermelon Chews (Hybrid) 20ct" at bounding box center [1051, 269] width 152 height 30
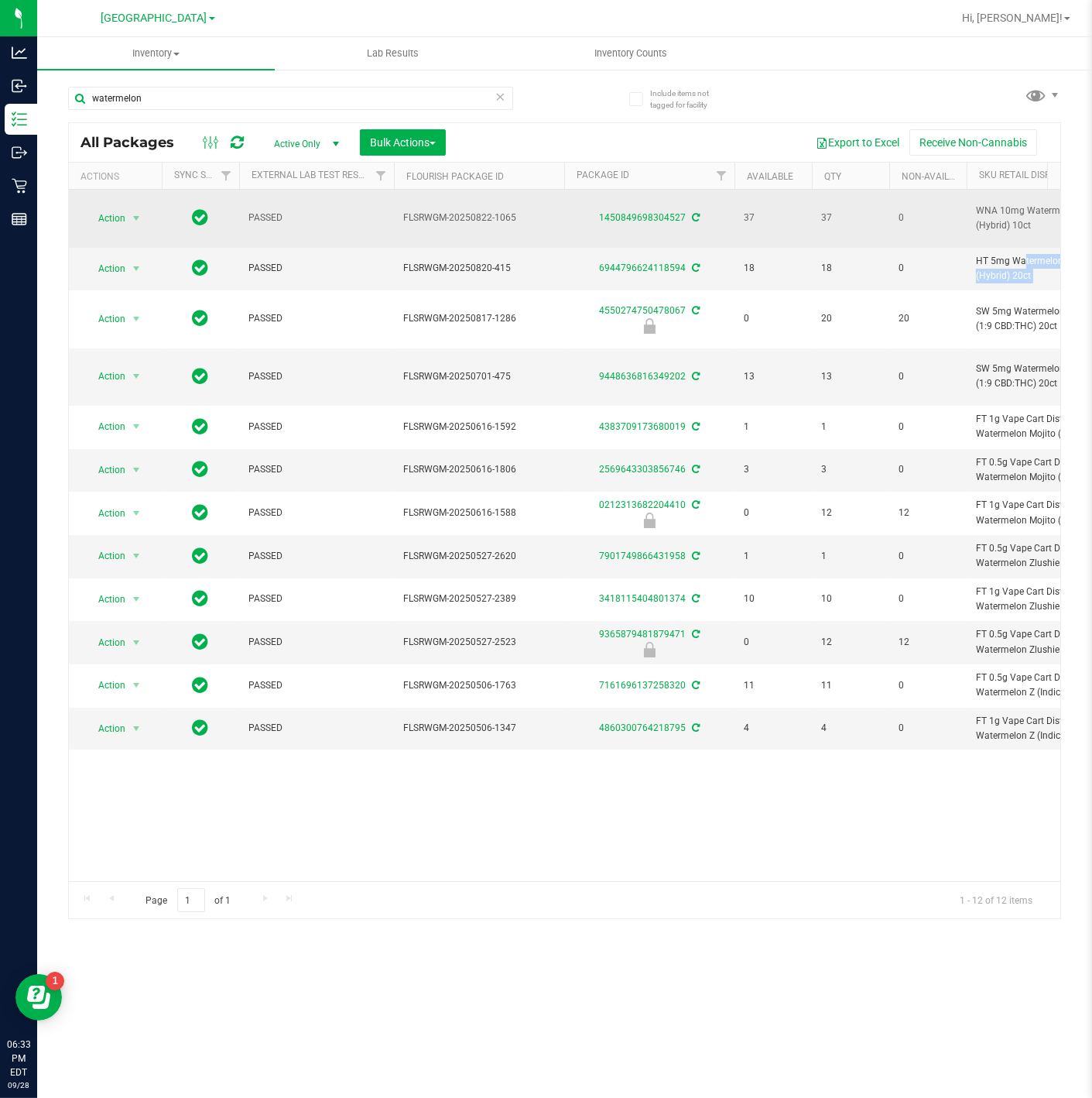
copy td "HT 5mg Watermelon Chews (Hybrid) 20ct"
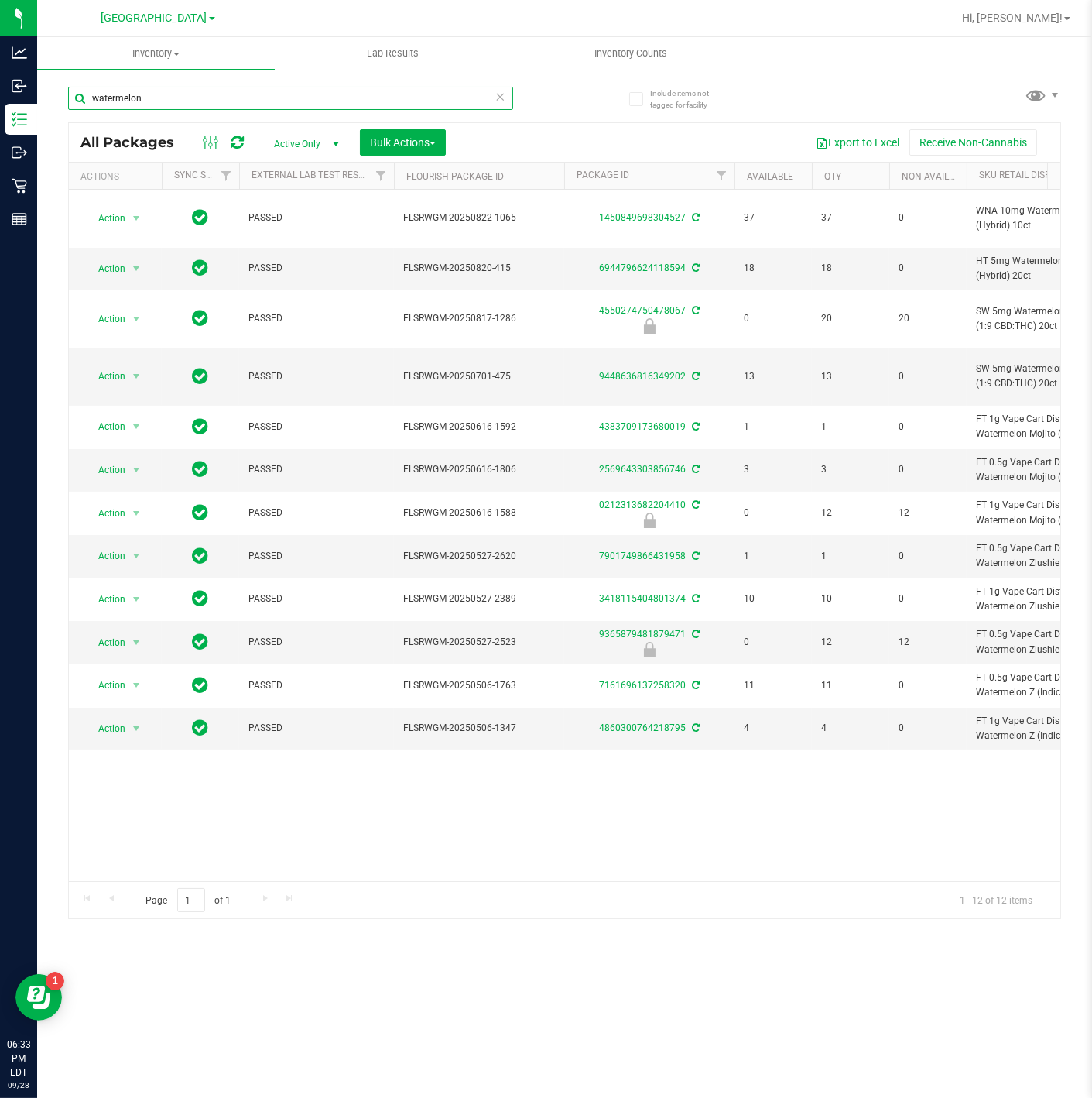
click at [329, 99] on input "watermelon" at bounding box center [291, 98] width 445 height 23
paste input "HT 5mg Watermelon Chews (Hybrid) 20ct"
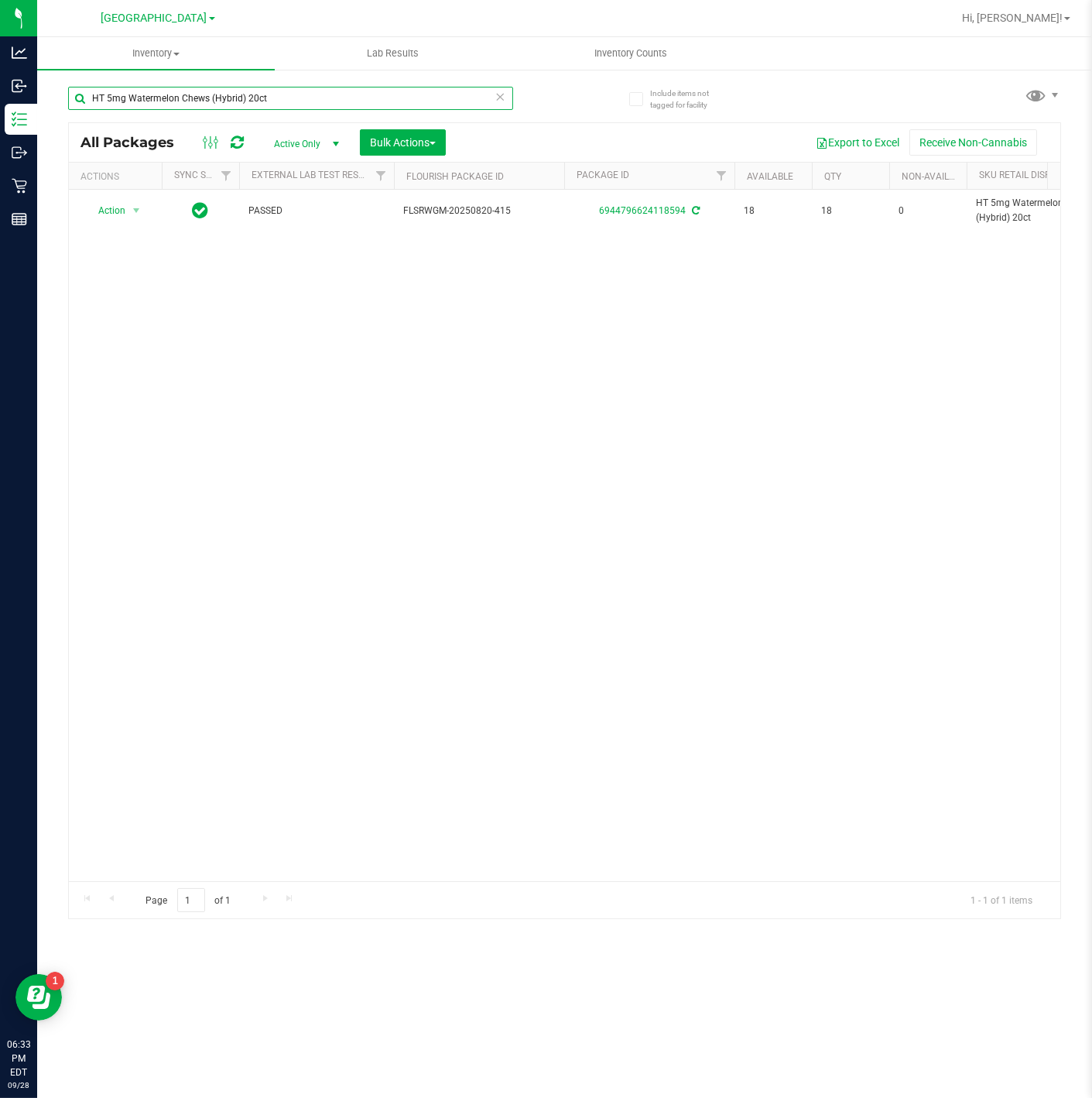
click at [299, 103] on input "HT 5mg Watermelon Chews (Hybrid) 20ct" at bounding box center [291, 98] width 445 height 23
click at [298, 103] on input "HT 5mg Watermelon Chews (Hybrid) 20ct" at bounding box center [291, 98] width 445 height 23
click at [297, 103] on input "HT 5mg Watermelon Chews (Hybrid) 20ct" at bounding box center [291, 98] width 445 height 23
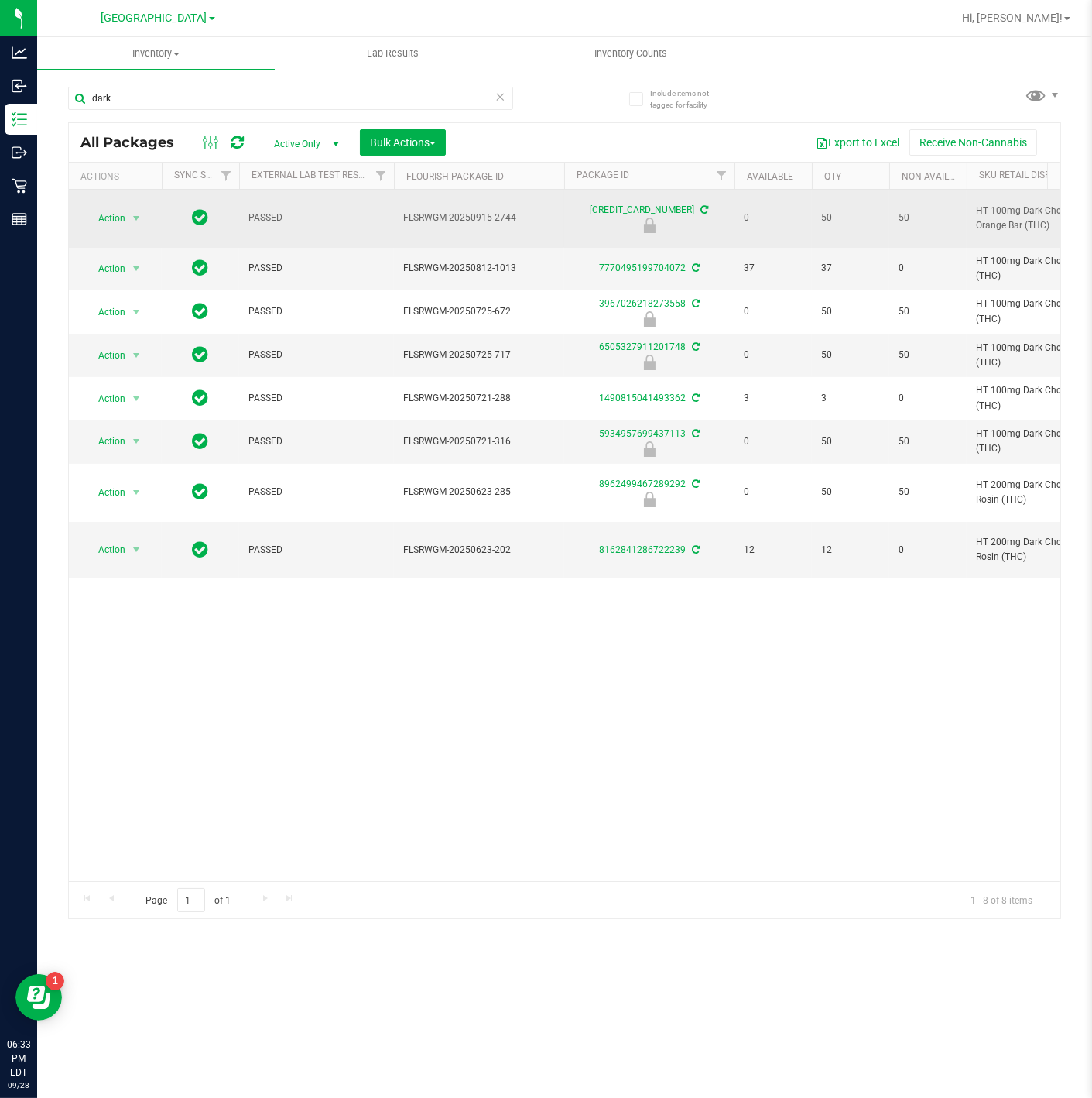
click at [1004, 214] on span "HT 100mg Dark Chocolate Blood Orange Bar (THC)" at bounding box center [1051, 218] width 152 height 30
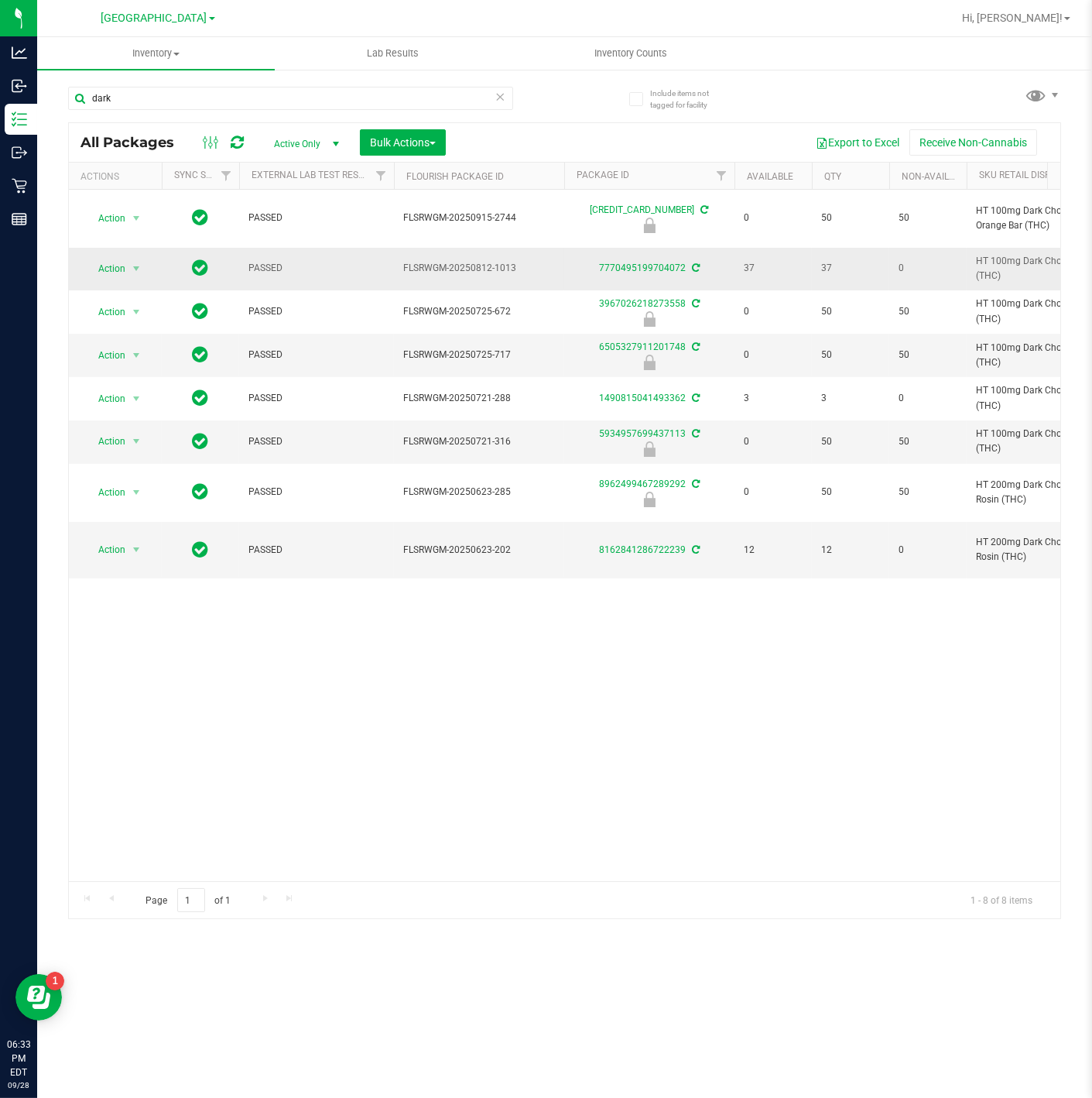
click at [1005, 257] on span "HT 100mg Dark Chocolate Mint Bar (THC)" at bounding box center [1051, 269] width 152 height 30
click at [1005, 256] on span "HT 100mg Dark Chocolate Mint Bar (THC)" at bounding box center [1051, 269] width 152 height 30
click at [1006, 257] on span "HT 100mg Dark Chocolate Mint Bar (THC)" at bounding box center [1051, 269] width 152 height 30
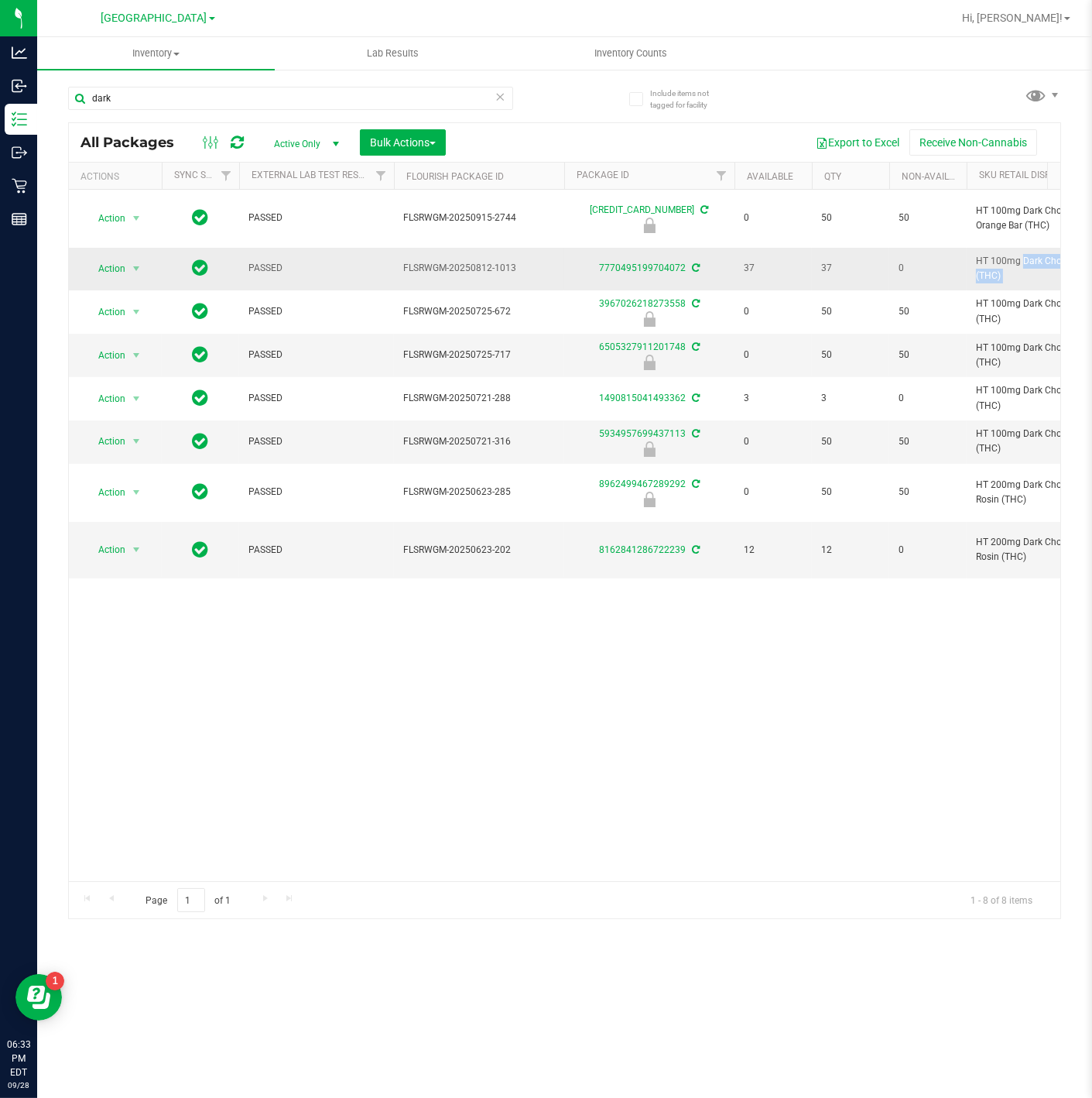
click at [1006, 257] on span "HT 100mg Dark Chocolate Mint Bar (THC)" at bounding box center [1051, 269] width 152 height 30
click at [407, 101] on input "dark" at bounding box center [291, 98] width 445 height 23
paste input "HT 100mg Dark Chocolate Mint Bar (THC)"
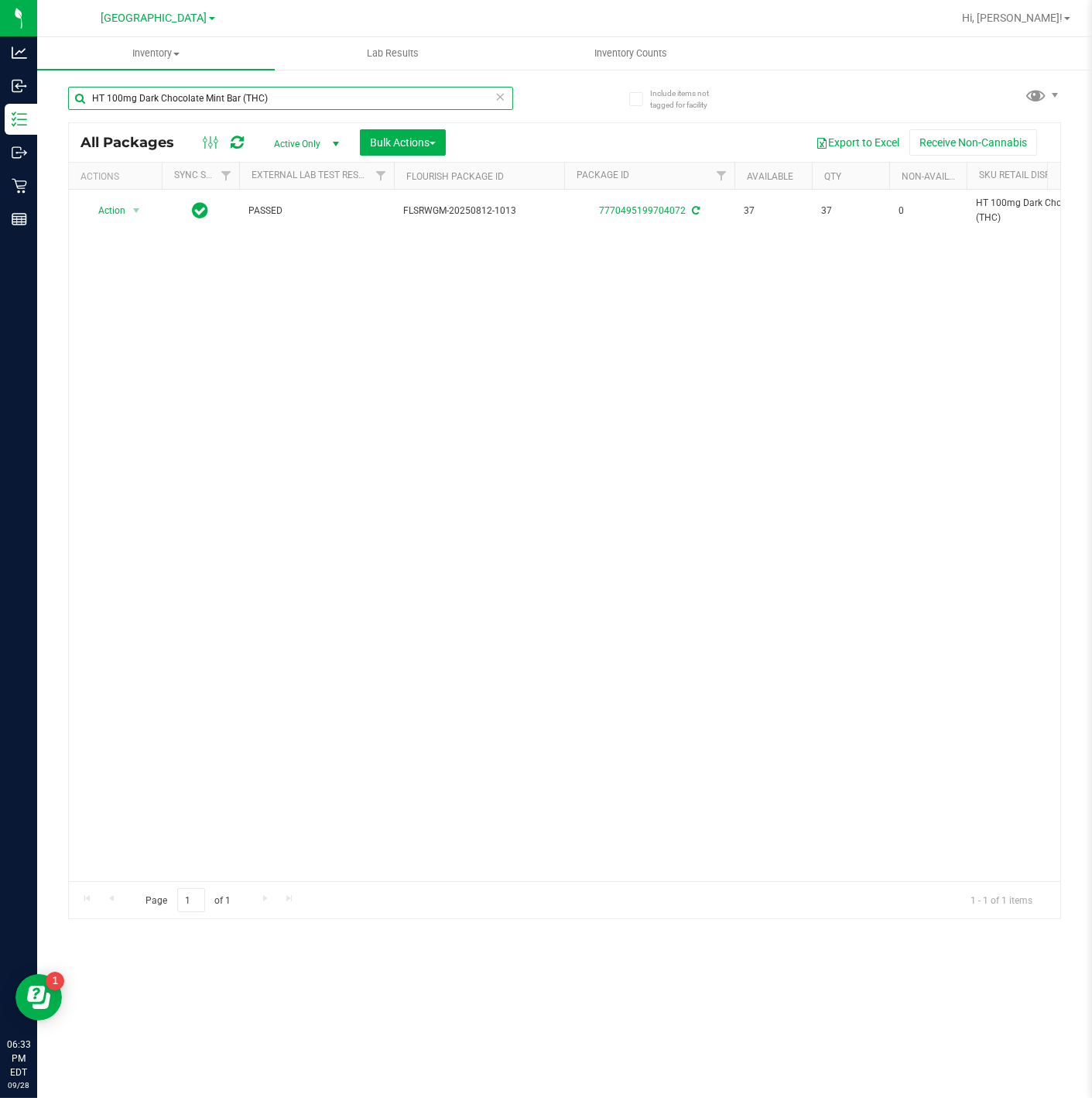
click at [218, 98] on input "HT 100mg Dark Chocolate Mint Bar (THC)" at bounding box center [291, 98] width 445 height 23
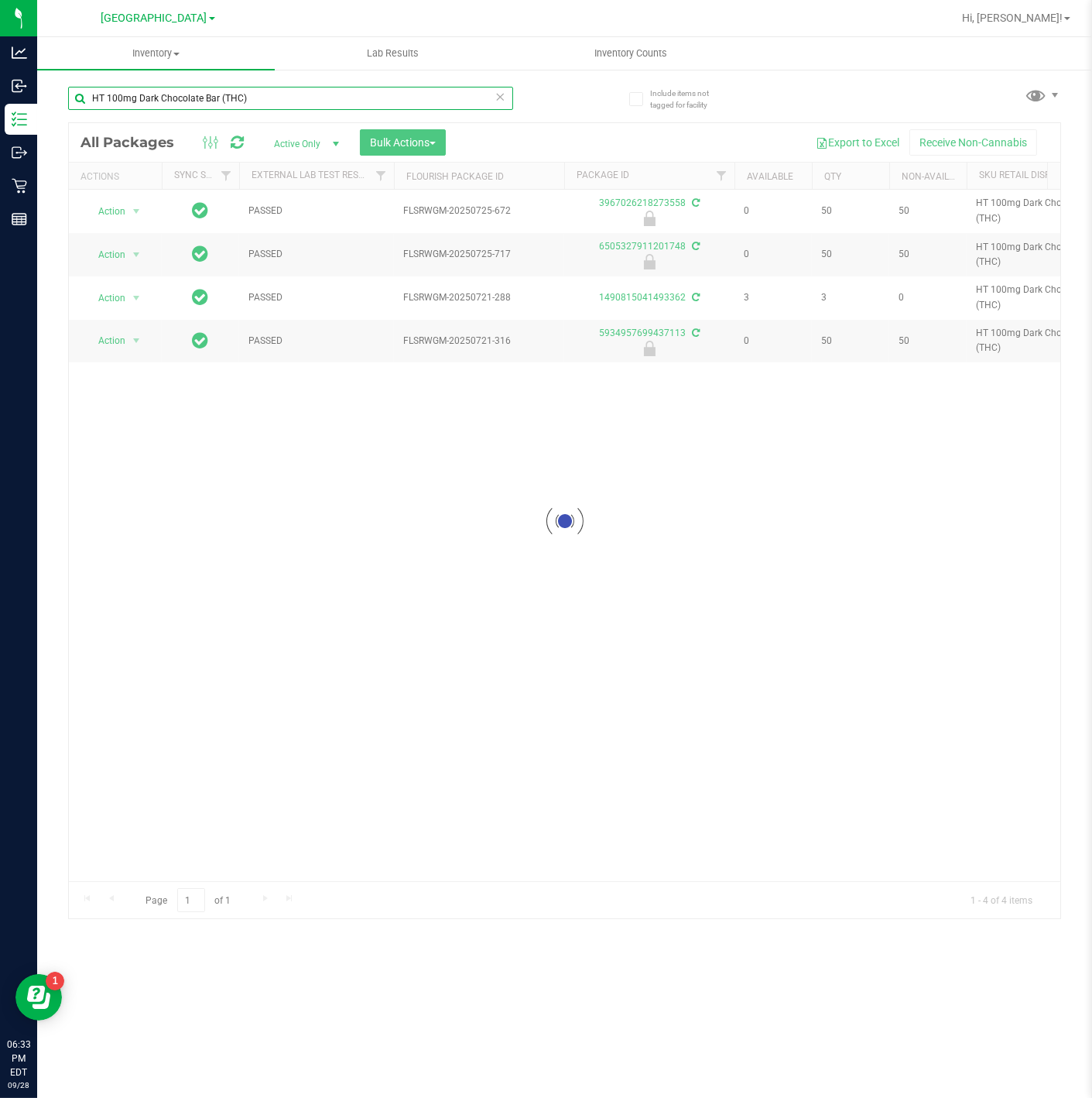
type input "HT 100mg Dark Chocolate Bar (THC)"
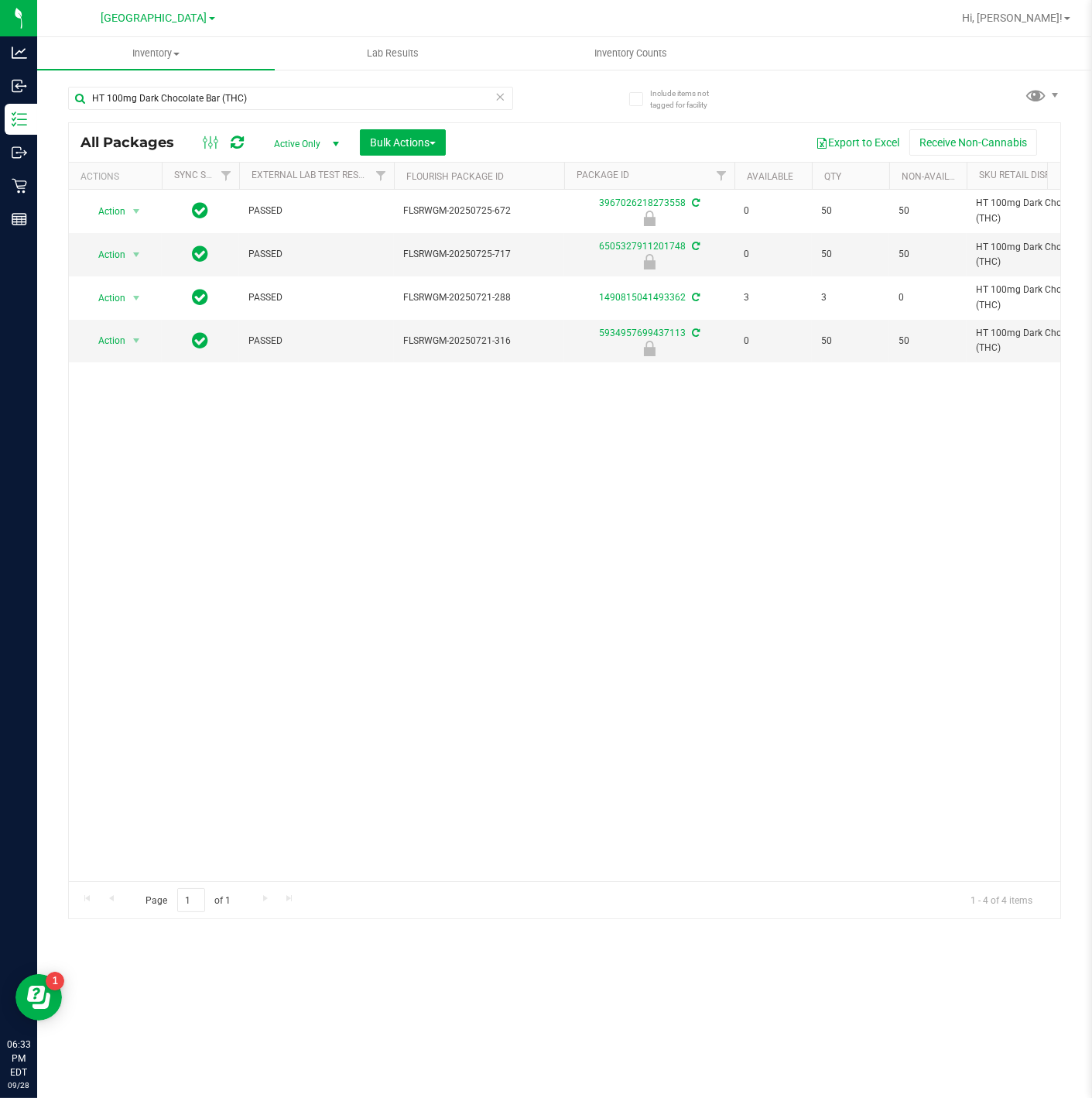
drag, startPoint x: 880, startPoint y: 428, endPoint x: 775, endPoint y: 421, distance: 105.2
click at [321, 104] on input "HT 100mg Dark Chocolate Bar (THC)" at bounding box center [291, 98] width 445 height 23
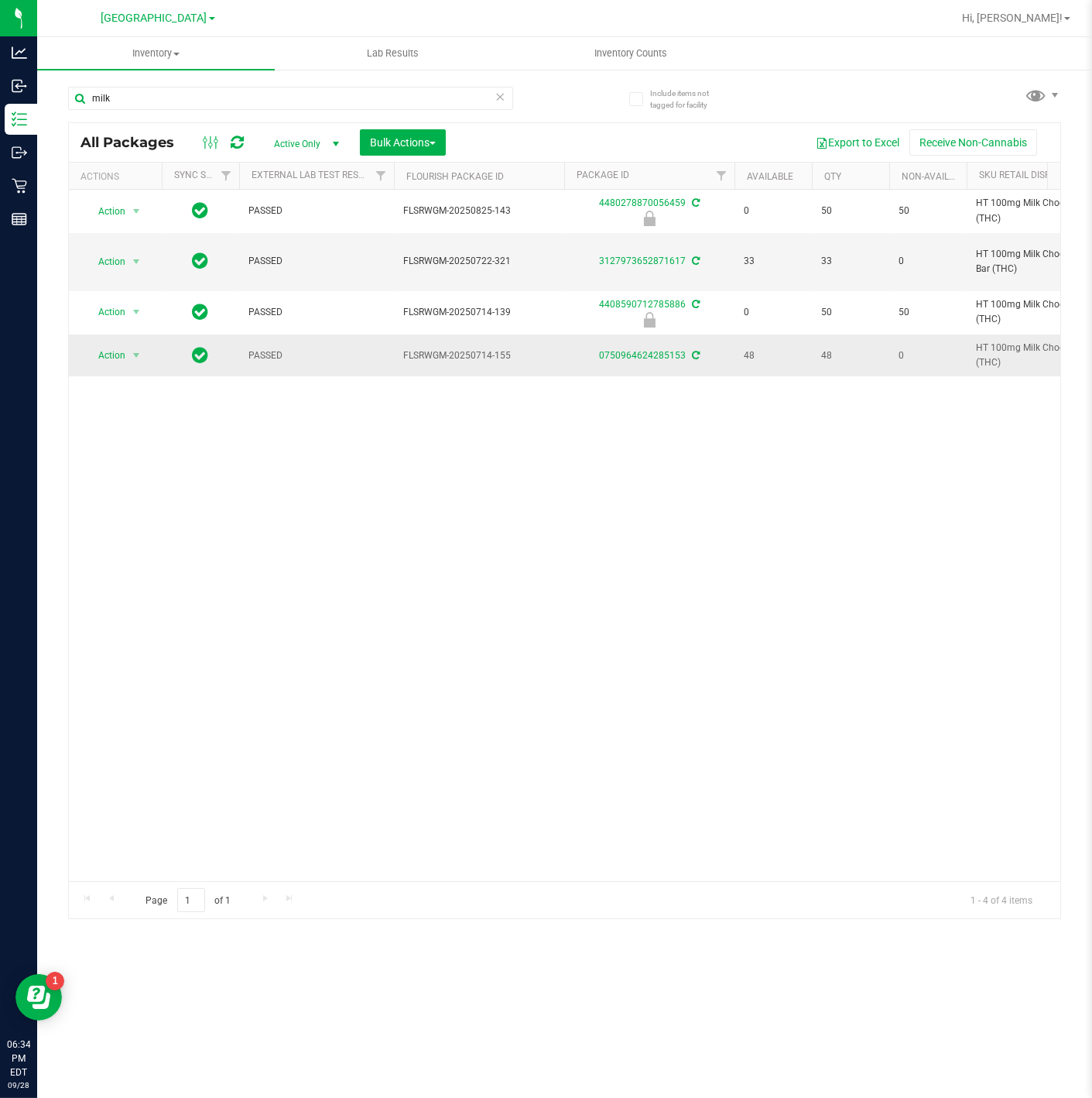
drag, startPoint x: 968, startPoint y: 293, endPoint x: 997, endPoint y: 360, distance: 73.0
drag, startPoint x: 952, startPoint y: 447, endPoint x: 1035, endPoint y: 446, distance: 83.0
drag, startPoint x: 957, startPoint y: 447, endPoint x: 1072, endPoint y: 453, distance: 115.2
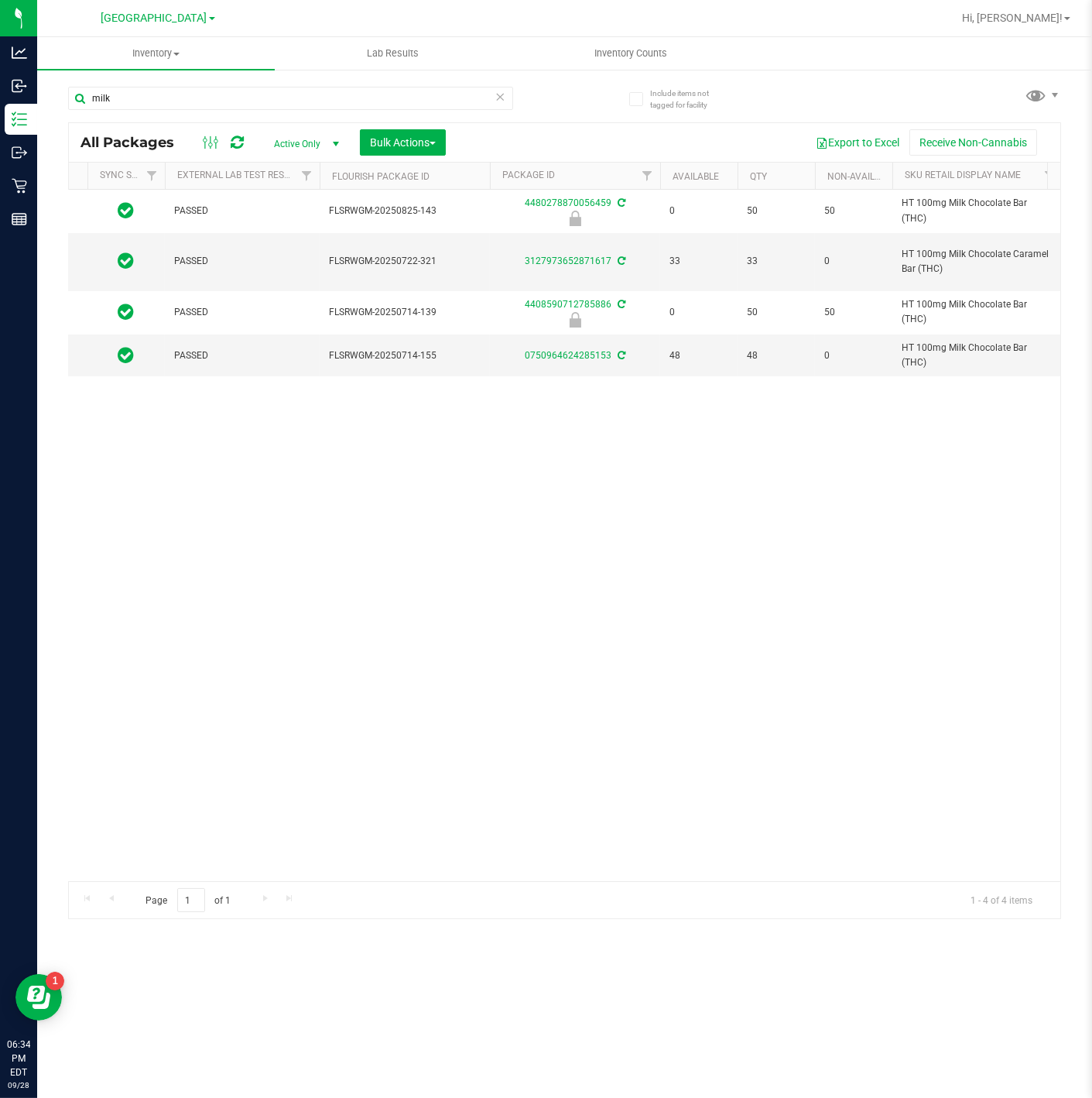
drag, startPoint x: 912, startPoint y: 450, endPoint x: 1019, endPoint y: 454, distance: 107.1
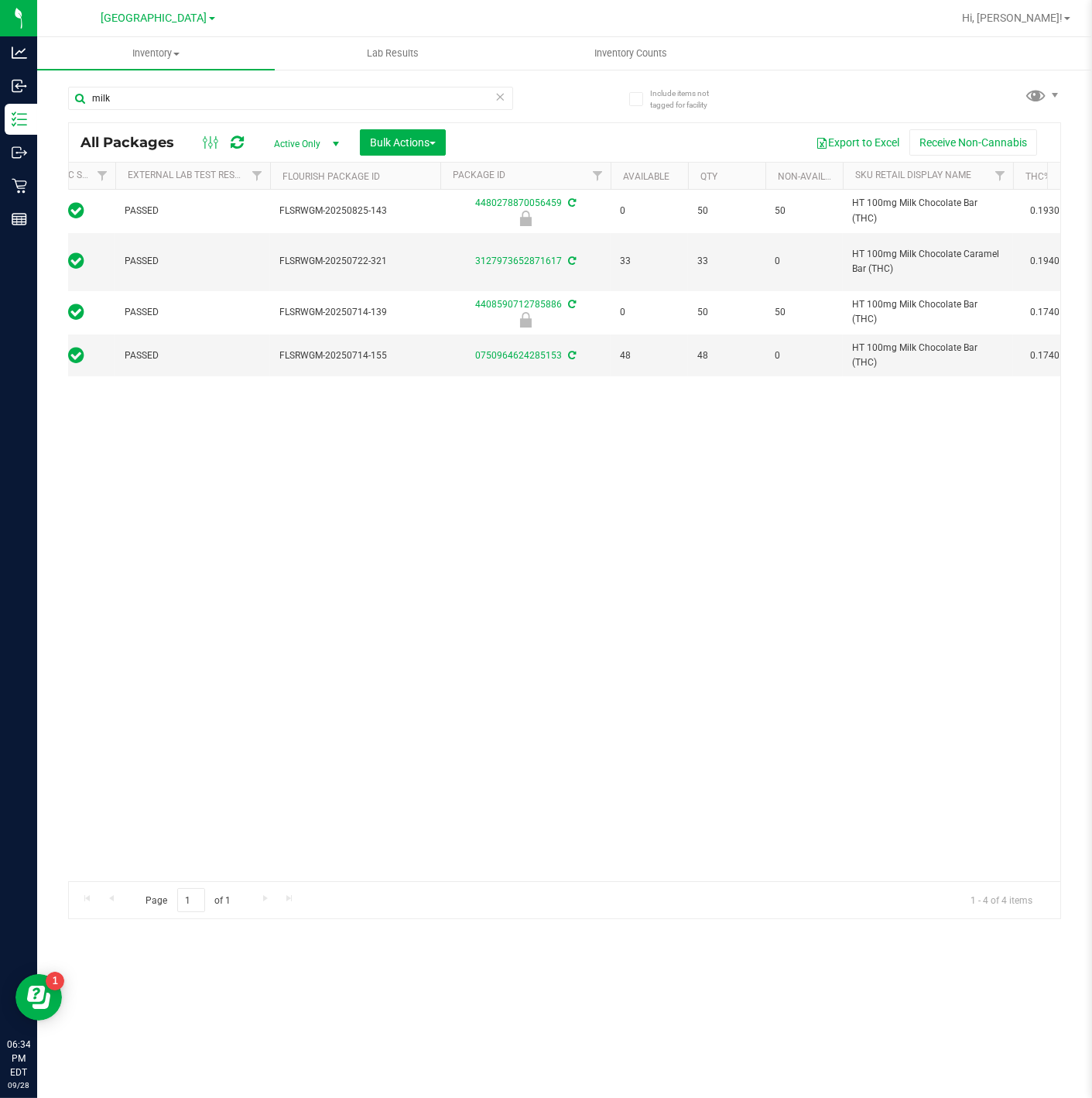
drag, startPoint x: 924, startPoint y: 455, endPoint x: 997, endPoint y: 457, distance: 73.0
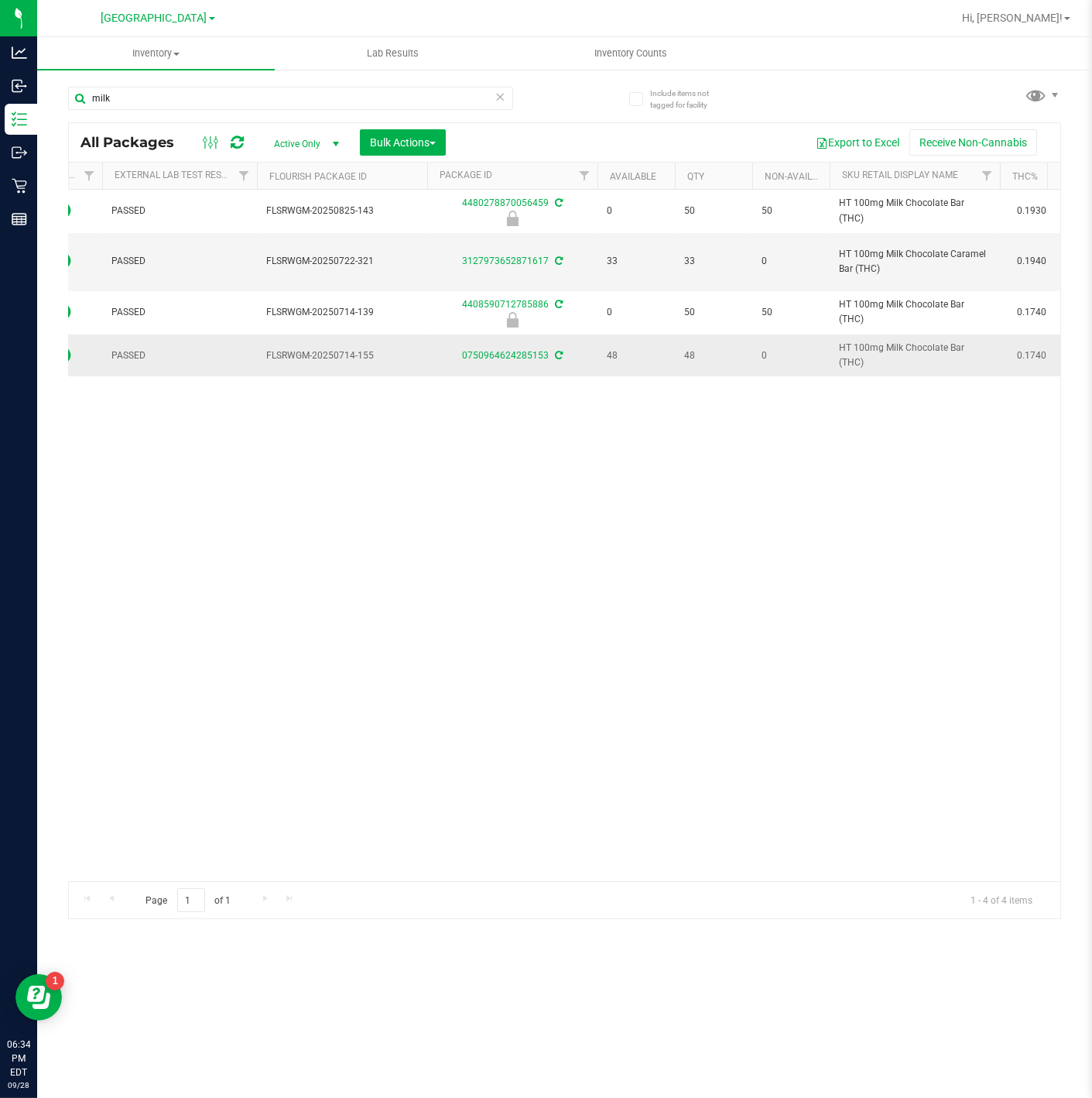
click at [889, 356] on span "HT 100mg Milk Chocolate Bar (THC)" at bounding box center [915, 356] width 152 height 30
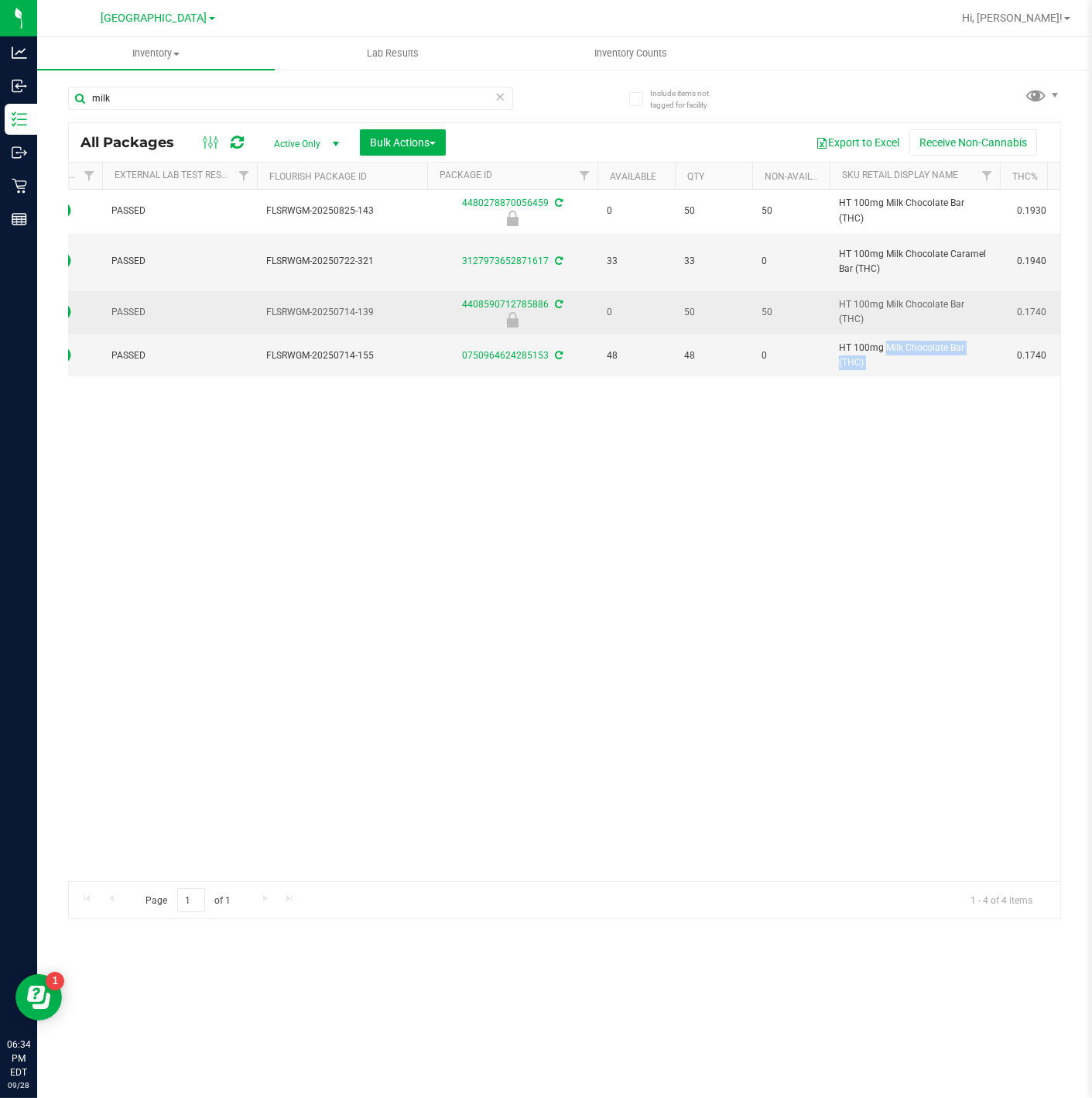
copy td "HT 100mg Milk Chocolate Bar (THC)"
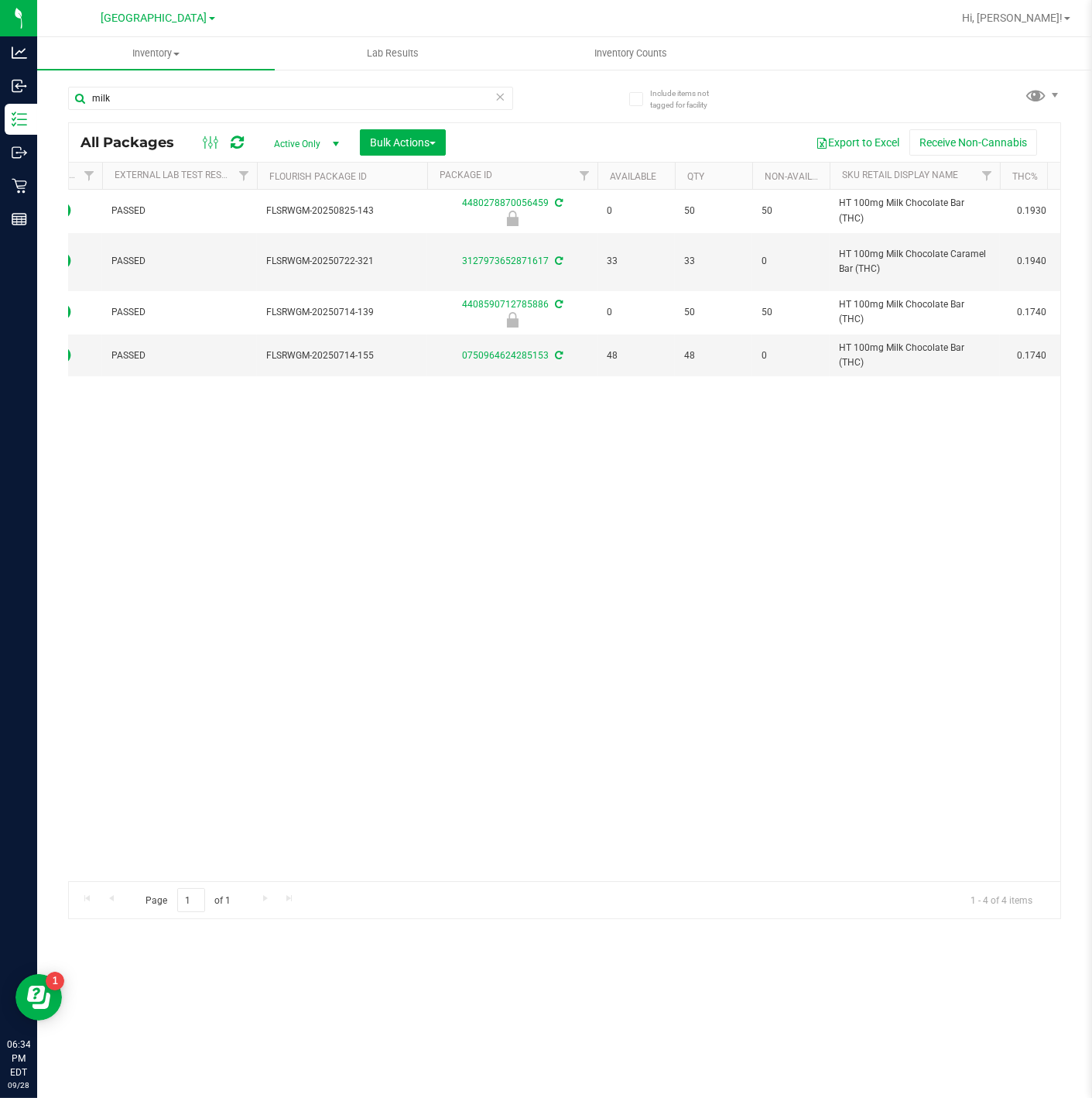
click at [303, 116] on div "milk" at bounding box center [291, 104] width 445 height 36
click at [302, 107] on input "milk" at bounding box center [291, 98] width 445 height 23
click at [302, 103] on input "milk" at bounding box center [291, 98] width 445 height 23
paste input "HT 100mg Milk Chocolate Bar (THC)"
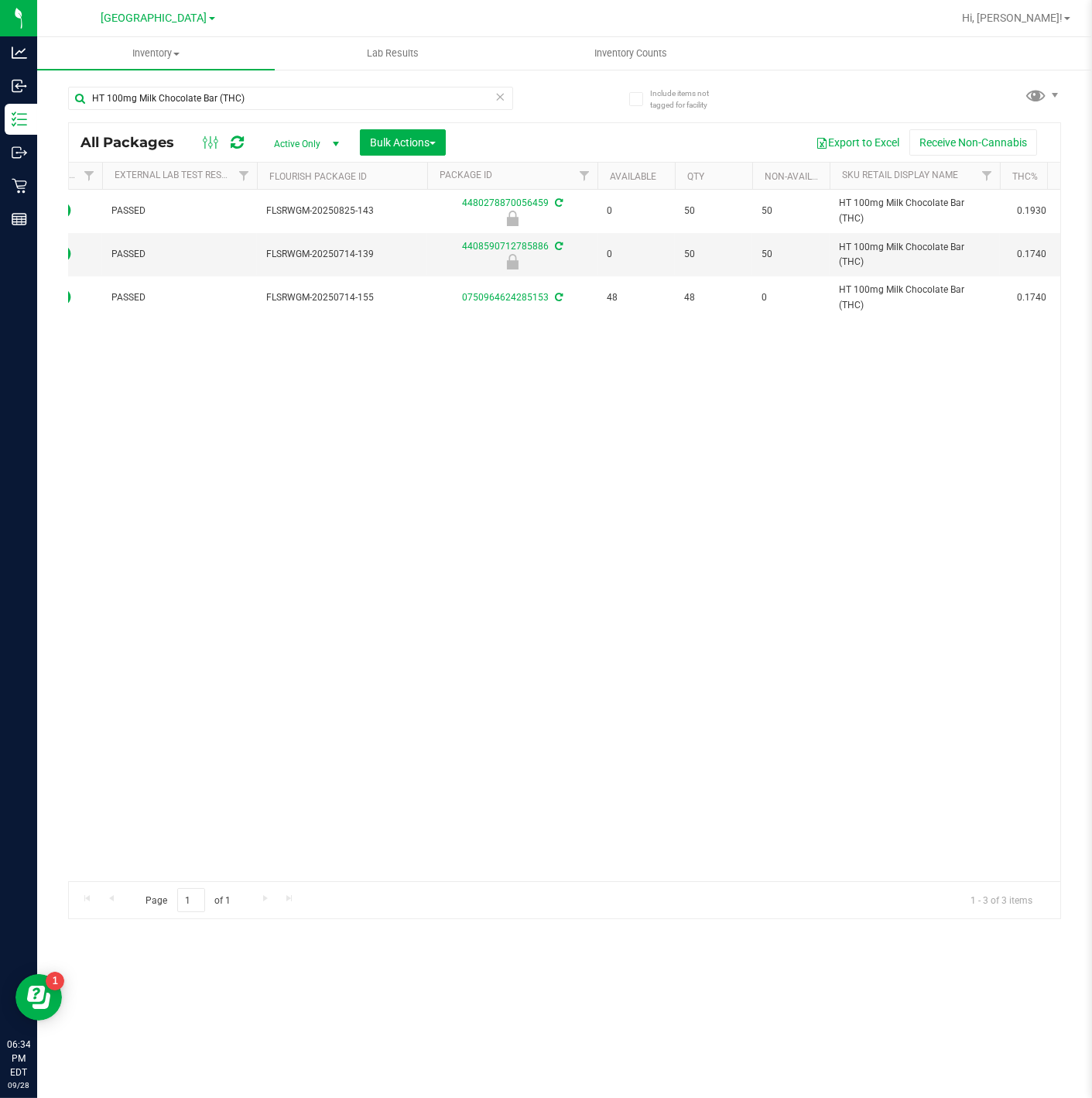
click at [217, 532] on div "Action Action Edit attributes Global inventory Locate package Package audit log…" at bounding box center [564, 535] width 991 height 691
click at [311, 107] on input "HT 100mg Milk Chocolate Bar (THC)" at bounding box center [291, 98] width 445 height 23
click at [311, 106] on input "HT 100mg Milk Chocolate Bar (THC)" at bounding box center [291, 98] width 445 height 23
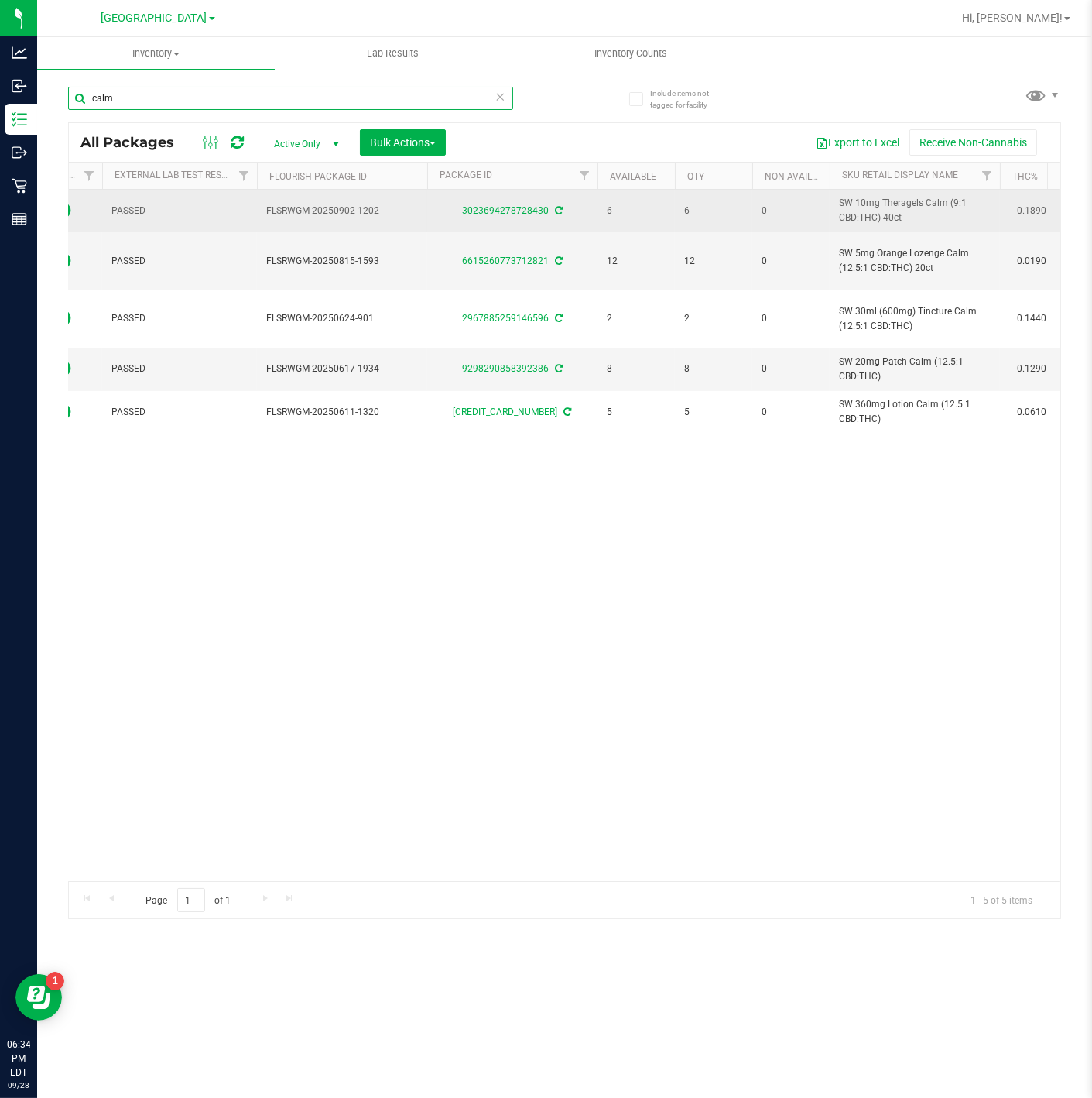
type input "calm"
click at [904, 204] on span "SW 10mg Theragels Calm (9:1 CBD:THC) 40ct" at bounding box center [915, 211] width 152 height 30
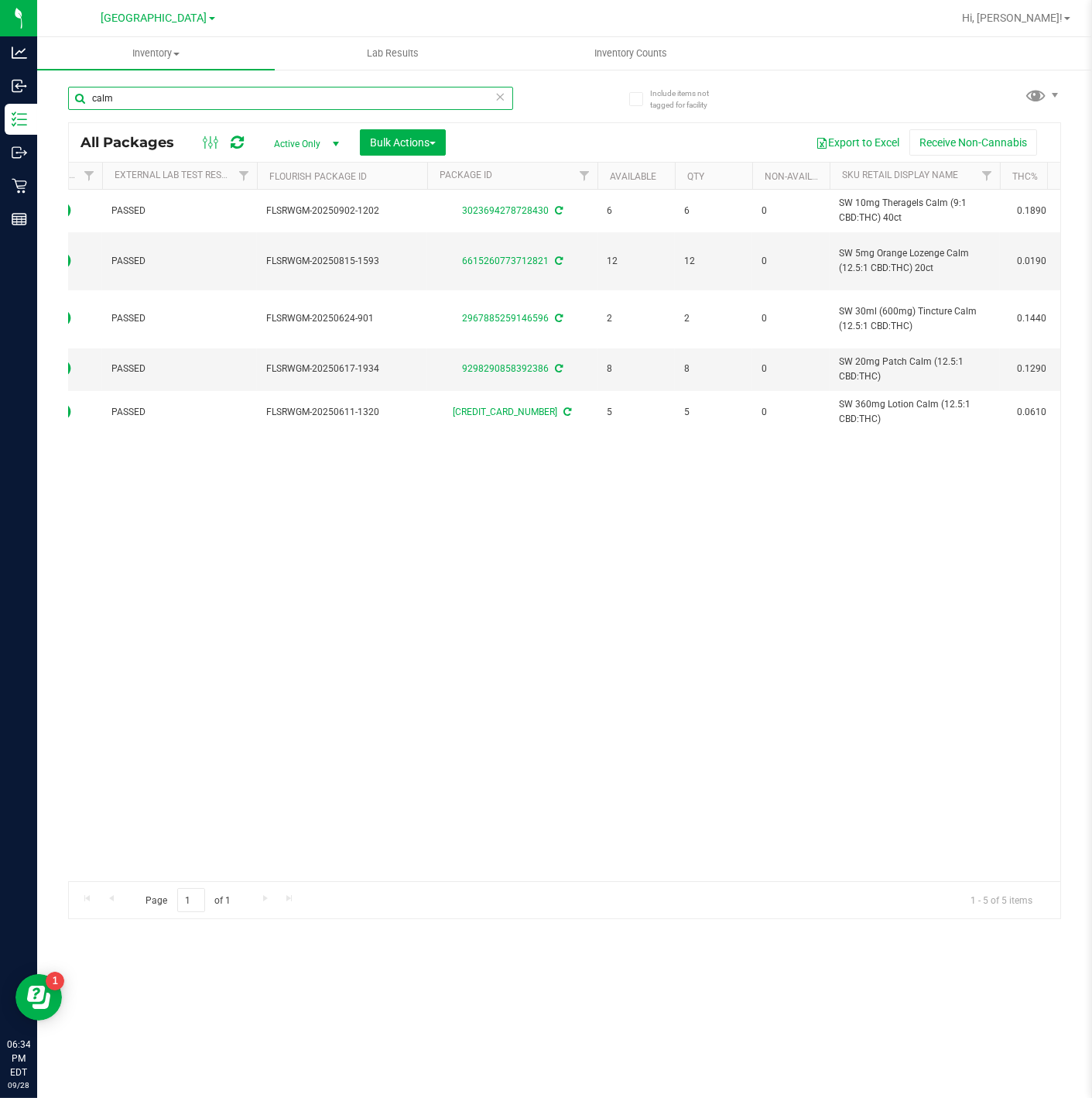
click at [234, 92] on input "calm" at bounding box center [291, 98] width 445 height 23
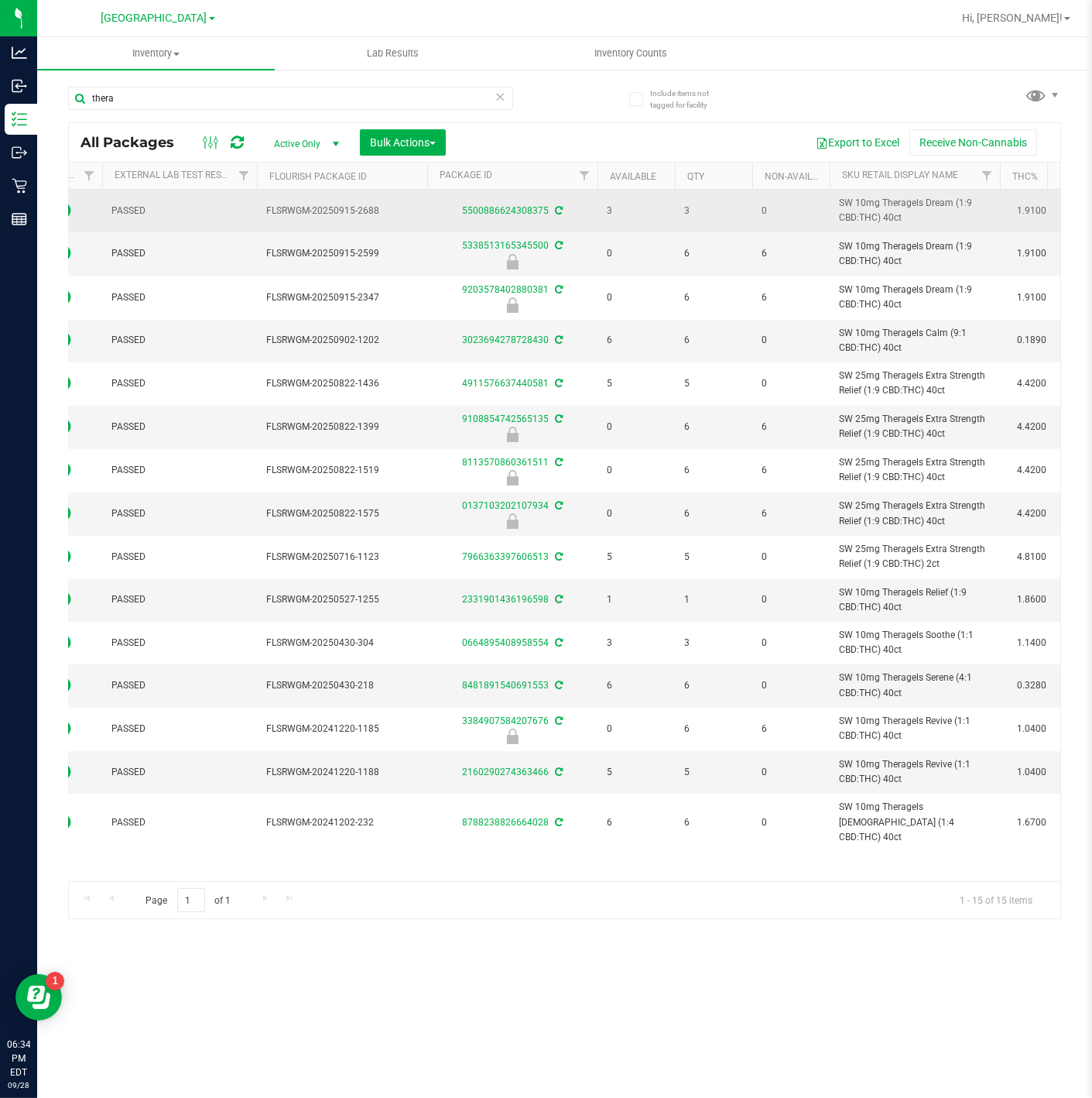
click at [909, 196] on span "SW 10mg Theragels Dream (1:9 CBD:THC) 40ct" at bounding box center [915, 211] width 152 height 30
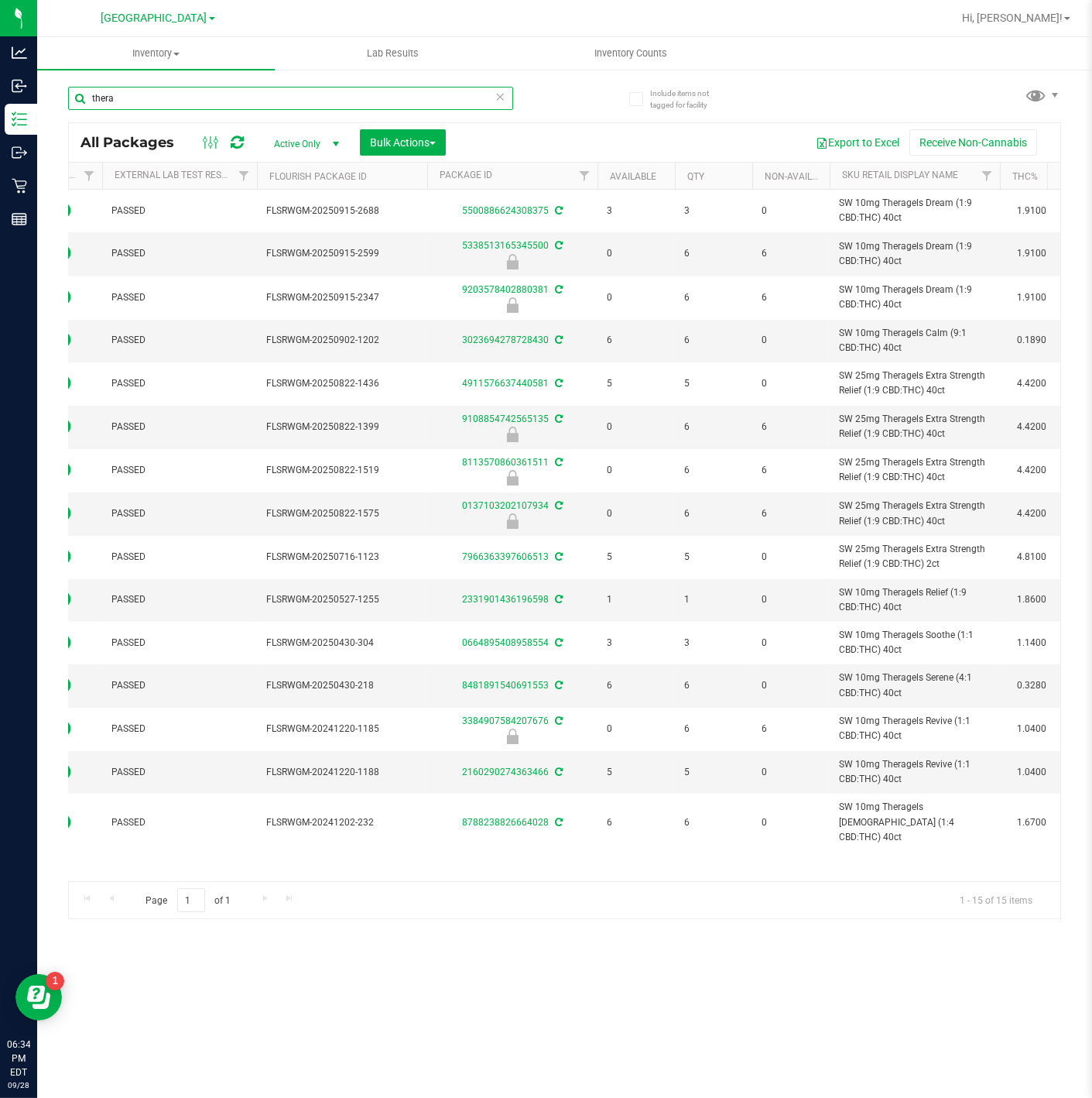
click at [316, 89] on input "thera" at bounding box center [291, 98] width 445 height 23
paste input "SW 10mg Theragels Dream (1:9 CBD:THC) 40ct"
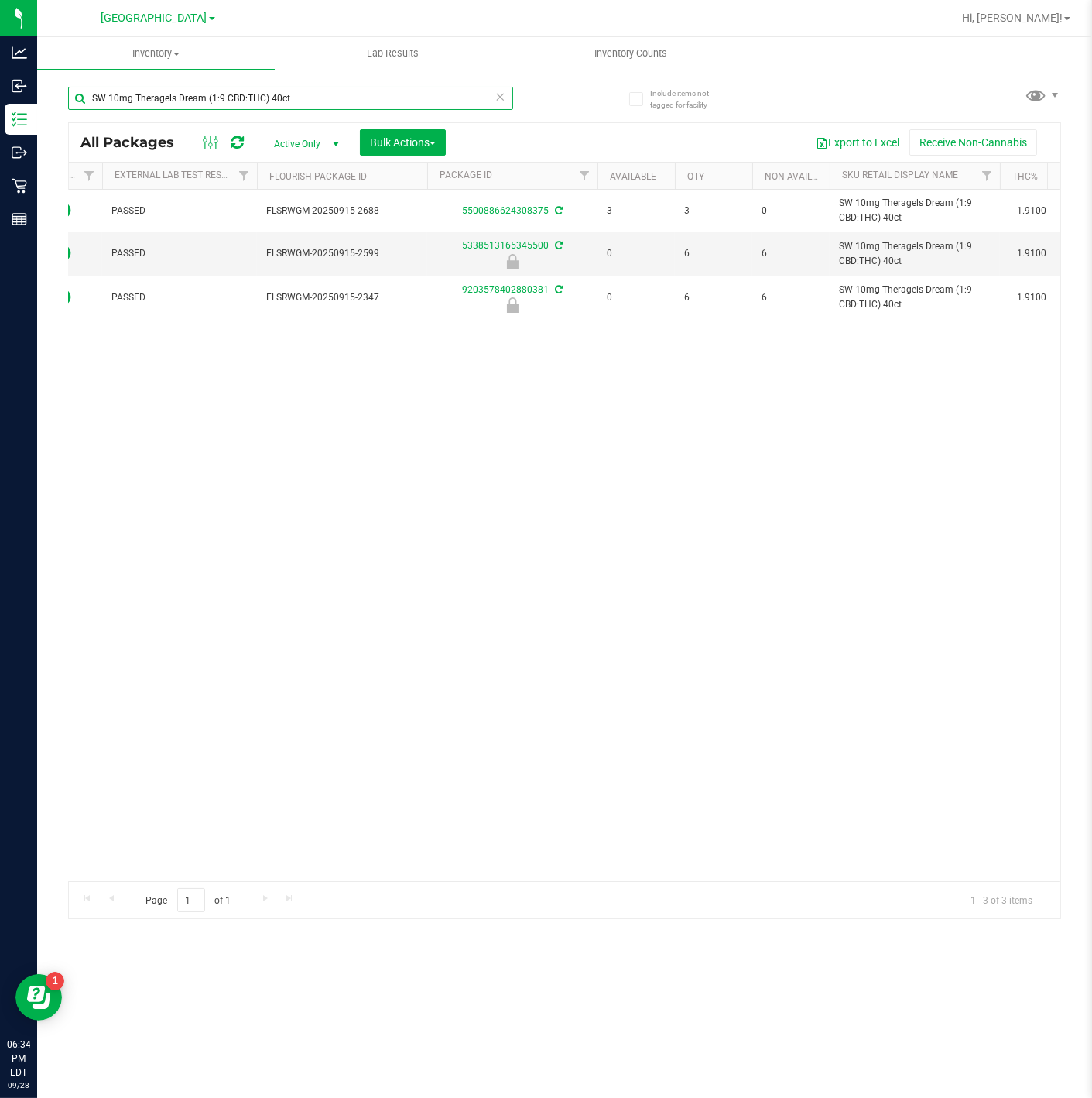
type input "SW 10mg Theragels Dream (1:9 CBD:THC) 40ct"
click at [285, 80] on div "SW 10mg Theragels Dream (1:9 CBD:THC) 40ct" at bounding box center [317, 98] width 497 height 50
click at [285, 90] on input "SW 10mg Theragels Dream (1:9 CBD:THC) 40ct" at bounding box center [291, 98] width 445 height 23
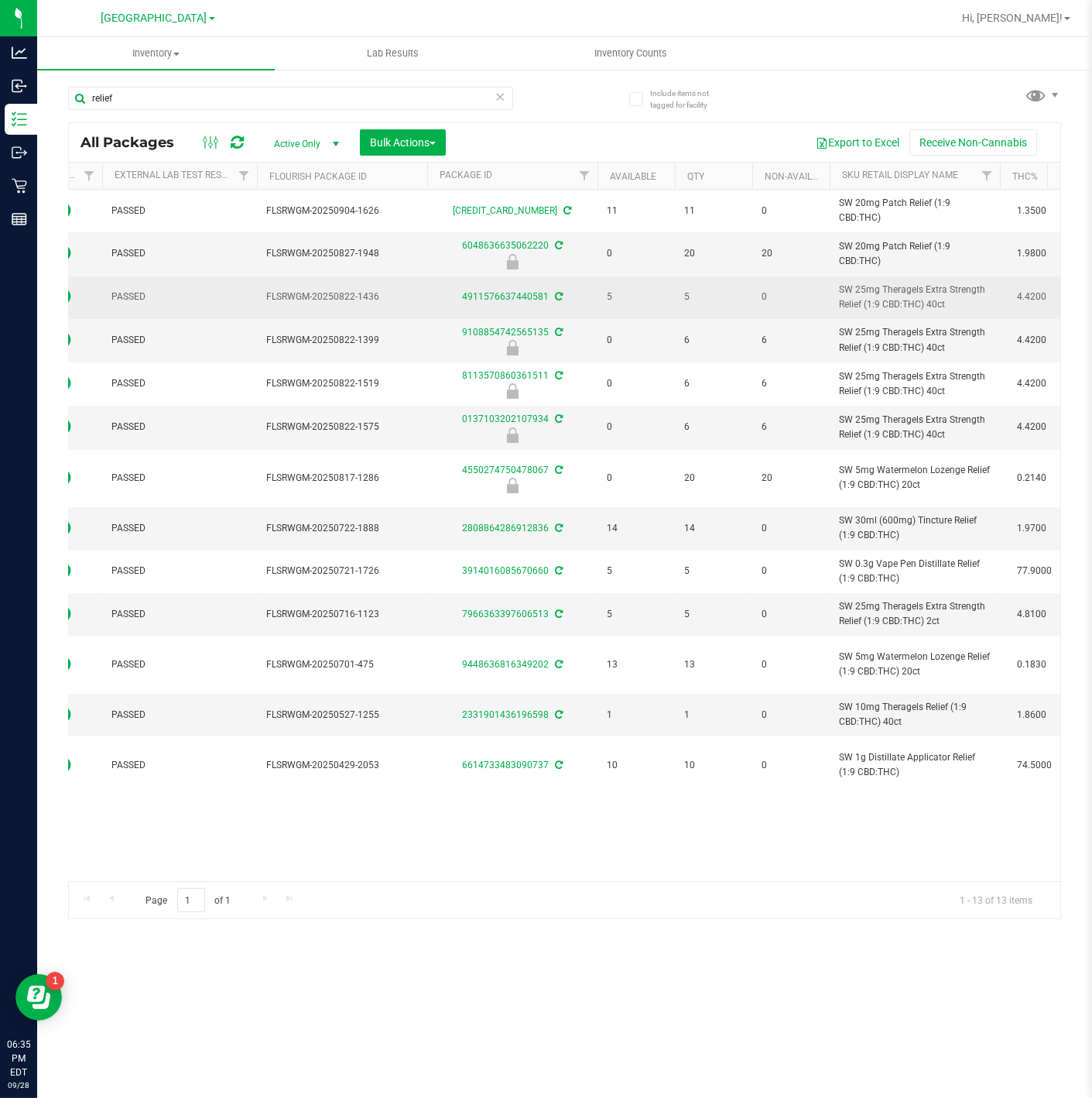
click at [906, 290] on span "SW 25mg Theragels Extra Strength Relief (1:9 CBD:THC) 40ct" at bounding box center [915, 298] width 152 height 30
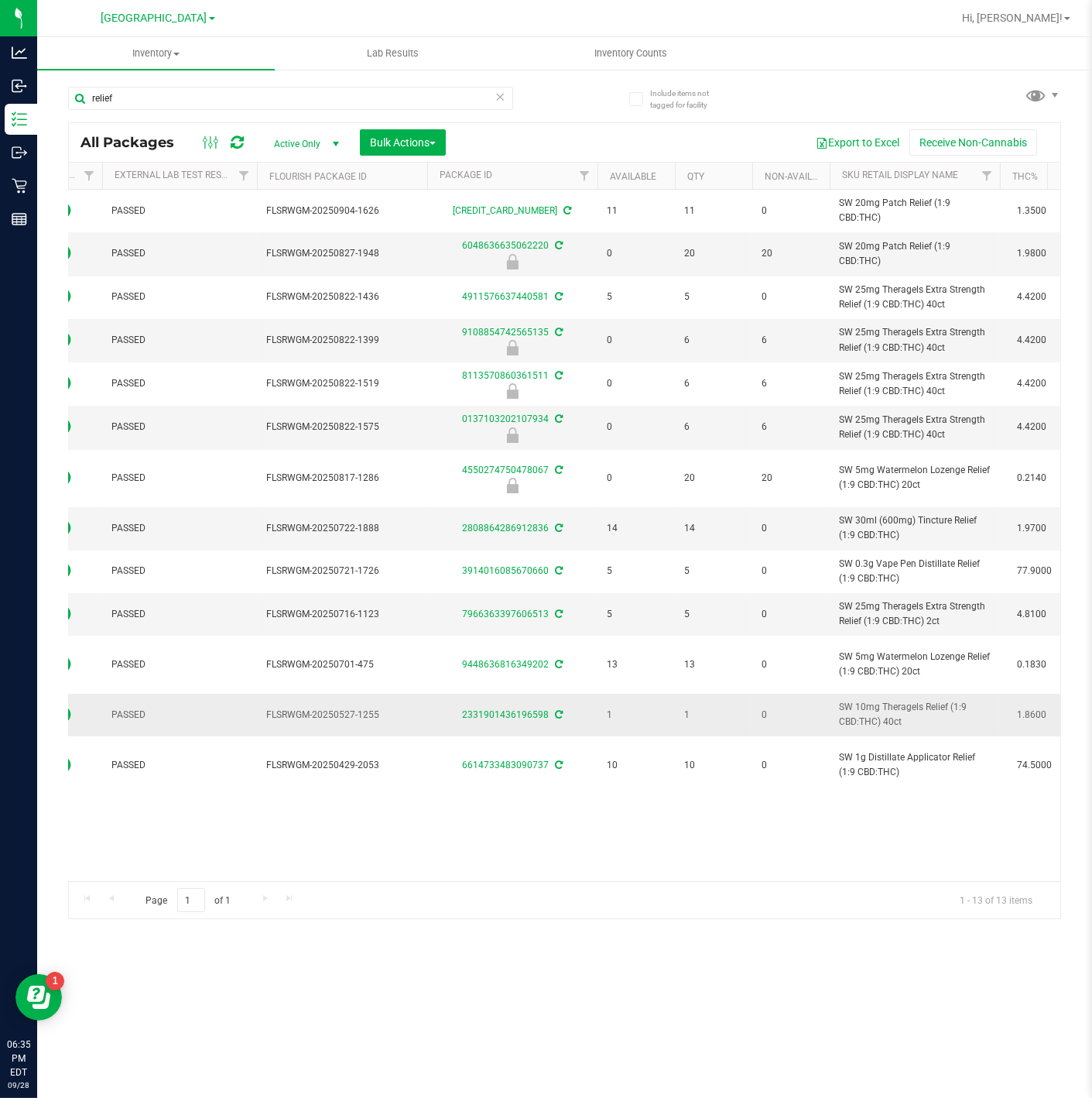
click at [902, 704] on span "SW 10mg Theragels Relief (1:9 CBD:THC) 40ct" at bounding box center [915, 714] width 152 height 30
click at [292, 99] on input "relief" at bounding box center [291, 98] width 445 height 23
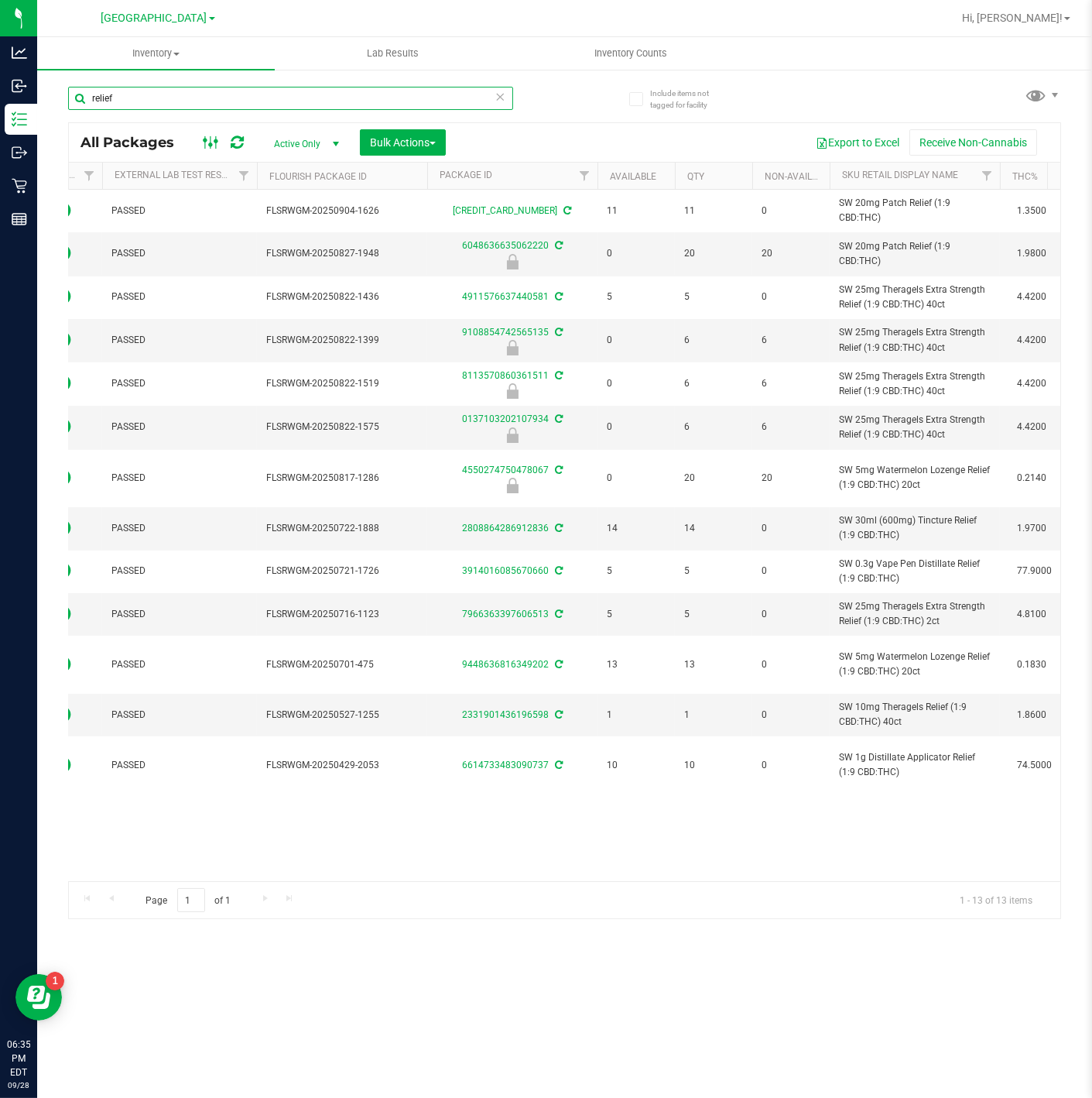
paste input "SW 10mg Theragels Relief (1:9 CBD:THC) 40ct"
type input "SW 10mg Theragels Relief (1:9 CBD:THC) 40ct"
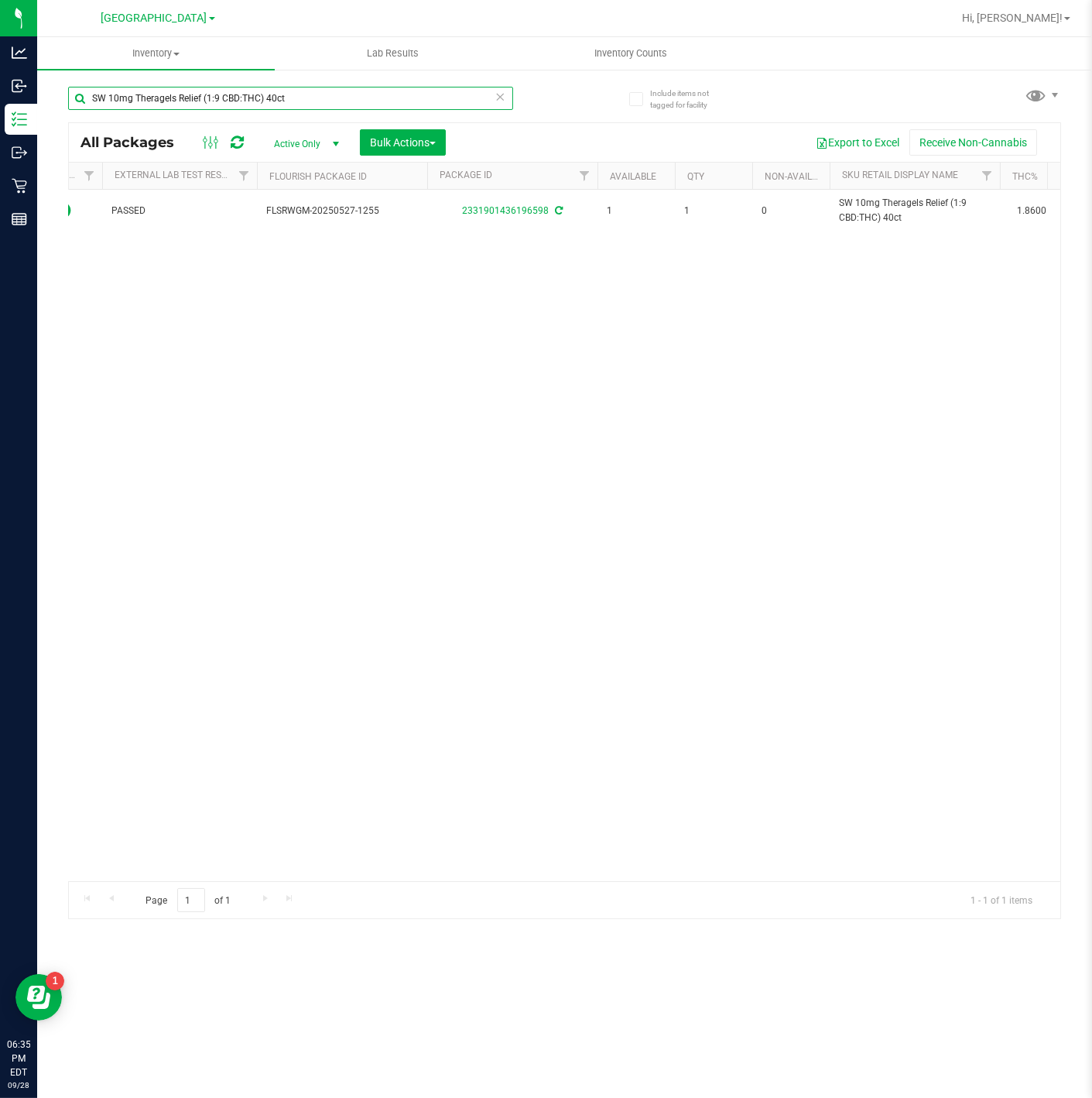
click at [317, 92] on input "SW 10mg Theragels Relief (1:9 CBD:THC) 40ct" at bounding box center [291, 98] width 445 height 23
type input "Xlr"
click at [246, 100] on input "Xlr" at bounding box center [291, 98] width 445 height 23
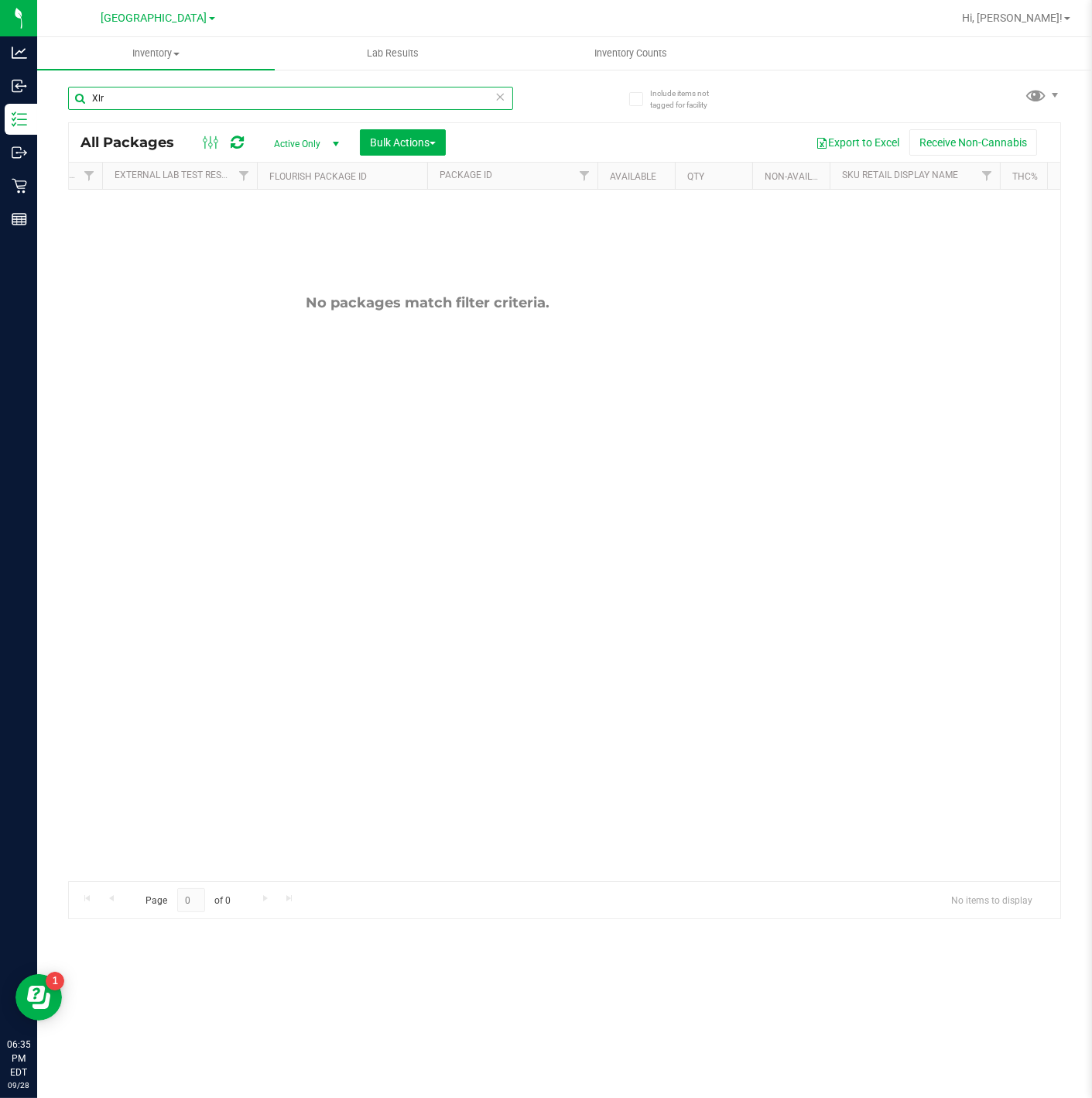
click at [246, 100] on input "Xlr" at bounding box center [291, 98] width 445 height 23
type input "R"
type input "X"
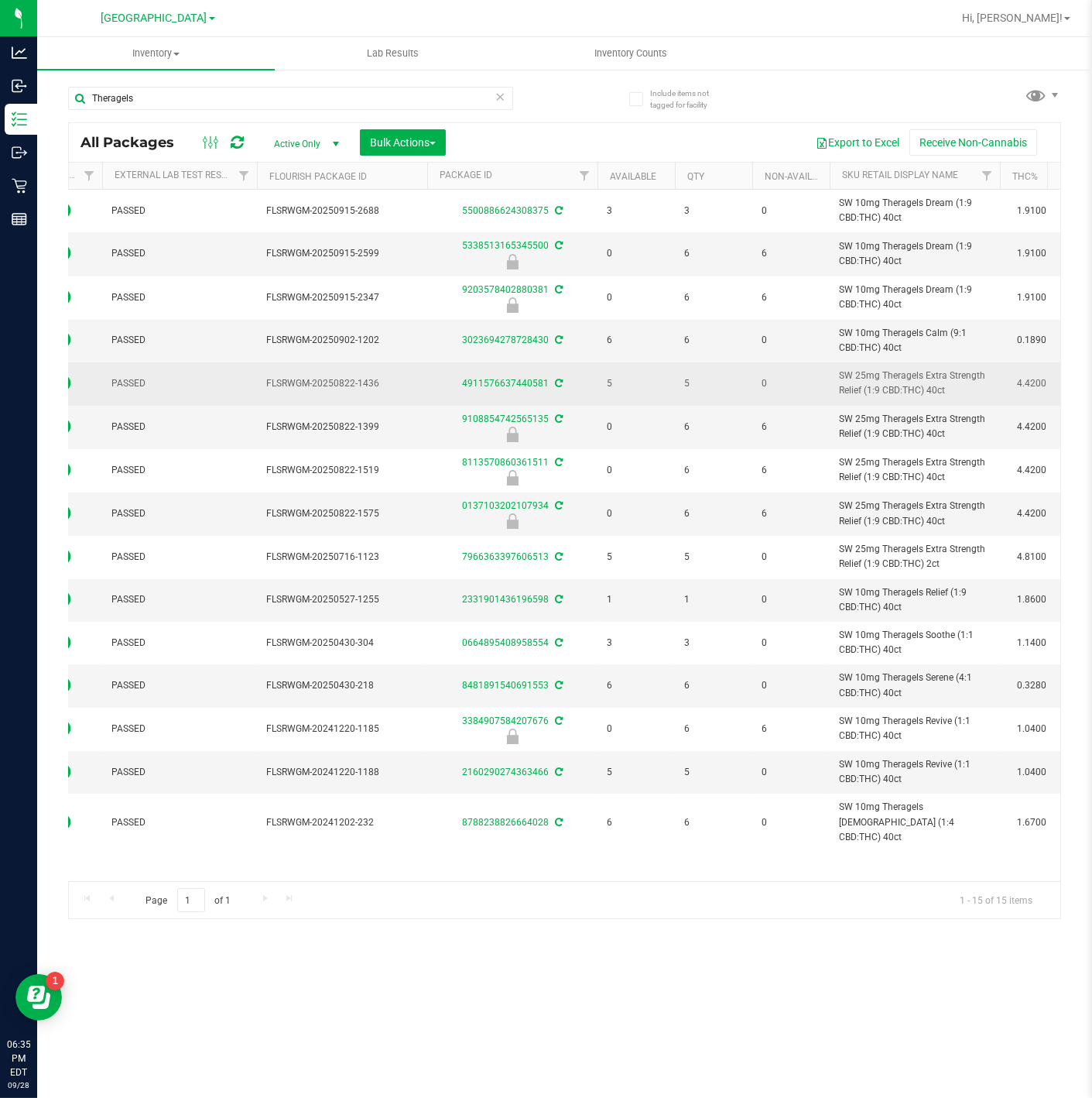
click at [892, 378] on span "SW 25mg Theragels Extra Strength Relief (1:9 CBD:THC) 40ct" at bounding box center [915, 384] width 152 height 30
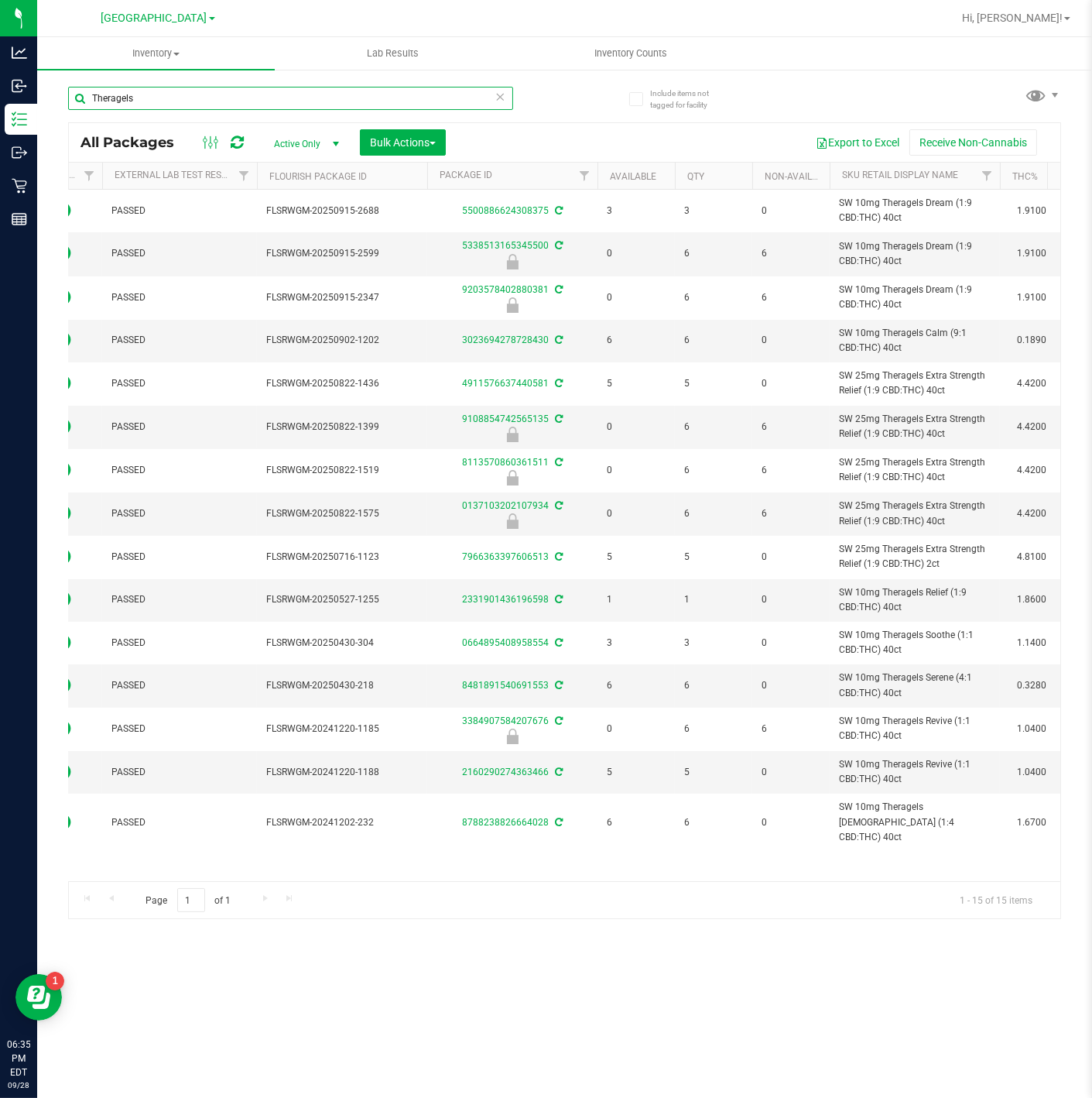
click at [284, 93] on input "Theragels" at bounding box center [291, 98] width 445 height 23
paste input "SW 25mg Theragels Extra Strength Relief (1:9 CBD:THC) 40ct"
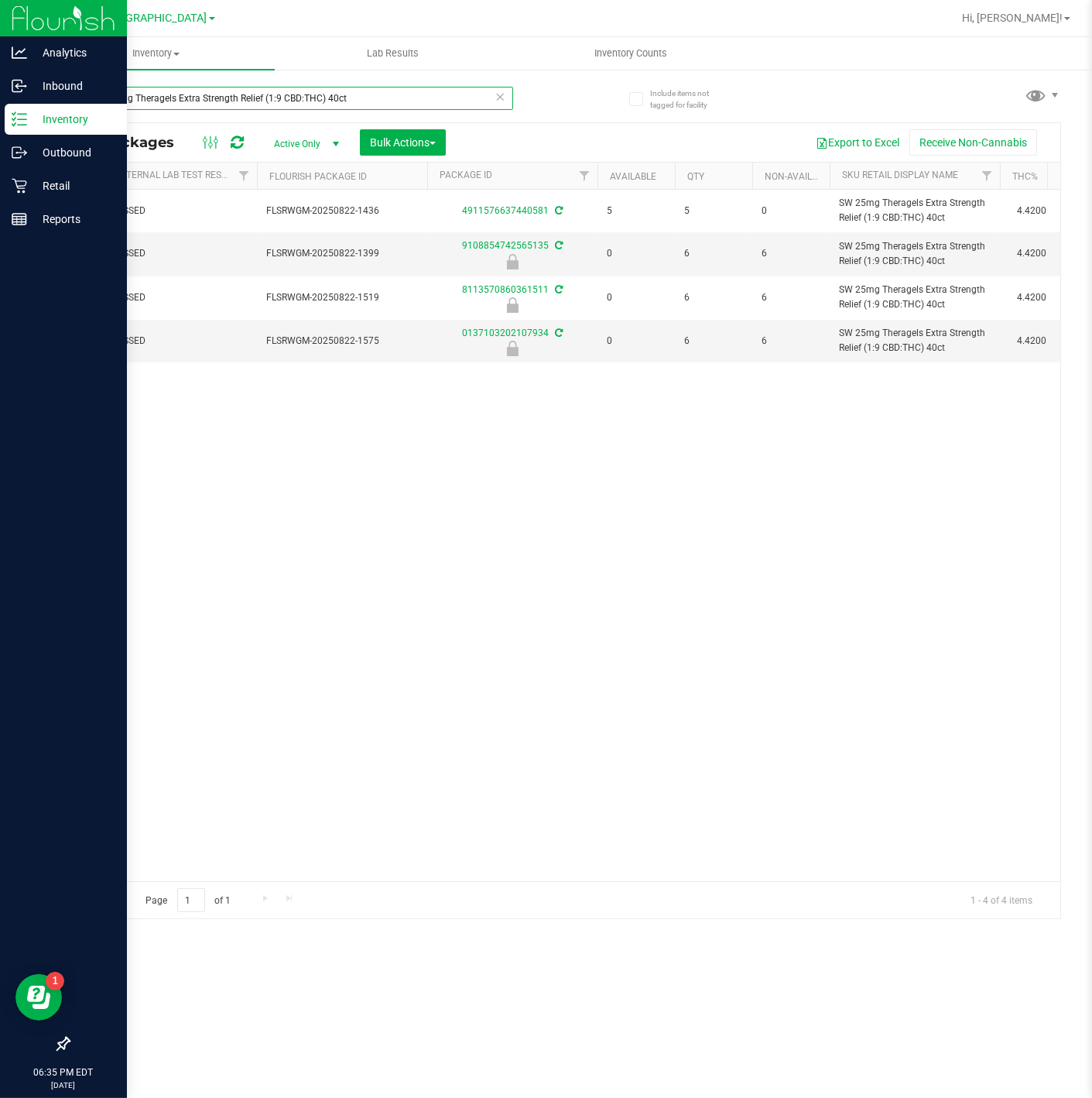
type input "SW 25mg Theragels Extra Strength Relief (1:9 CBD:THC) 40ct"
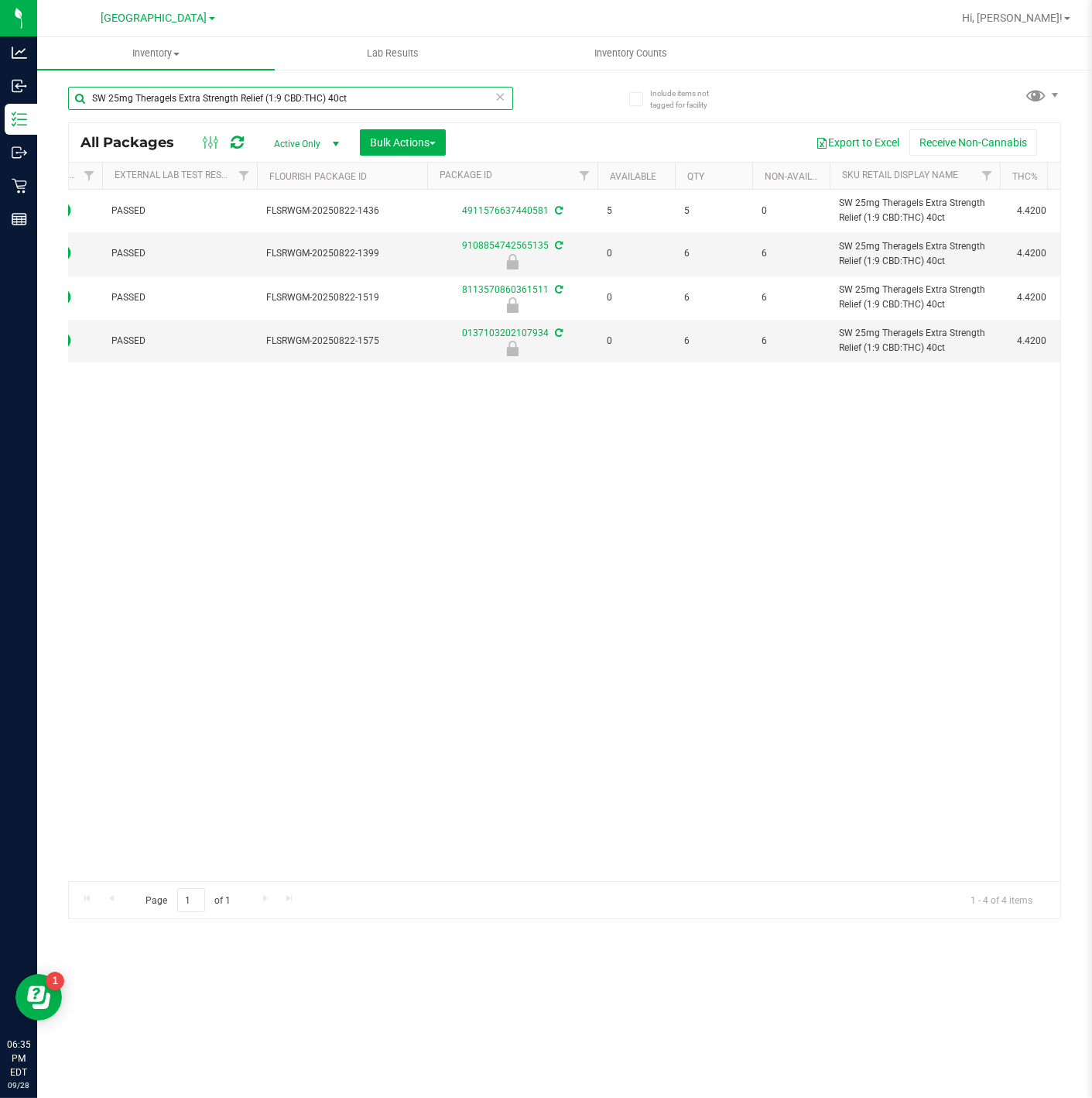
click at [327, 92] on input "SW 25mg Theragels Extra Strength Relief (1:9 CBD:THC) 40ct" at bounding box center [291, 98] width 445 height 23
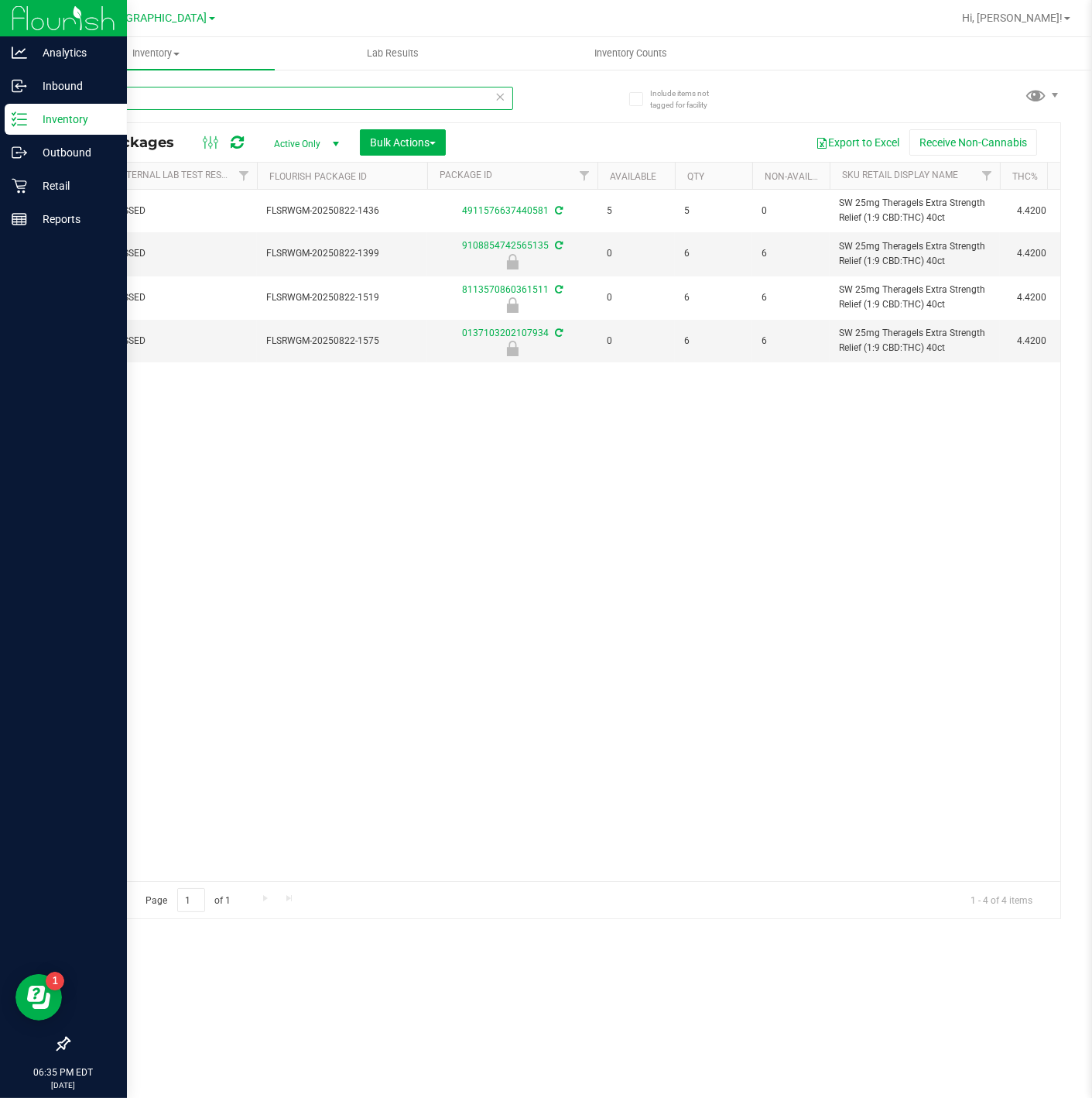
type input "soothe"
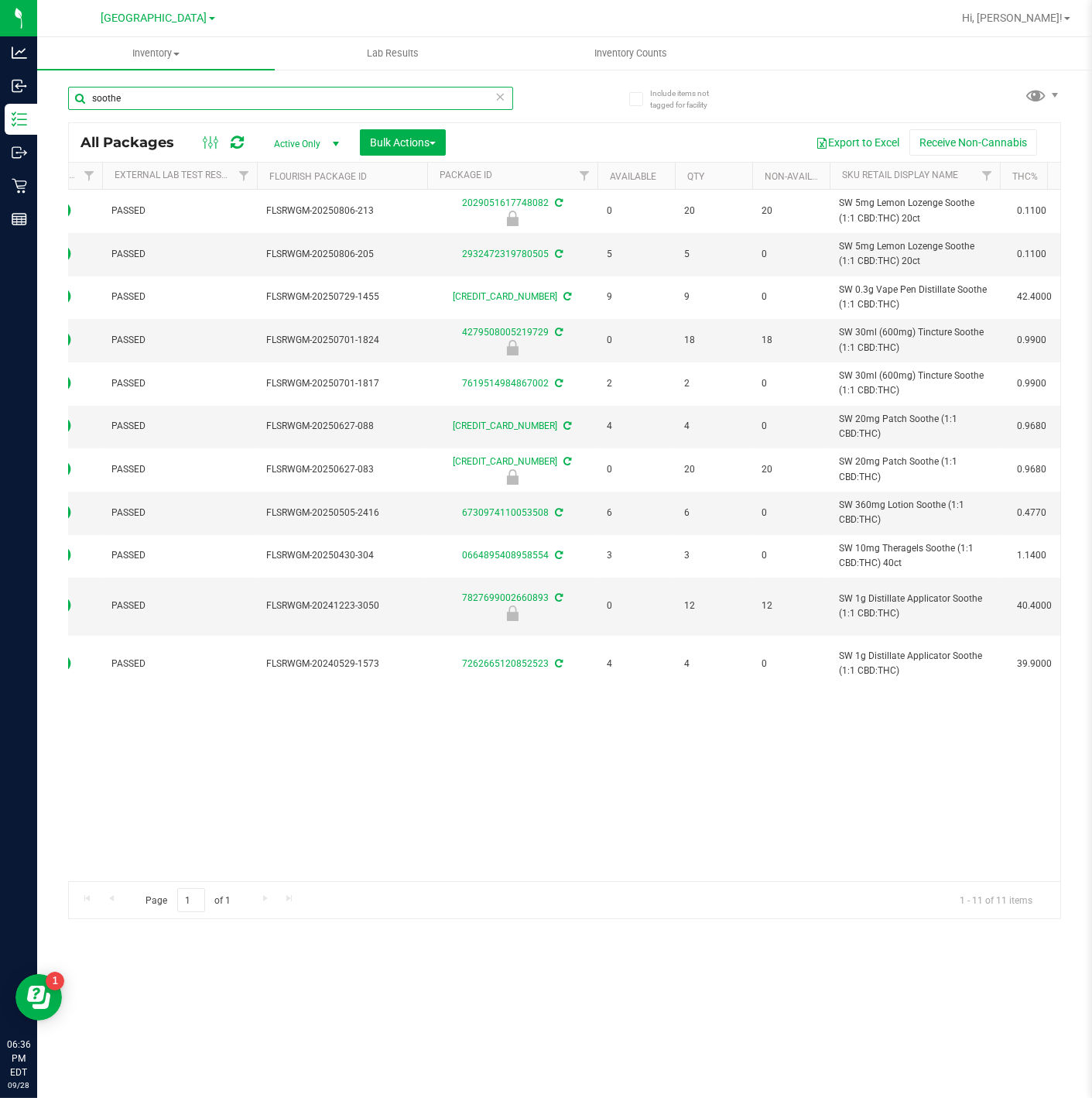
drag, startPoint x: 885, startPoint y: 588, endPoint x: 333, endPoint y: 89, distance: 744.1
click at [333, 89] on input "soothe" at bounding box center [291, 98] width 445 height 23
click at [327, 92] on input "soothe" at bounding box center [291, 98] width 445 height 23
type input "z"
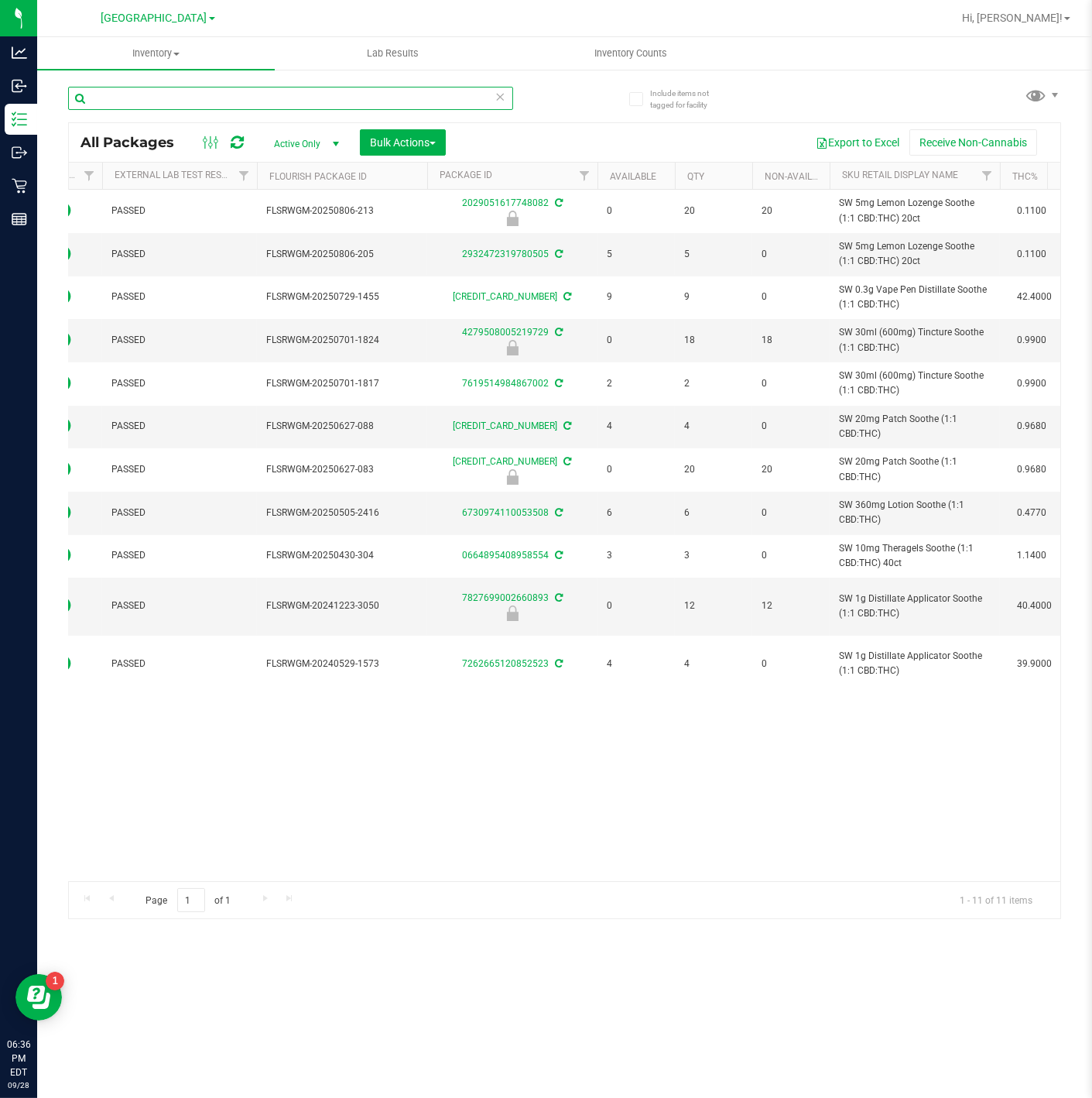
type input "z"
type input "e"
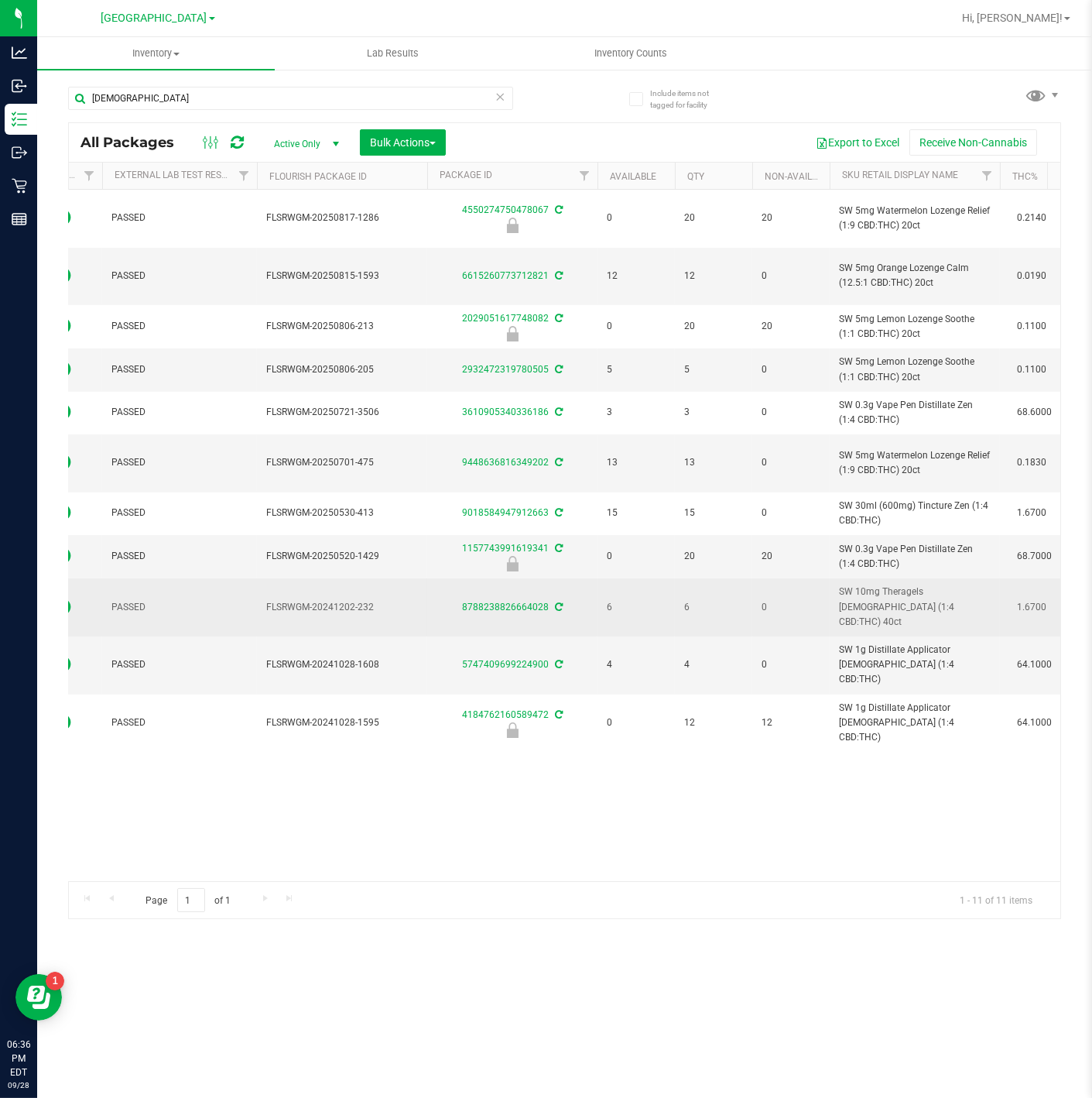
click at [878, 623] on span "SW 10mg Theragels [DEMOGRAPHIC_DATA] (1:4 CBD:THC) 40ct" at bounding box center [915, 607] width 152 height 45
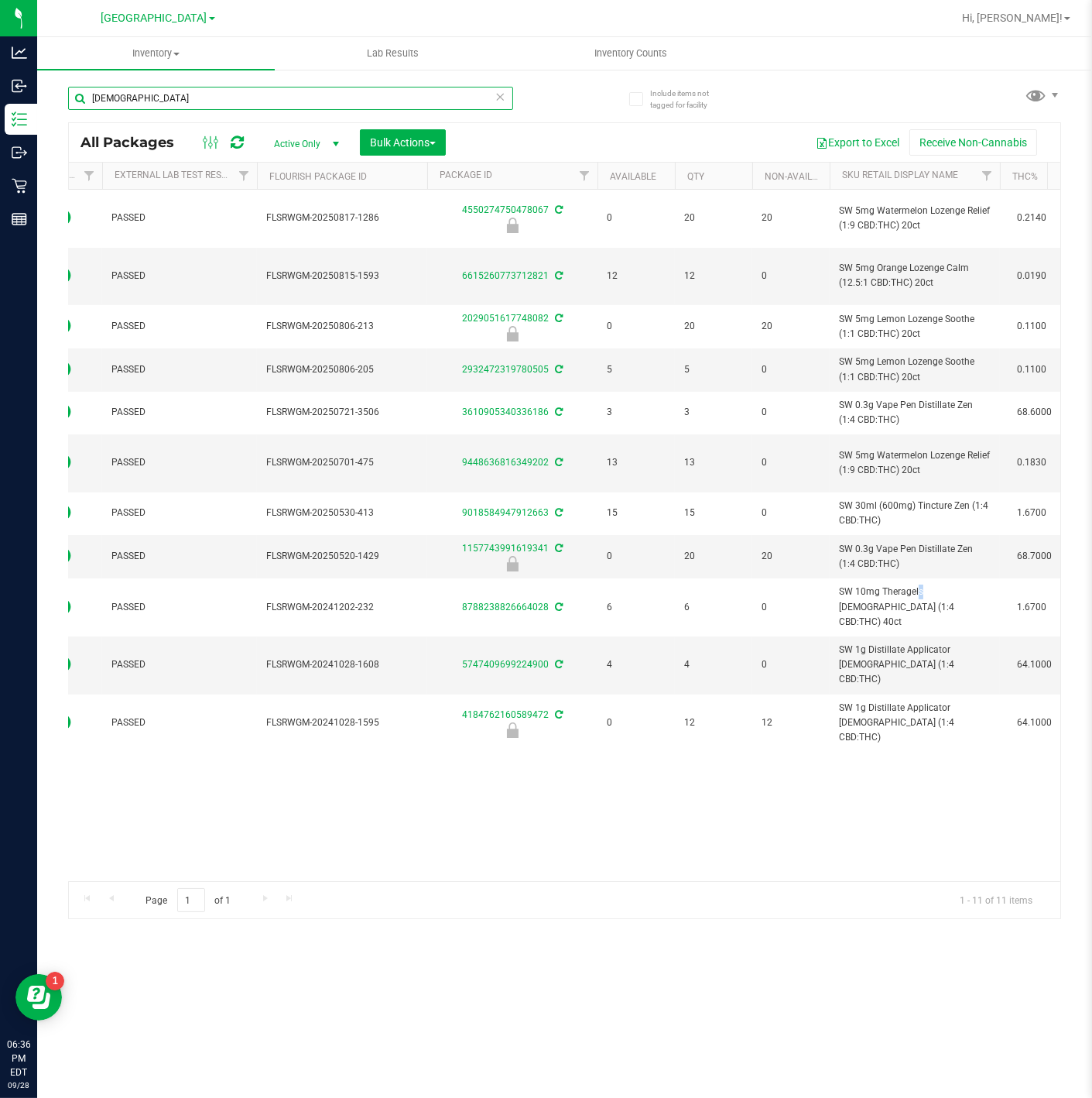
click at [216, 96] on input "[DEMOGRAPHIC_DATA]" at bounding box center [291, 98] width 445 height 23
click at [216, 97] on input "[DEMOGRAPHIC_DATA]" at bounding box center [291, 98] width 445 height 23
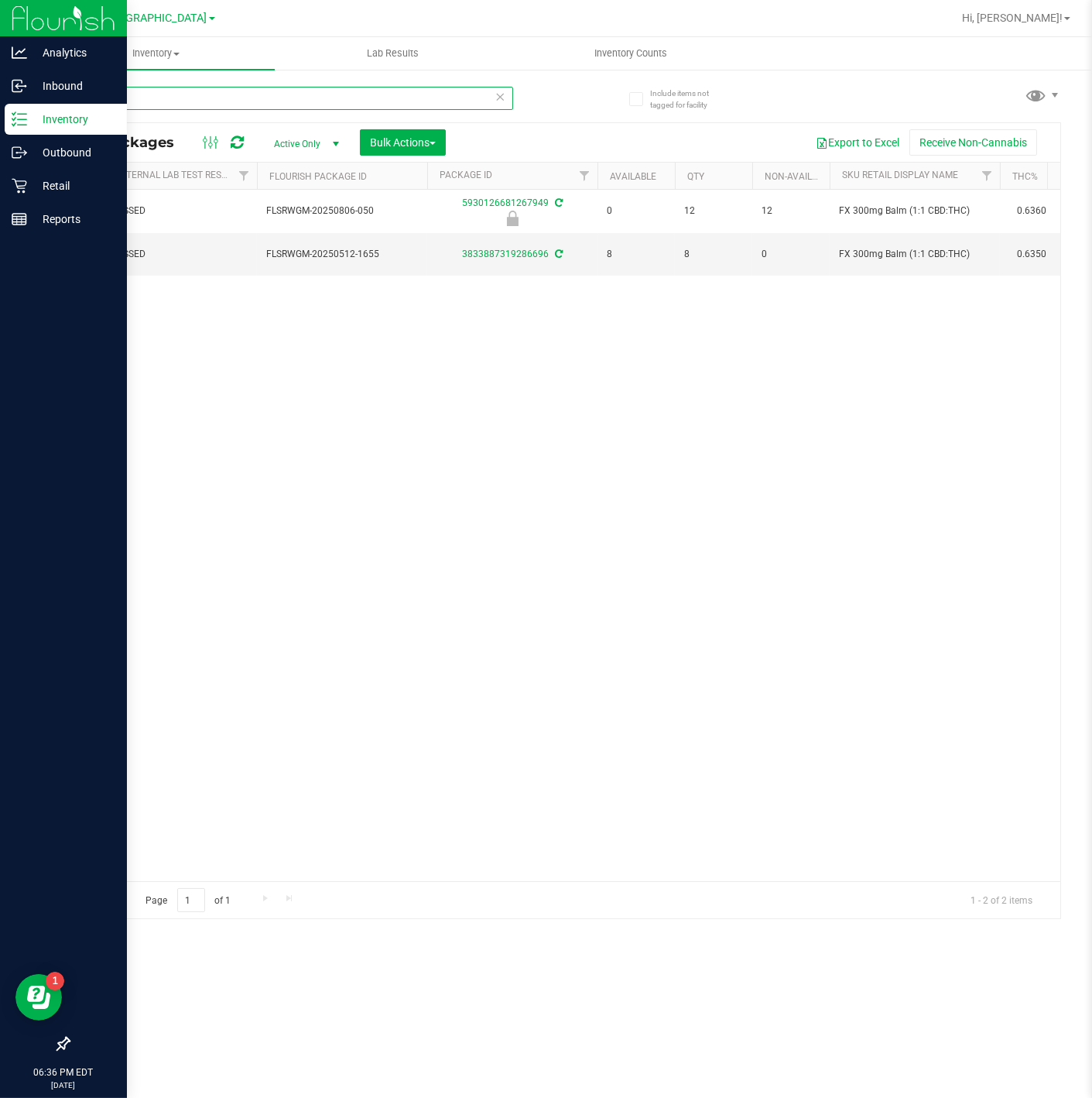
type input "balm"
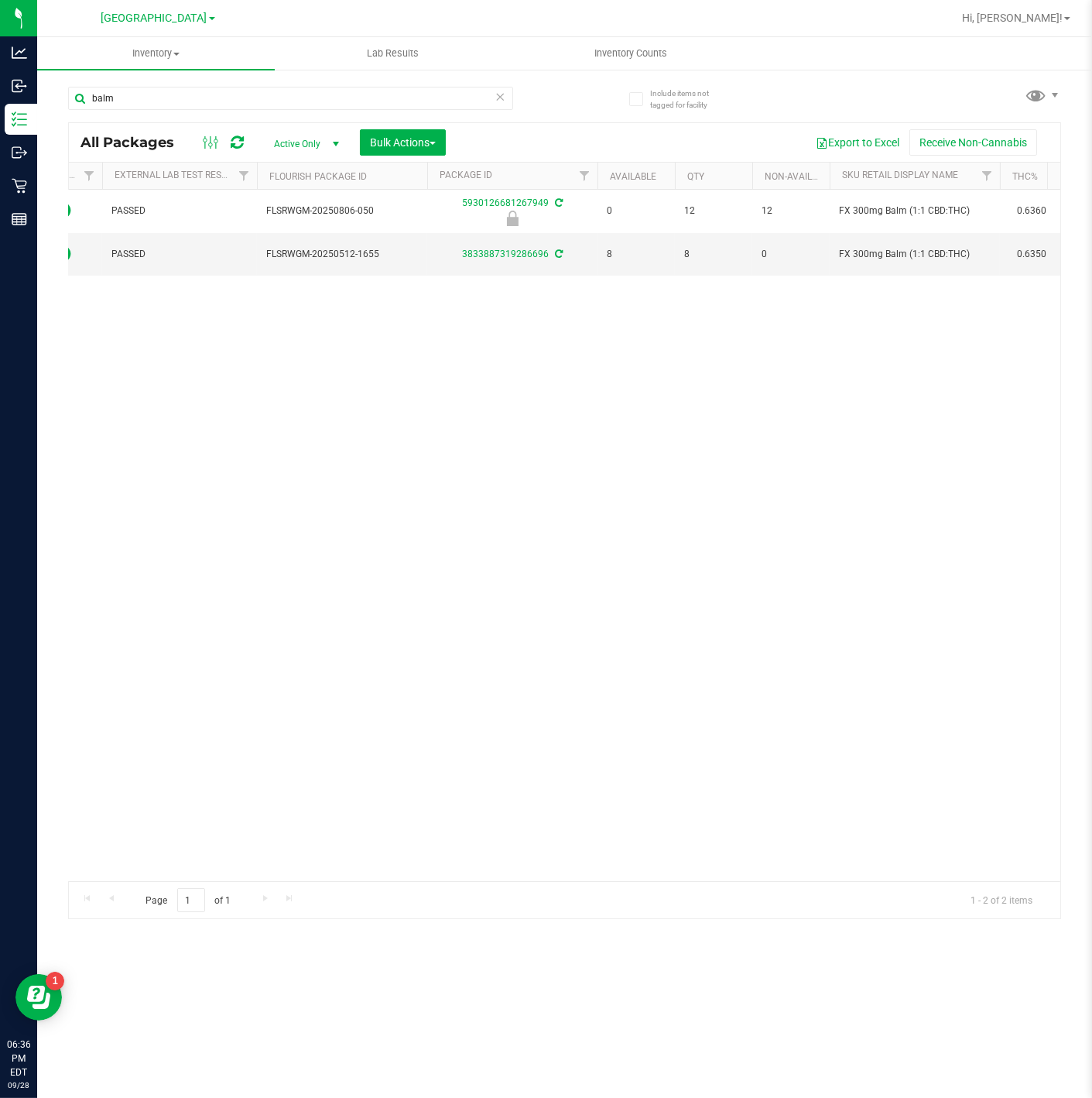
drag, startPoint x: 198, startPoint y: 398, endPoint x: 165, endPoint y: 376, distance: 39.7
click at [198, 398] on div "Action Action Edit attributes Global inventory Locate package Package audit log…" at bounding box center [564, 535] width 991 height 691
